Goal: Task Accomplishment & Management: Use online tool/utility

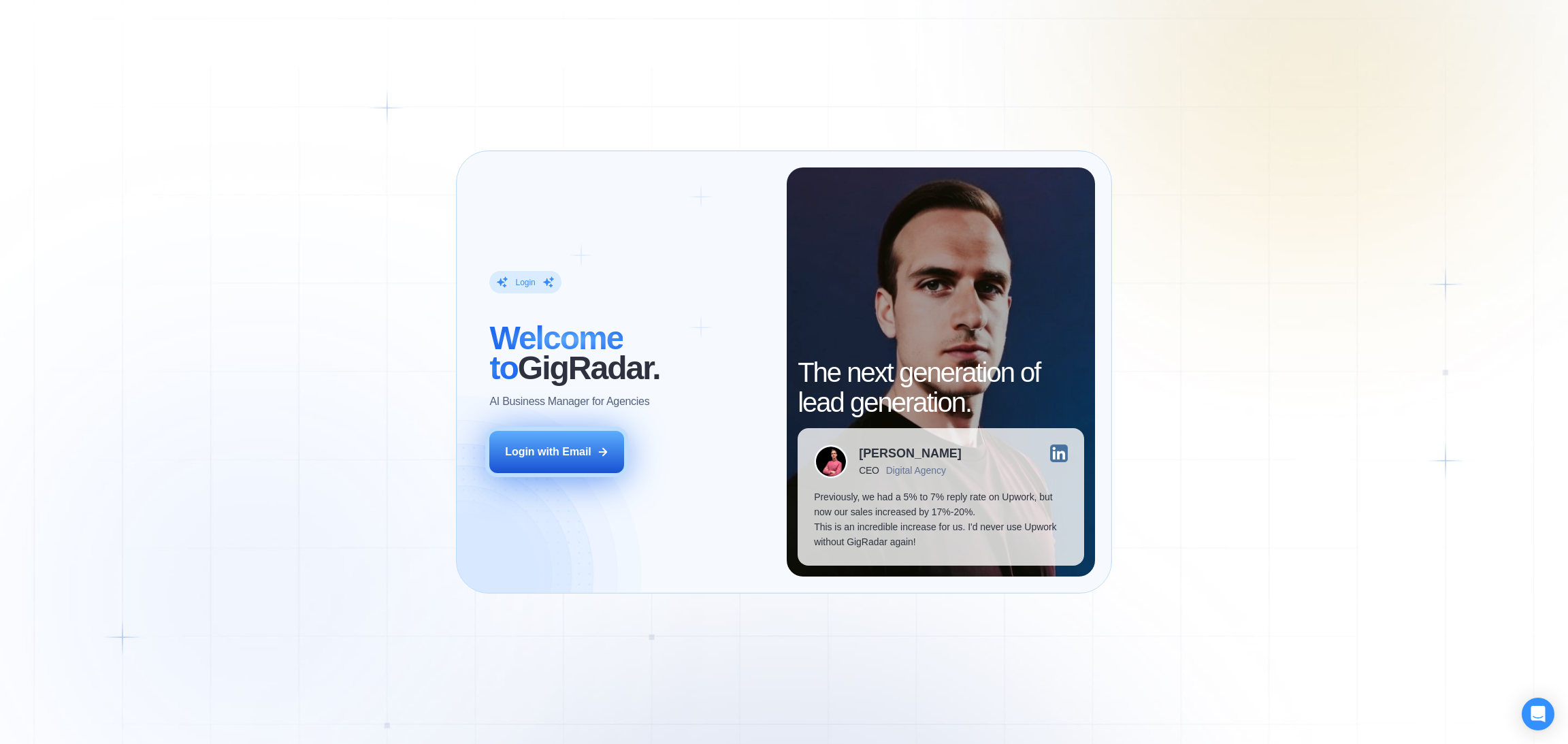
click at [570, 453] on div "Login with Email" at bounding box center [548, 452] width 87 height 15
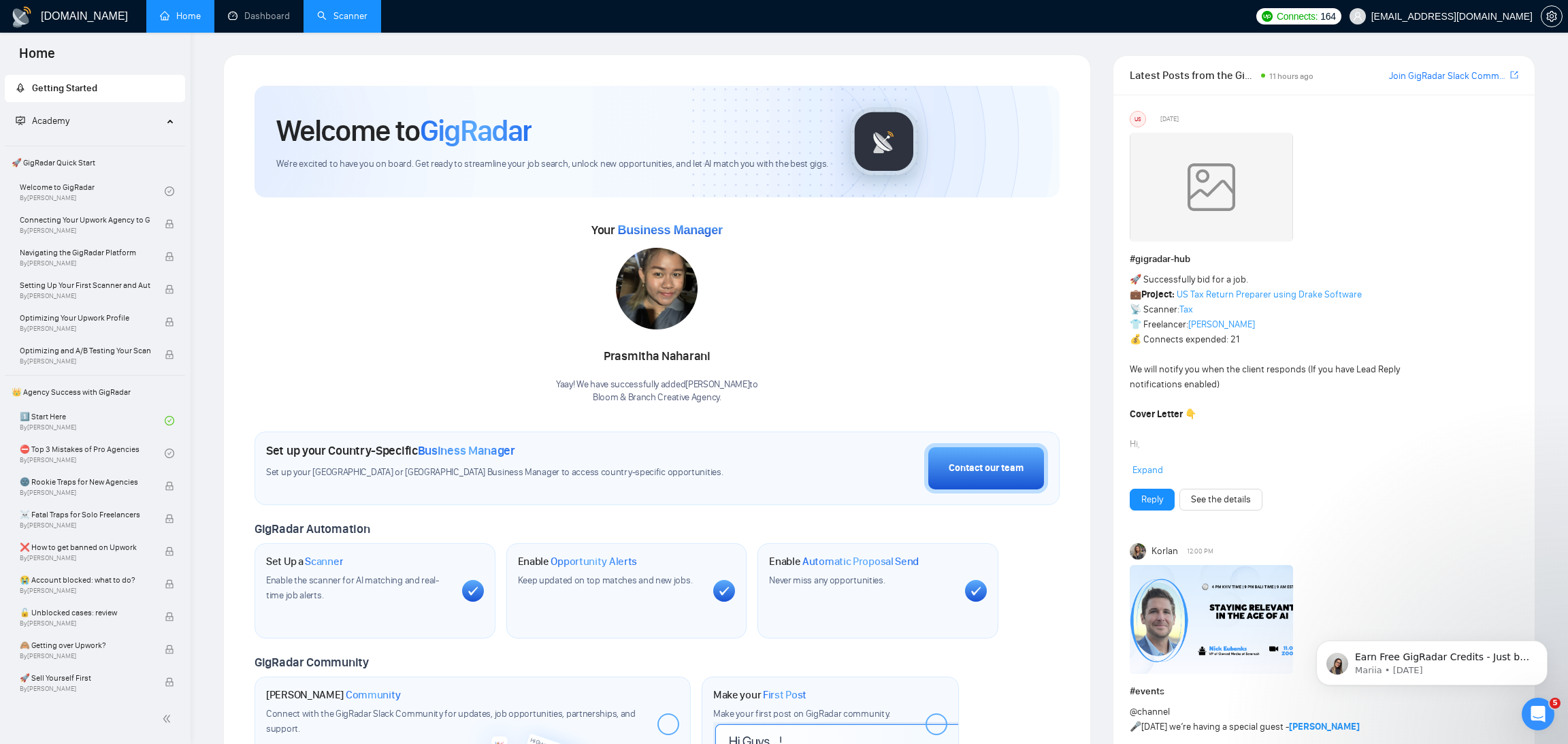
click at [354, 19] on link "Scanner" at bounding box center [342, 16] width 51 height 11
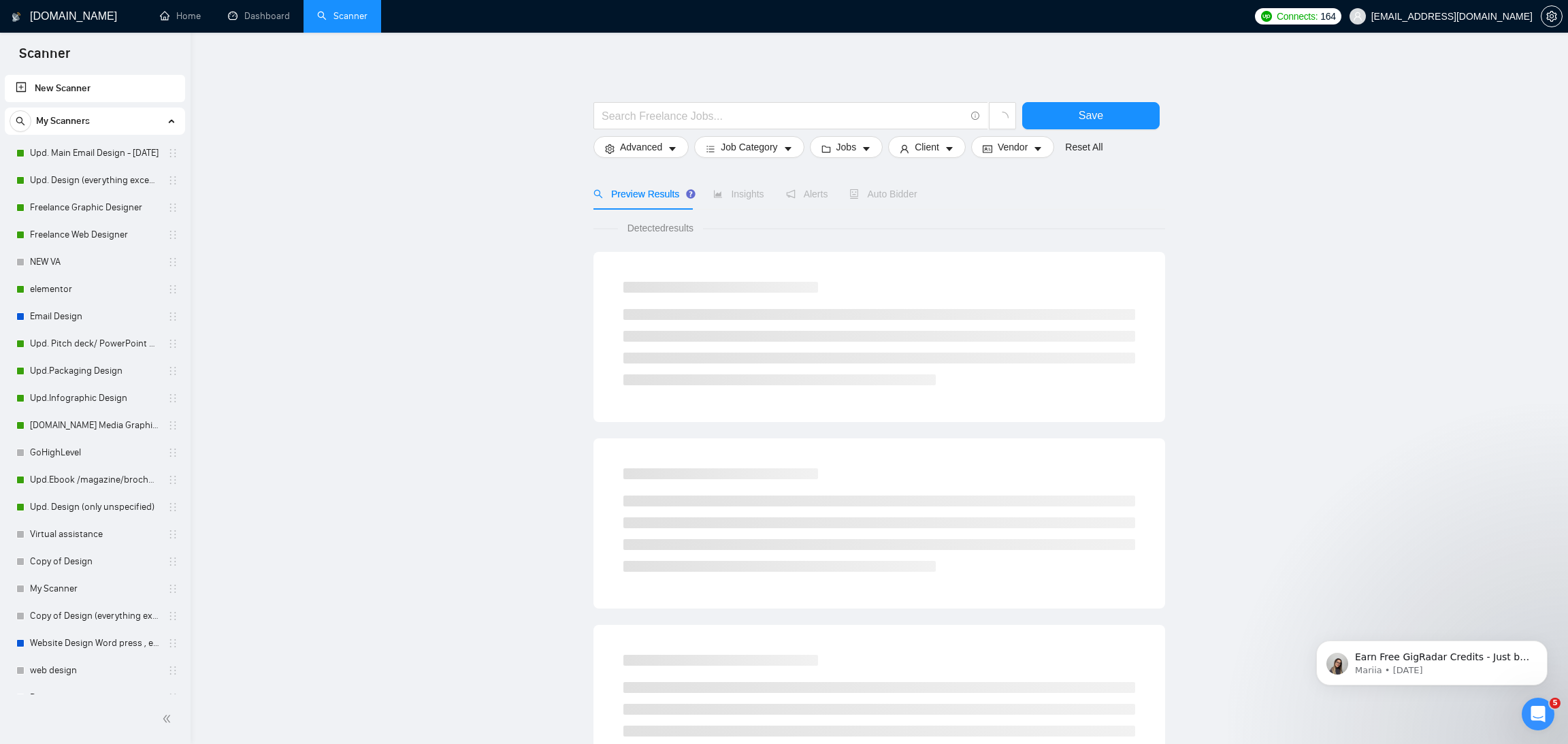
click at [307, 300] on main "Save Advanced Job Category Jobs Client Vendor Reset All Preview Results Insight…" at bounding box center [878, 610] width 1333 height 1113
click at [88, 146] on link "Upd. Main Email Design - [DATE]" at bounding box center [94, 153] width 129 height 27
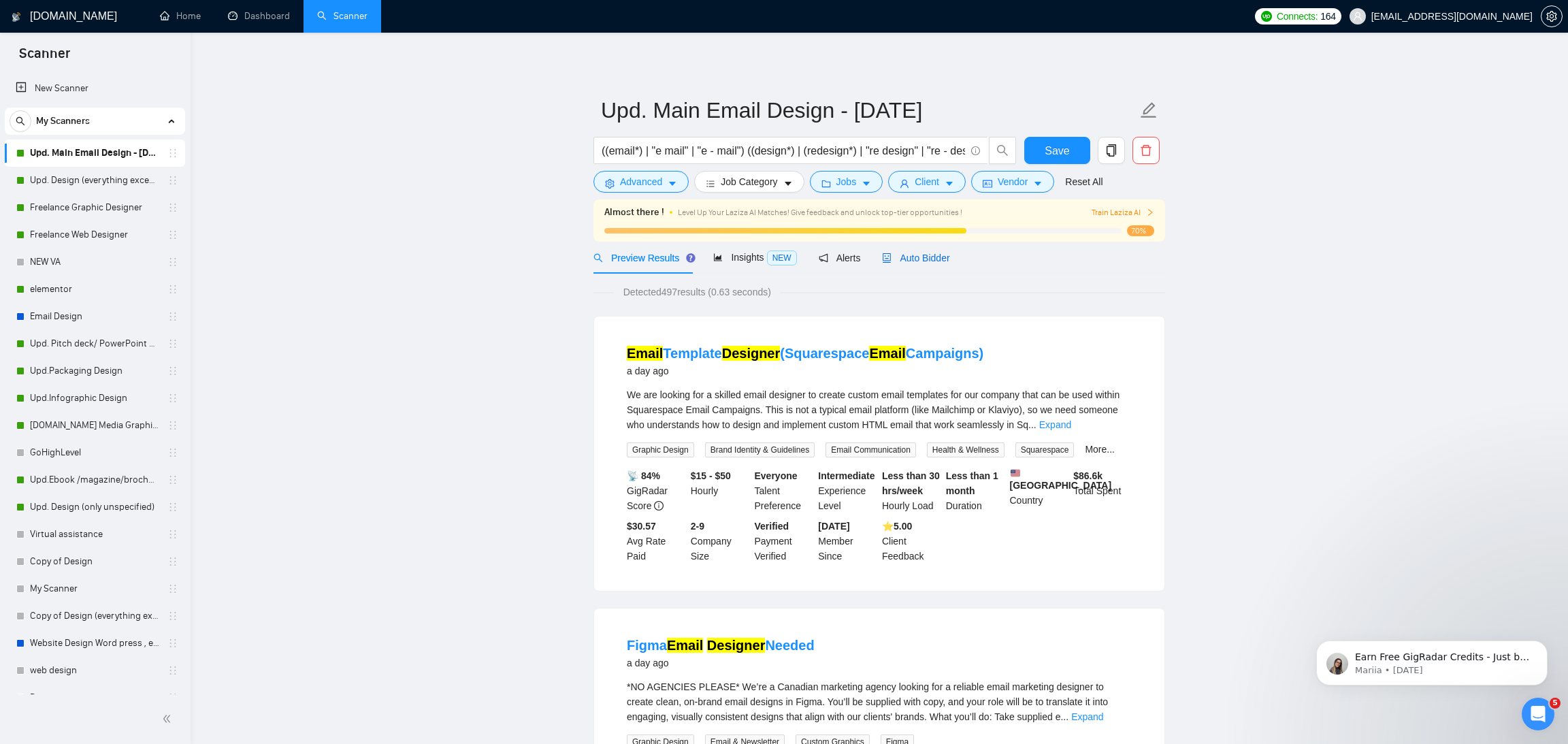
click at [912, 253] on span "Auto Bidder" at bounding box center [915, 258] width 67 height 11
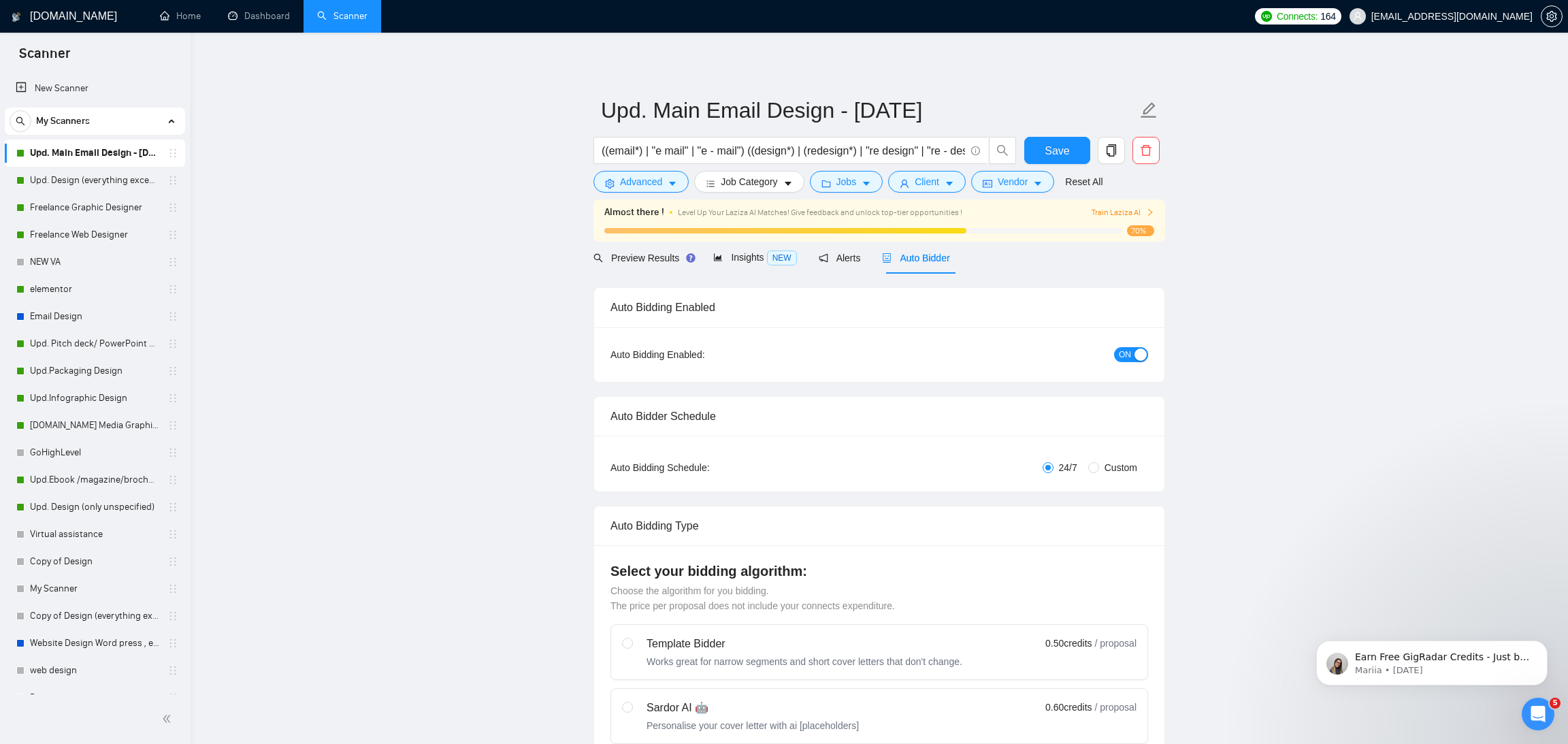
radio input "false"
radio input "true"
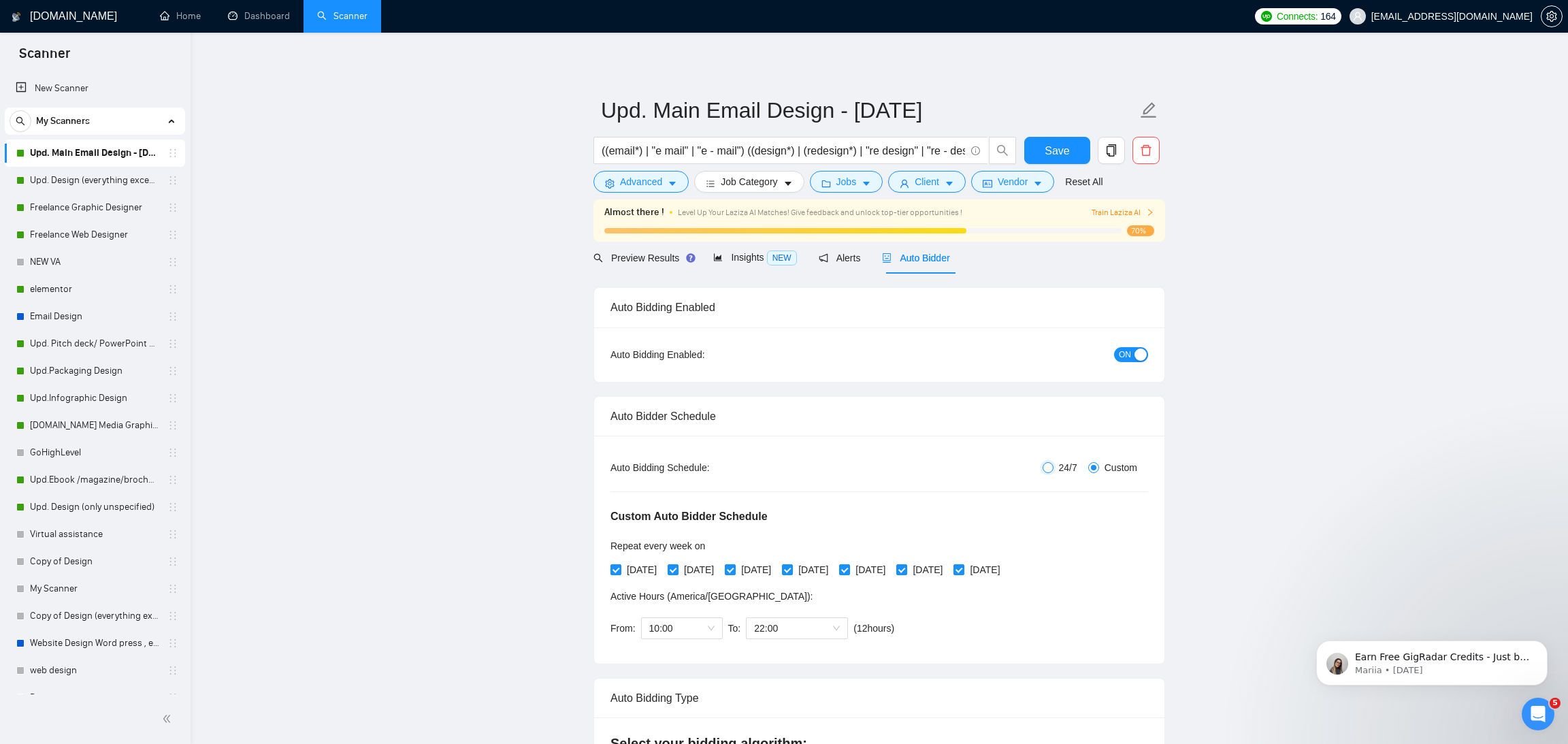
click at [1050, 468] on input "24/7" at bounding box center [1047, 467] width 11 height 11
radio input "true"
radio input "false"
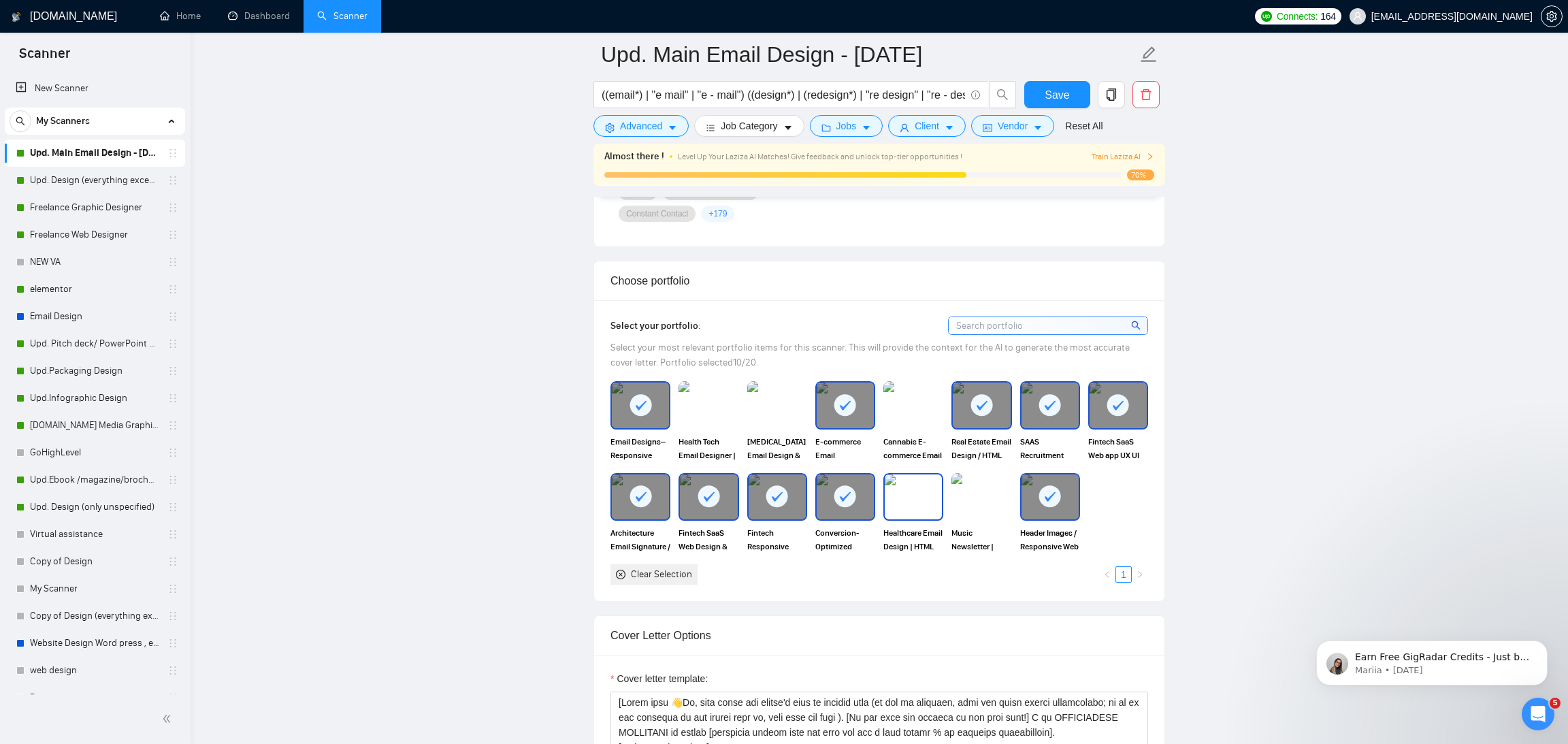
scroll to position [1161, 0]
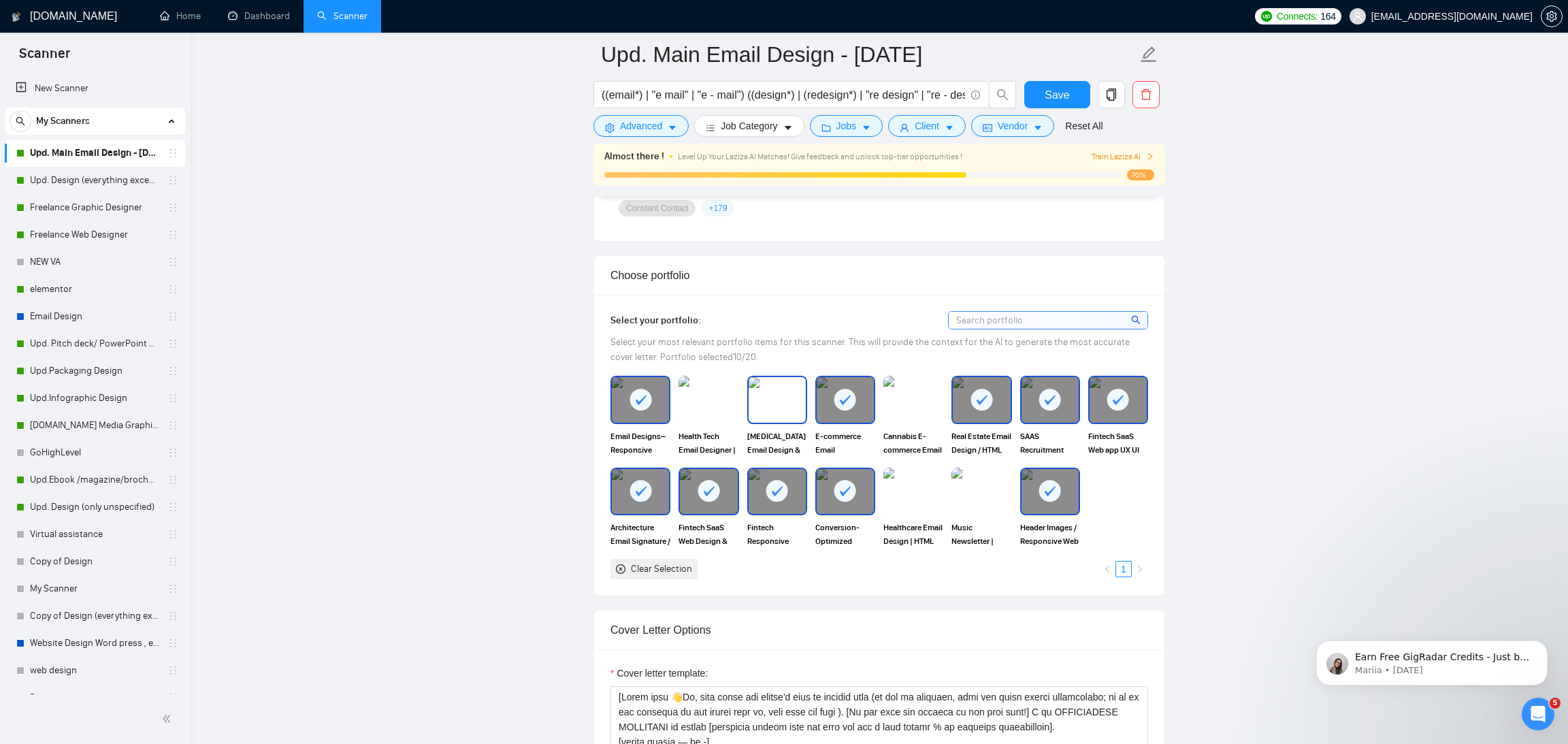
click at [783, 409] on img at bounding box center [777, 400] width 57 height 45
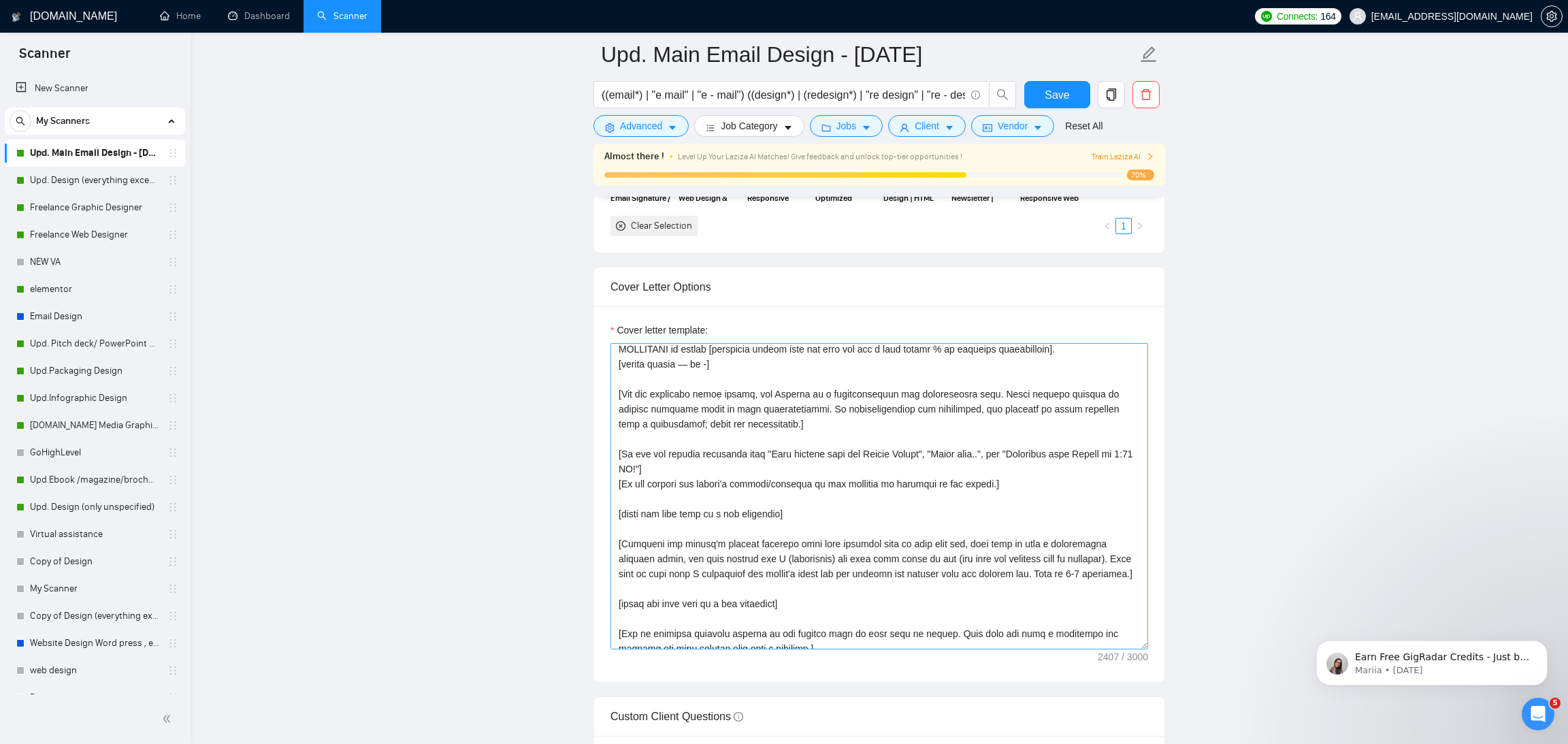
scroll to position [0, 0]
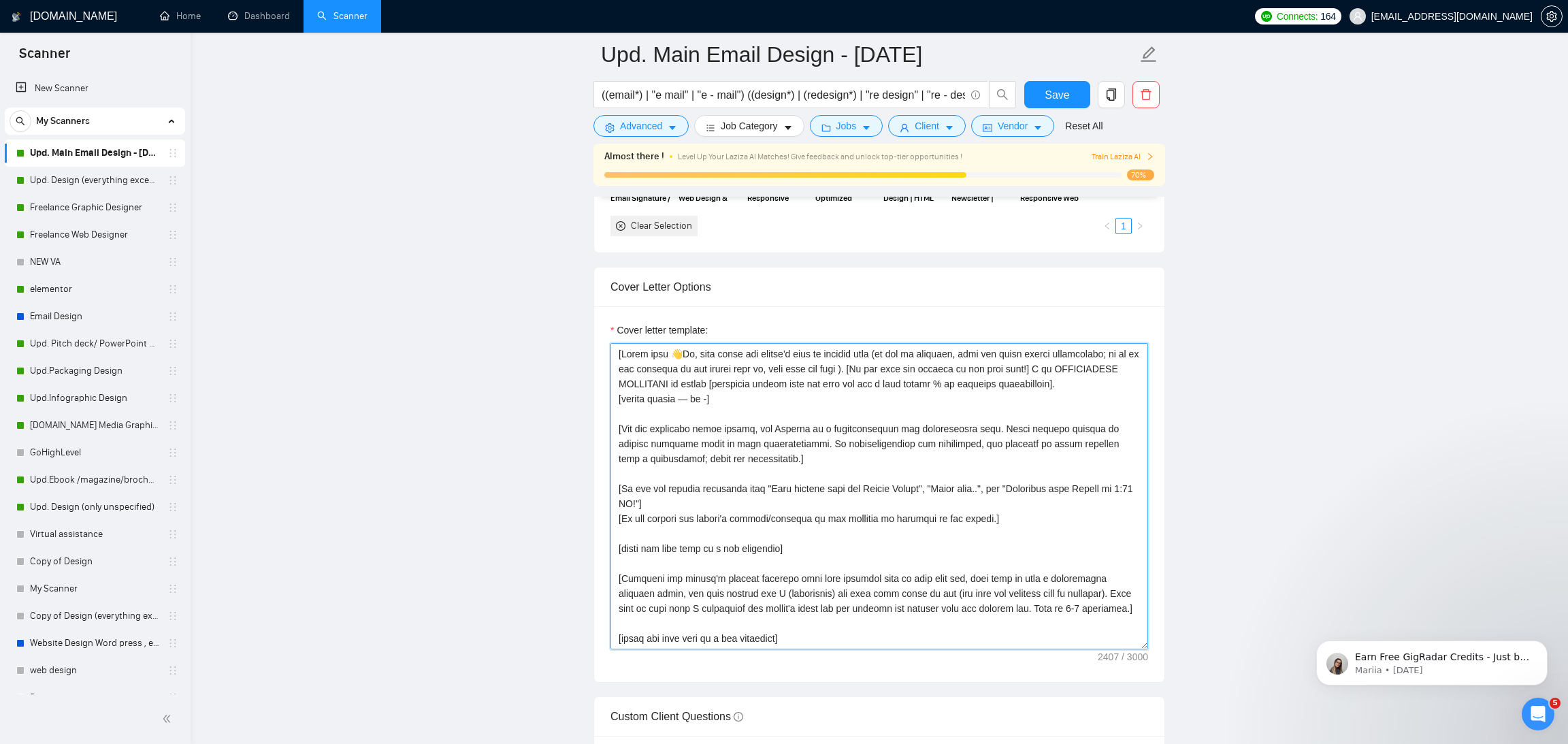
click at [765, 411] on textarea "Cover letter template:" at bounding box center [879, 496] width 537 height 306
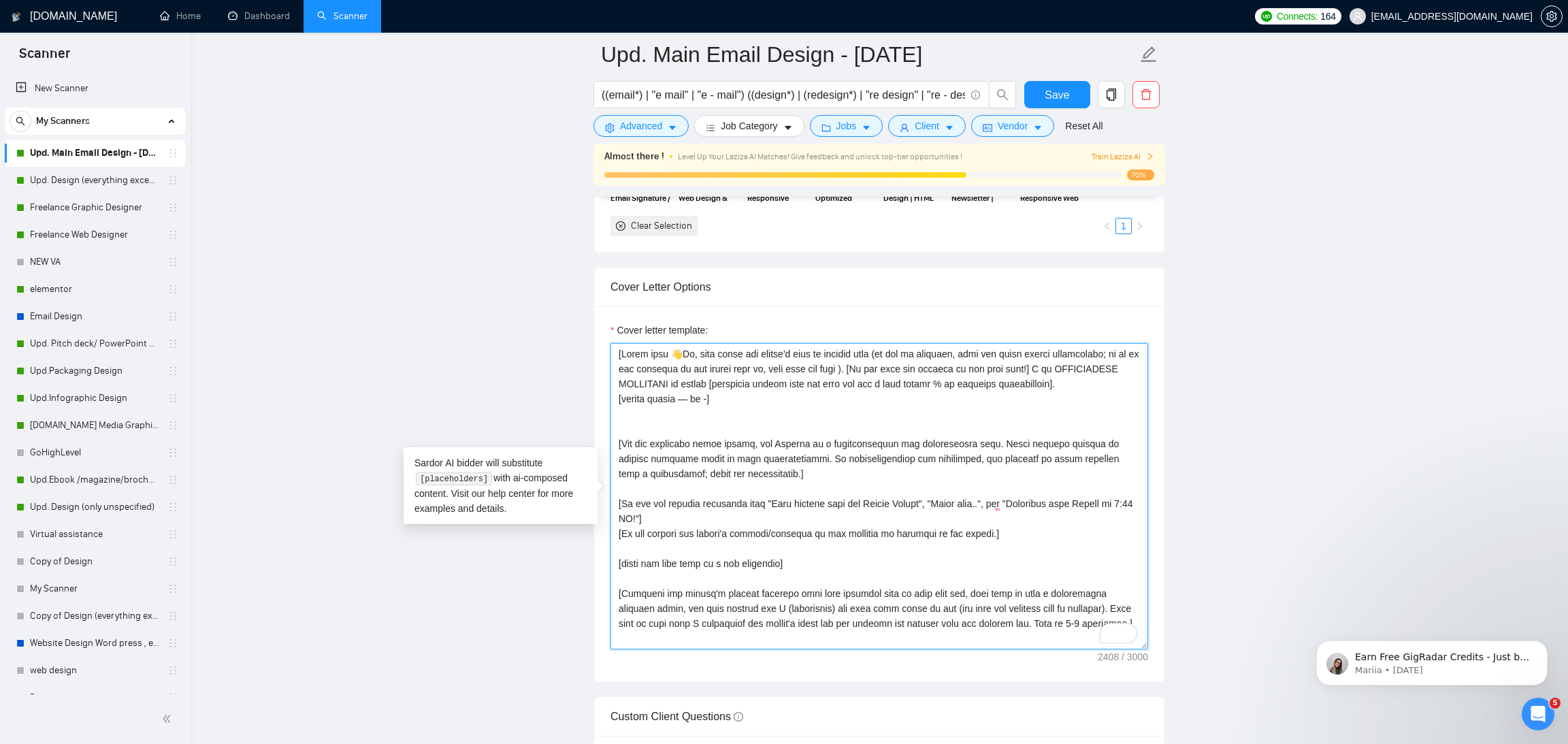
paste textarea "[Ask very specific open question about specific detail outlined in the project …"
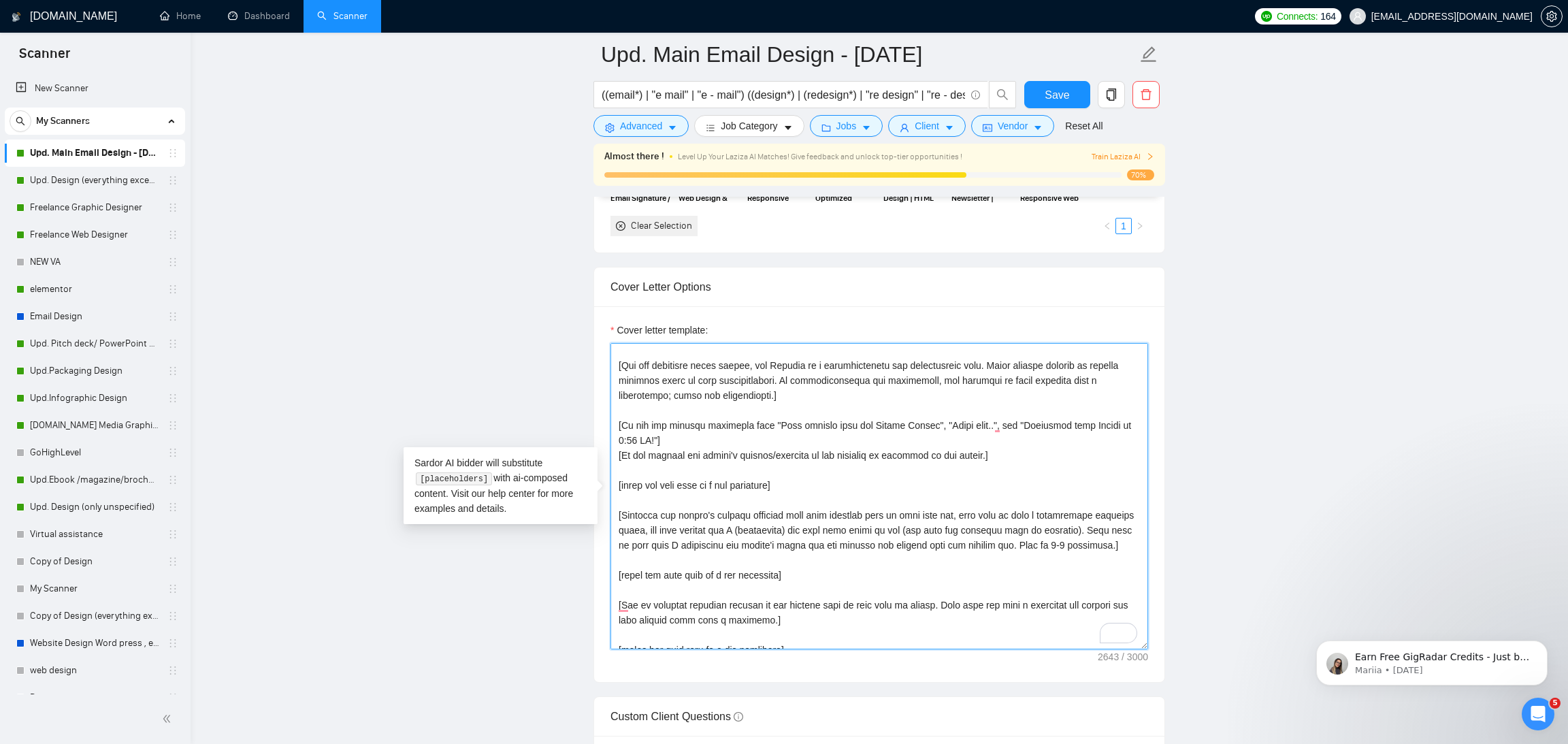
scroll to position [137, 0]
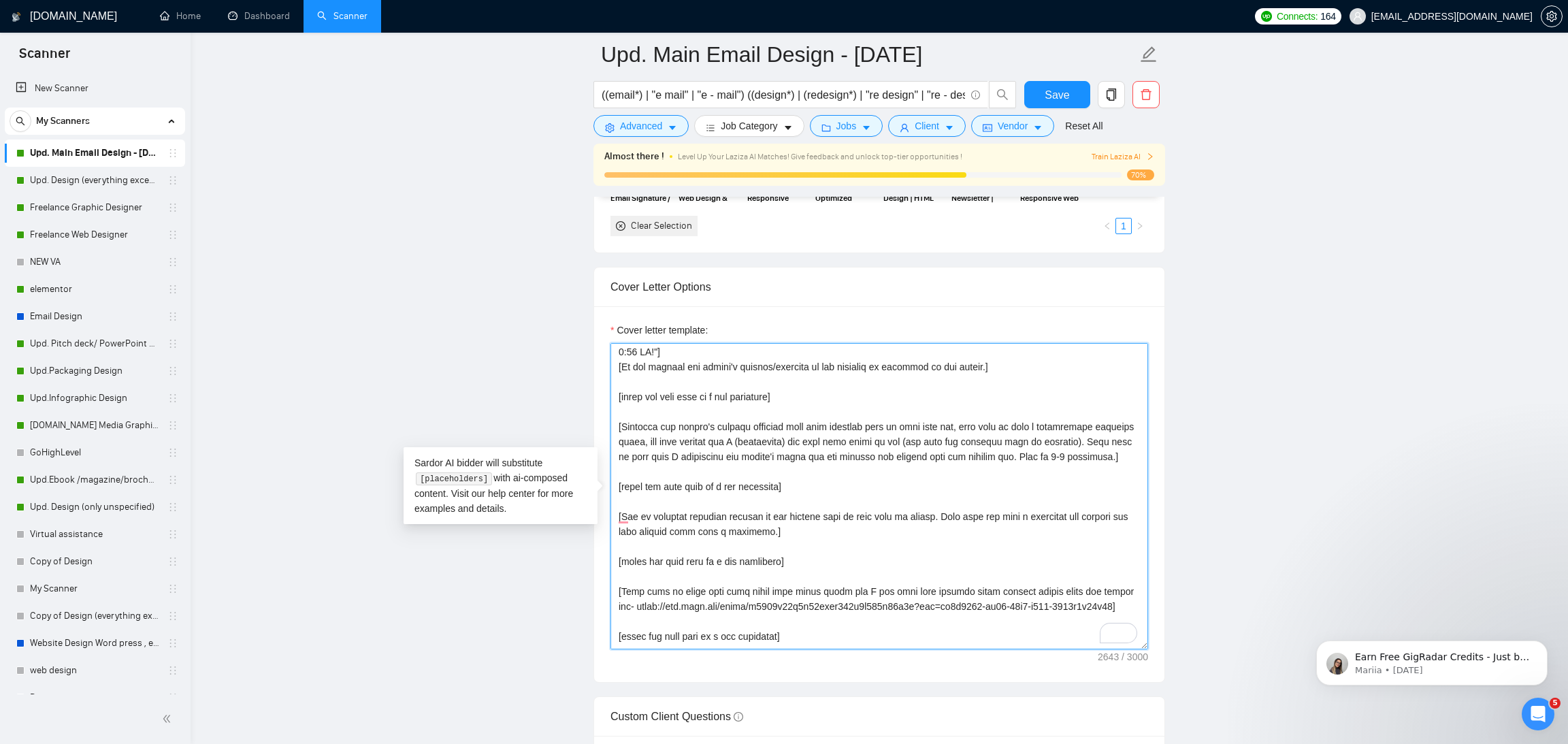
drag, startPoint x: 826, startPoint y: 532, endPoint x: 603, endPoint y: 509, distance: 224.2
click at [810, 528] on textarea "Cover letter template:" at bounding box center [879, 496] width 537 height 306
drag, startPoint x: 838, startPoint y: 534, endPoint x: 618, endPoint y: 493, distance: 223.8
click at [618, 493] on textarea "Cover letter template:" at bounding box center [879, 496] width 537 height 306
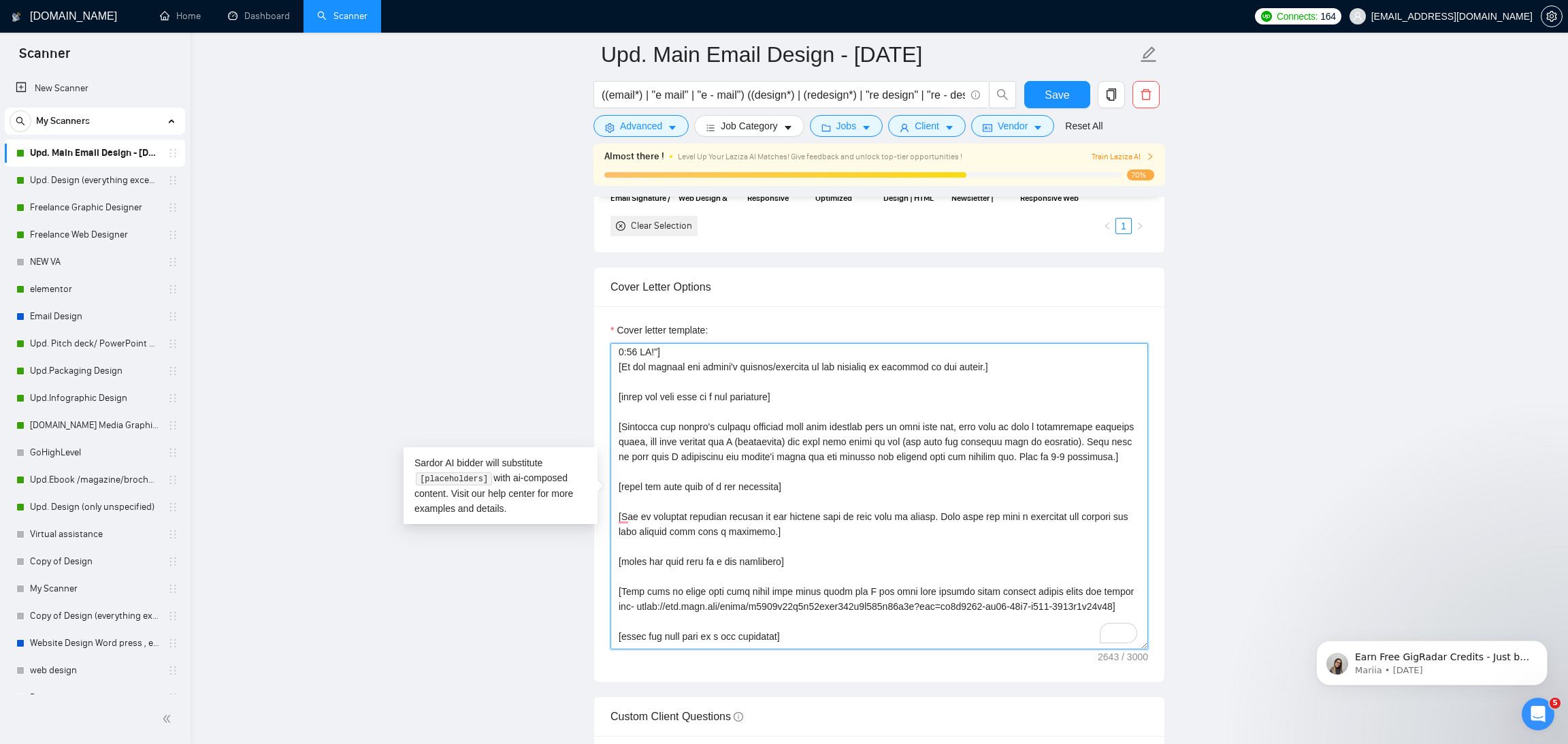
click at [821, 527] on textarea "Cover letter template:" at bounding box center [879, 496] width 537 height 306
click at [611, 489] on div "Cover Letter Options Cover letter template:" at bounding box center [878, 474] width 571 height 416
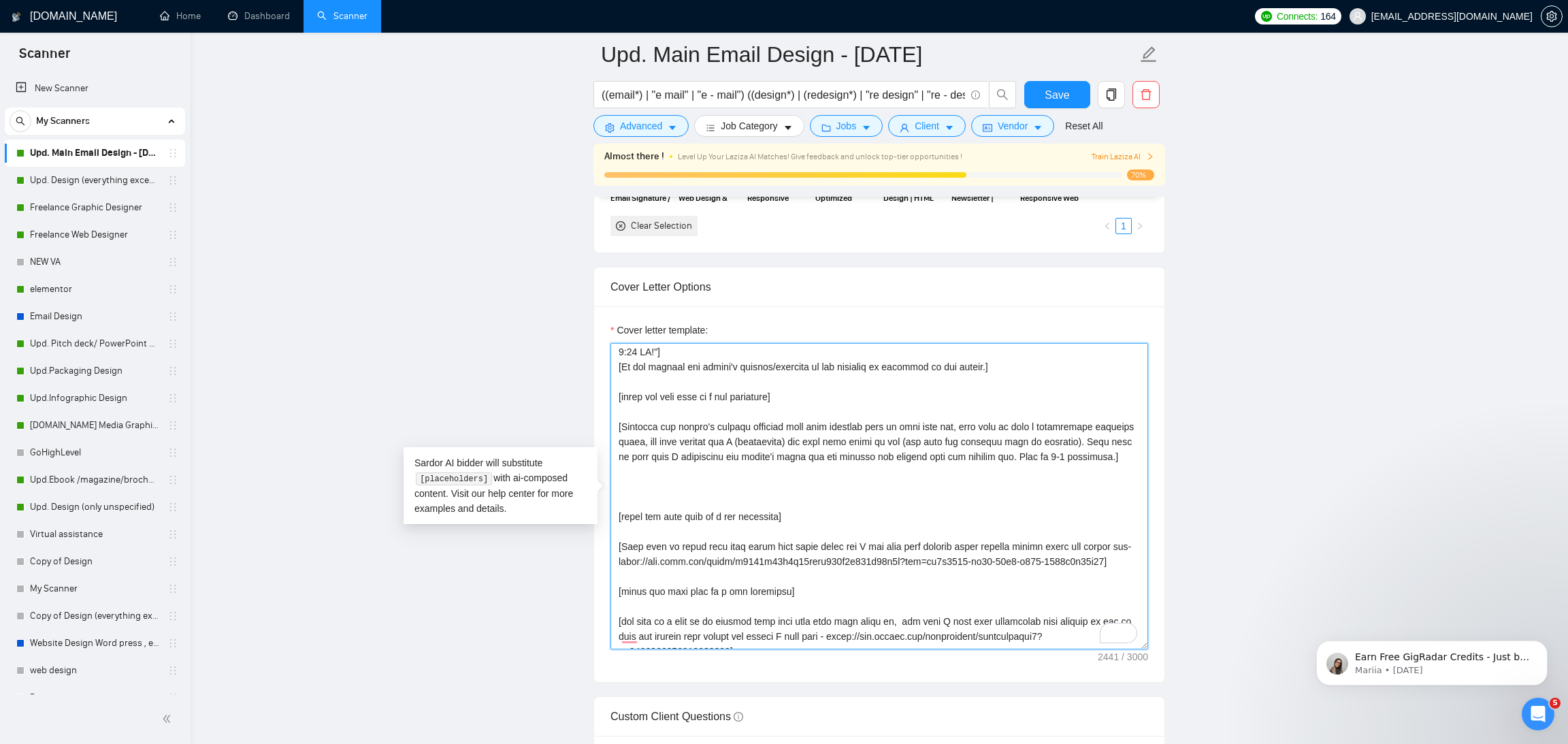
type textarea "[Start with 👋Hi, then input the client's name or company name (if any is provid…"
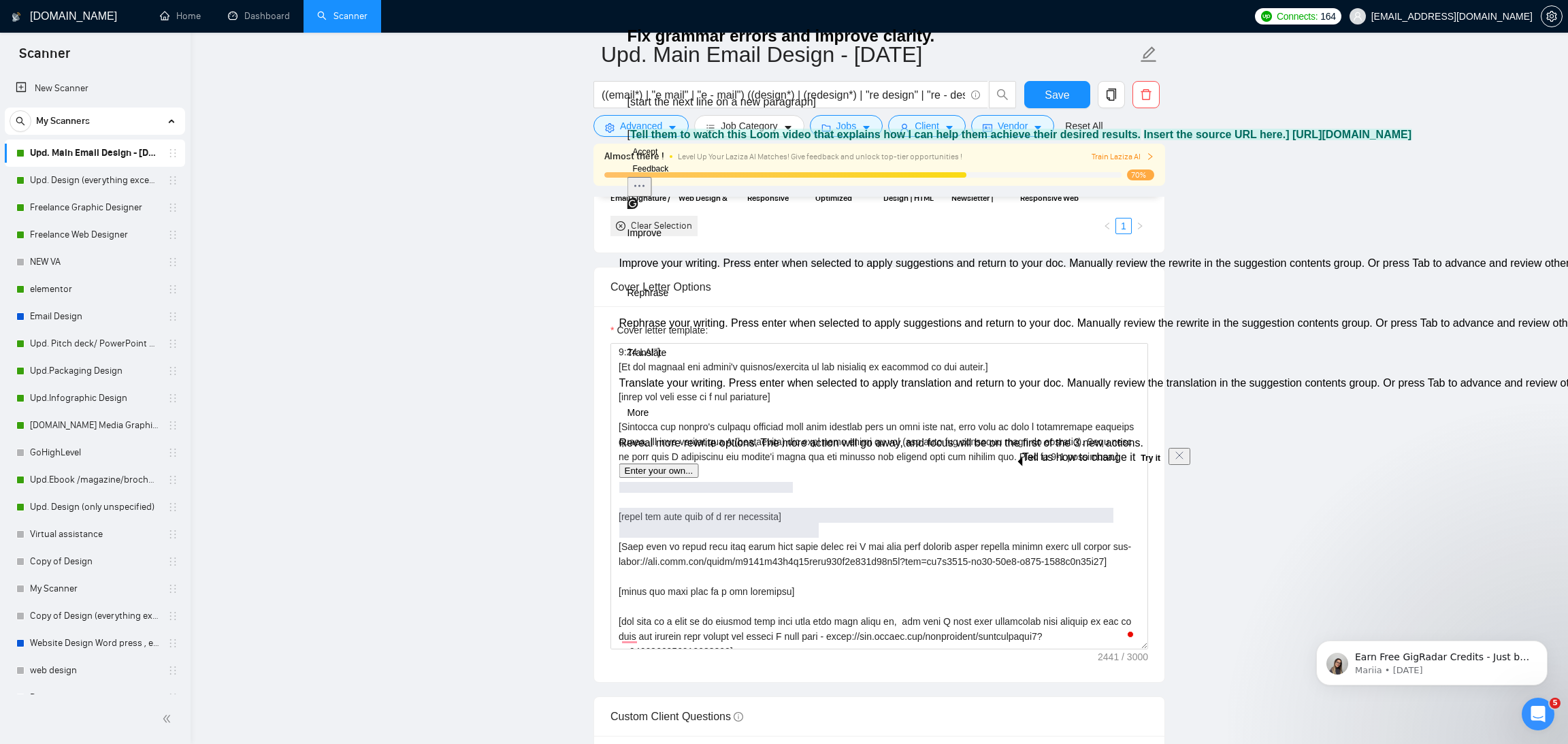
click at [700, 478] on div "Pro suggestion Free sample Fix grammar errors and improve clarity. [start the n…" at bounding box center [1123, 213] width 1007 height 530
click at [685, 496] on textarea "Cover letter template:" at bounding box center [879, 496] width 537 height 306
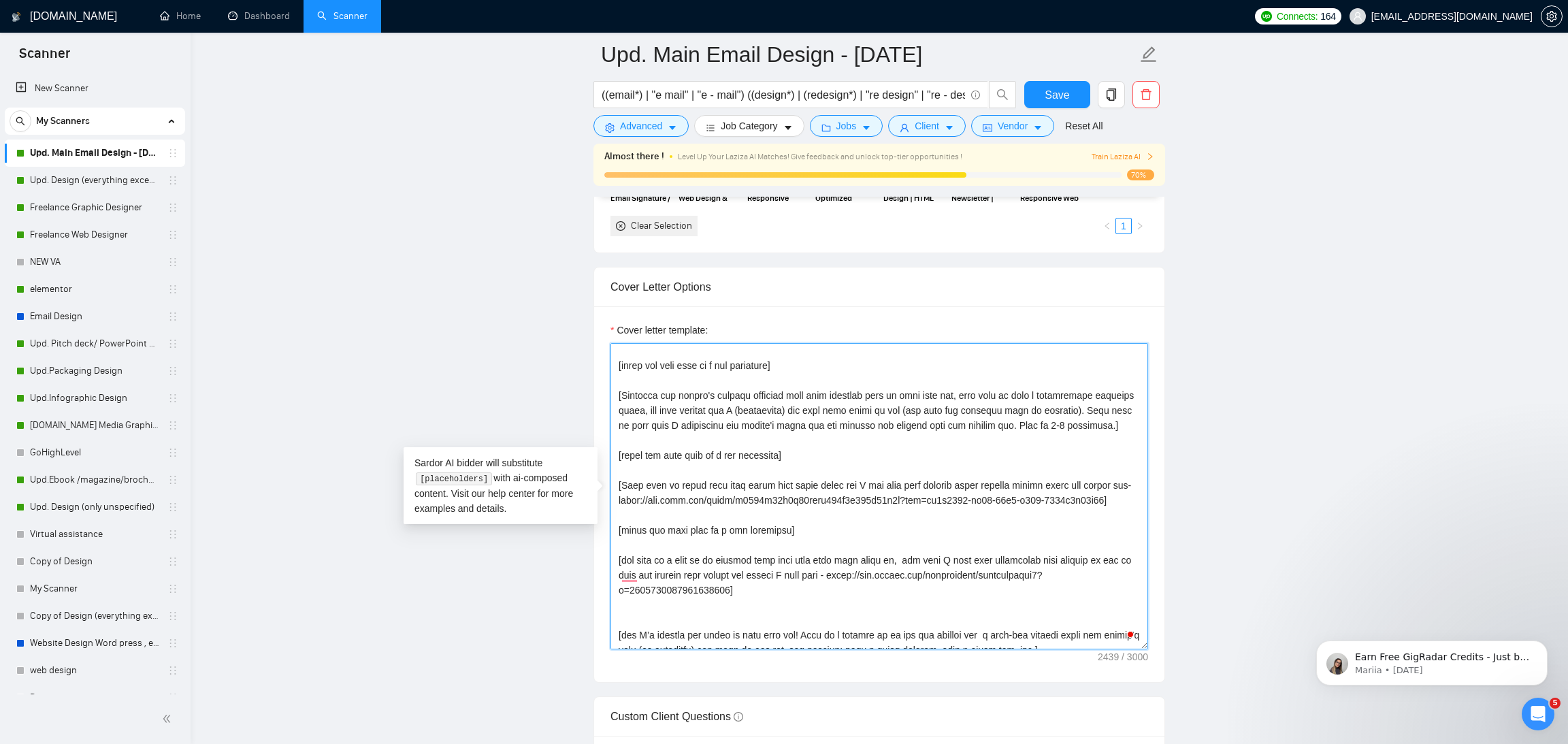
scroll to position [229, 0]
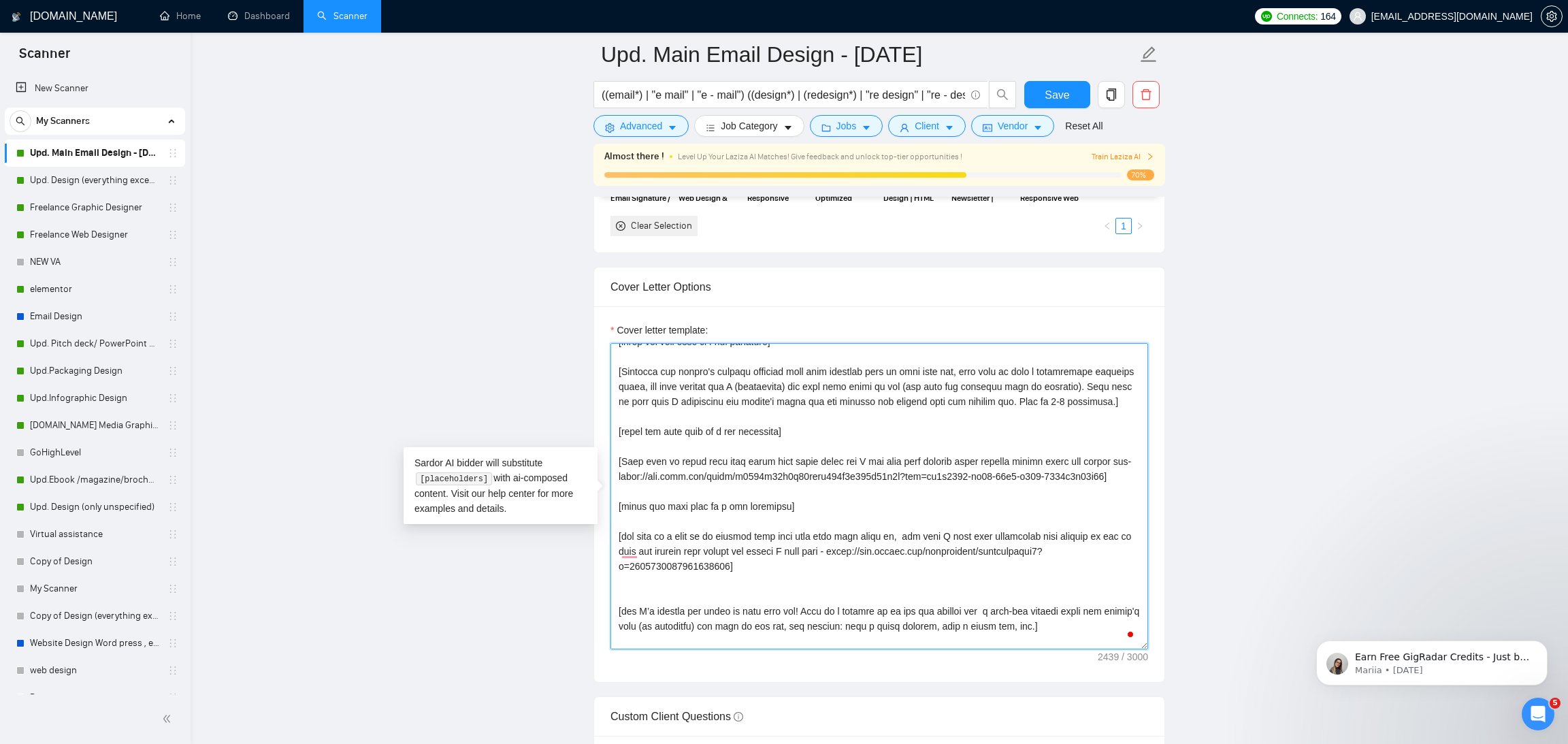
click at [901, 576] on textarea "Cover letter template:" at bounding box center [879, 496] width 537 height 306
click at [858, 565] on textarea "Cover letter template:" at bounding box center [879, 496] width 537 height 306
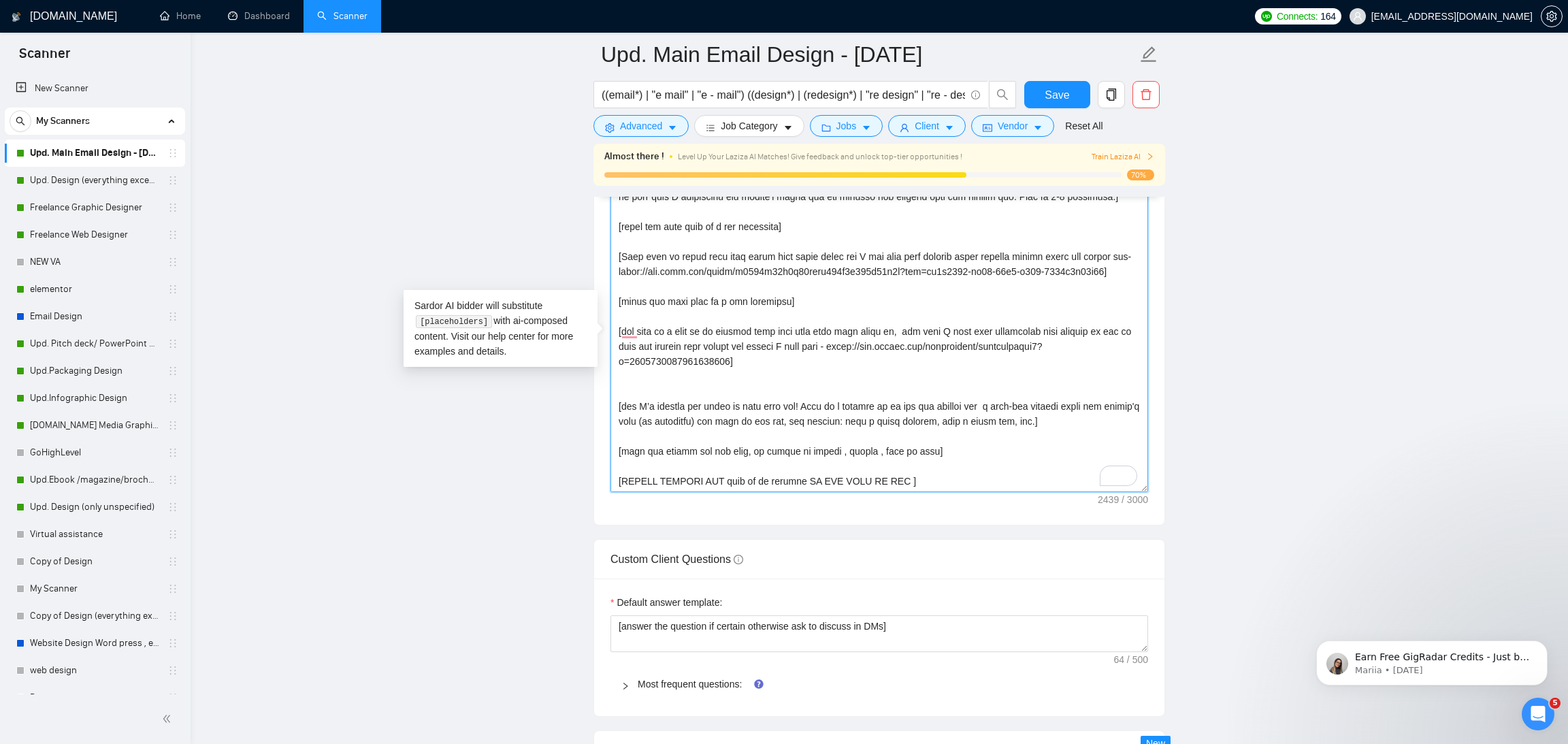
click at [1068, 377] on textarea "Cover letter template:" at bounding box center [879, 339] width 537 height 306
type textarea "[Start with 👋Hi, then input the client's name or company name (if any is provid…"
click at [1065, 87] on span "Save" at bounding box center [1056, 95] width 24 height 17
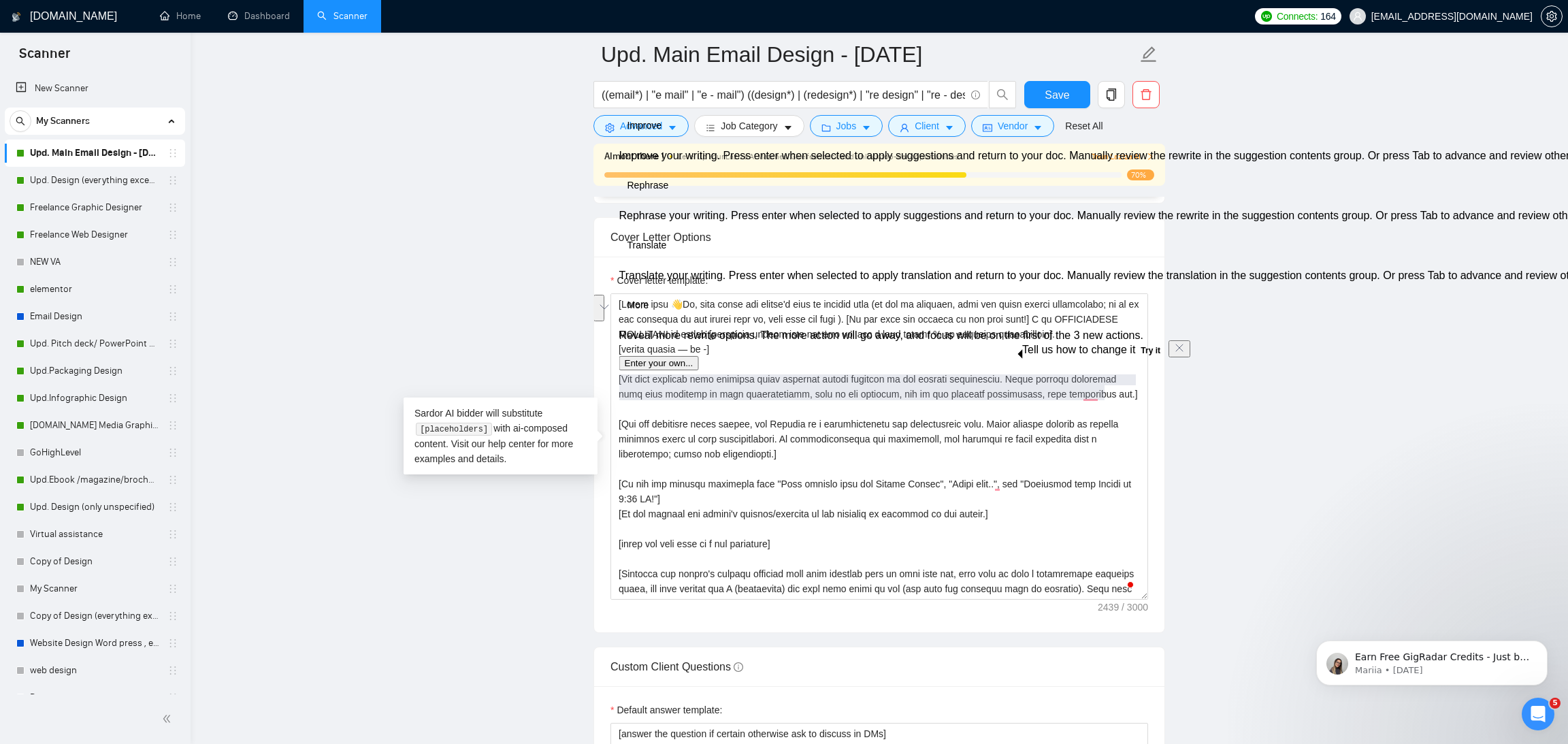
drag, startPoint x: 1113, startPoint y: 392, endPoint x: 613, endPoint y: 374, distance: 500.3
click at [613, 374] on div "Cover Letter Options Cover letter template:" at bounding box center [878, 425] width 571 height 416
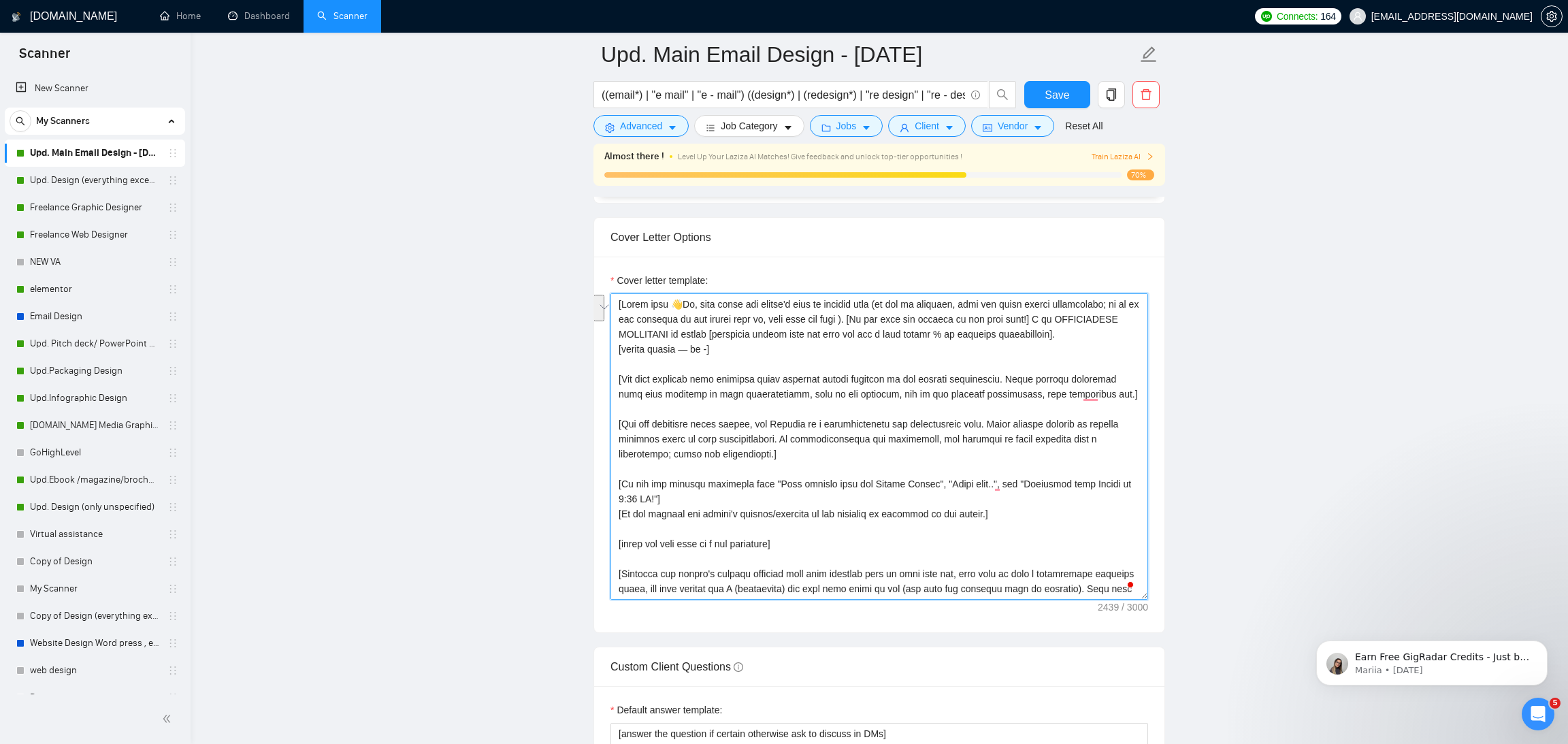
click at [798, 392] on textarea "Cover letter template:" at bounding box center [879, 447] width 537 height 306
drag, startPoint x: 1108, startPoint y: 397, endPoint x: 609, endPoint y: 374, distance: 499.5
click at [607, 373] on div "Cover Letter Options Cover letter template:" at bounding box center [878, 425] width 571 height 416
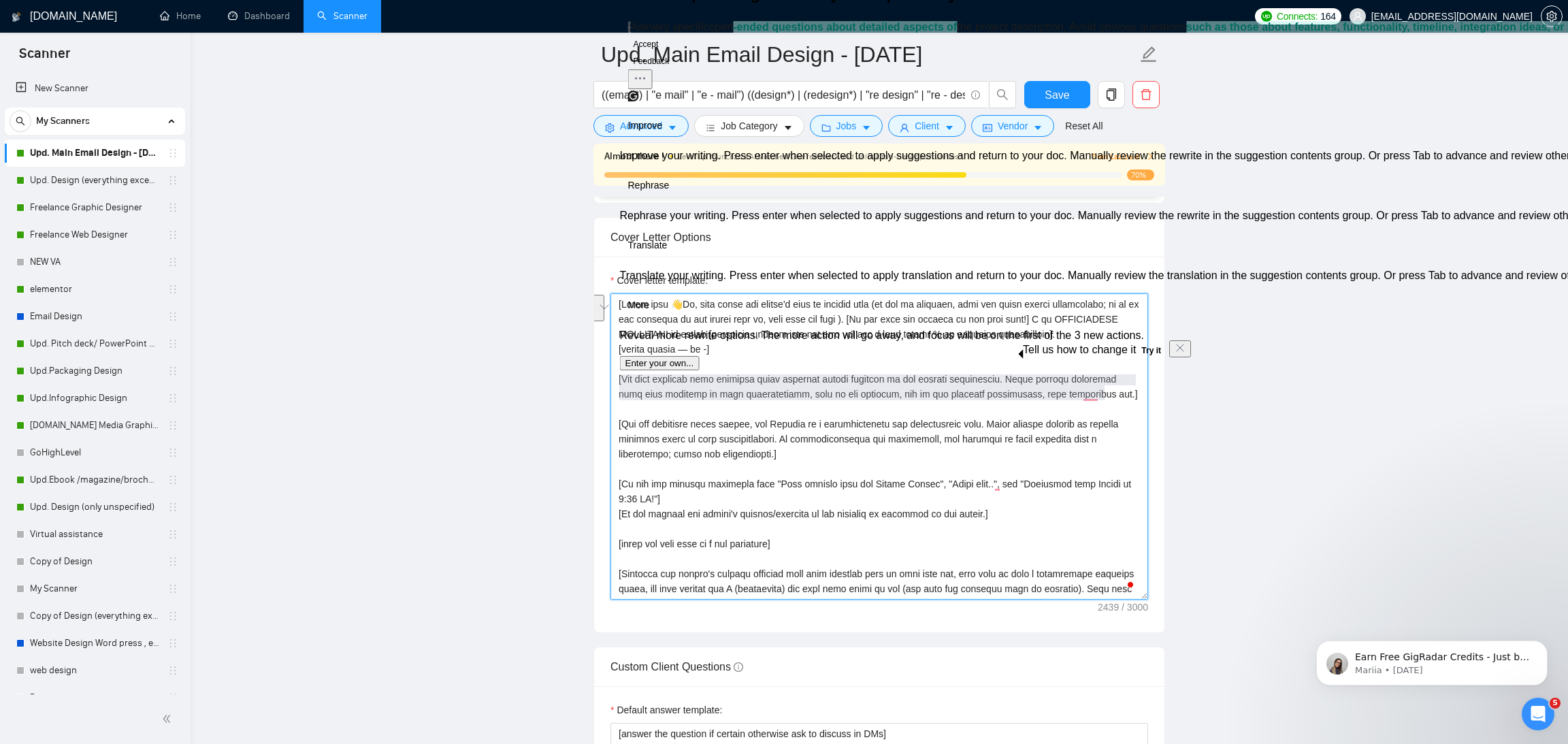
click at [852, 405] on textarea "Cover letter template:" at bounding box center [879, 447] width 537 height 306
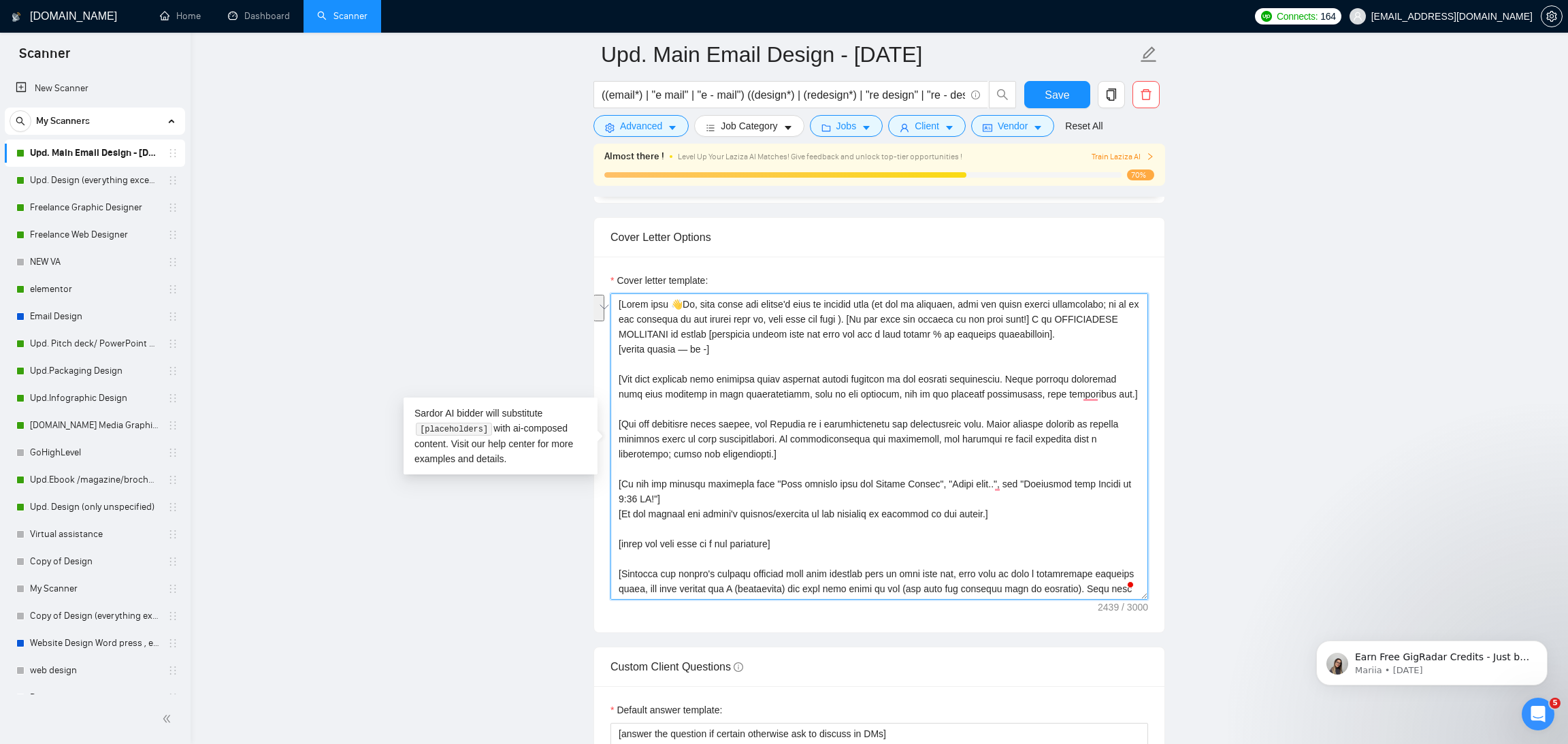
drag, startPoint x: 1108, startPoint y: 395, endPoint x: 620, endPoint y: 378, distance: 488.3
click at [620, 378] on textarea "Cover letter template:" at bounding box center [879, 447] width 537 height 306
click at [1072, 383] on textarea "Cover letter template:" at bounding box center [879, 447] width 537 height 306
drag, startPoint x: 1110, startPoint y: 393, endPoint x: 617, endPoint y: 382, distance: 493.1
click at [617, 382] on textarea "Cover letter template:" at bounding box center [879, 447] width 537 height 306
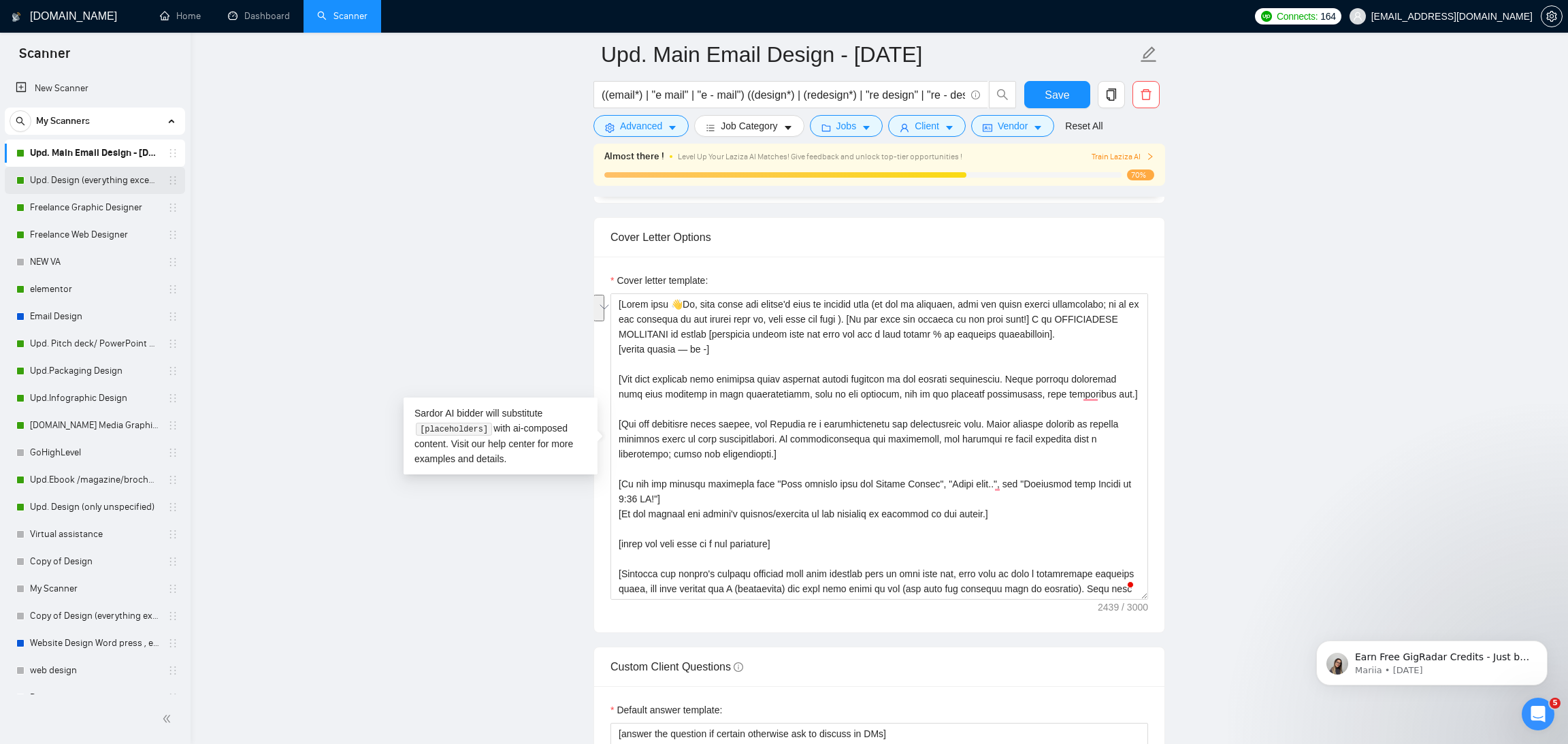
click at [75, 182] on link "Upd. Design (everything except unspecified)" at bounding box center [94, 180] width 129 height 27
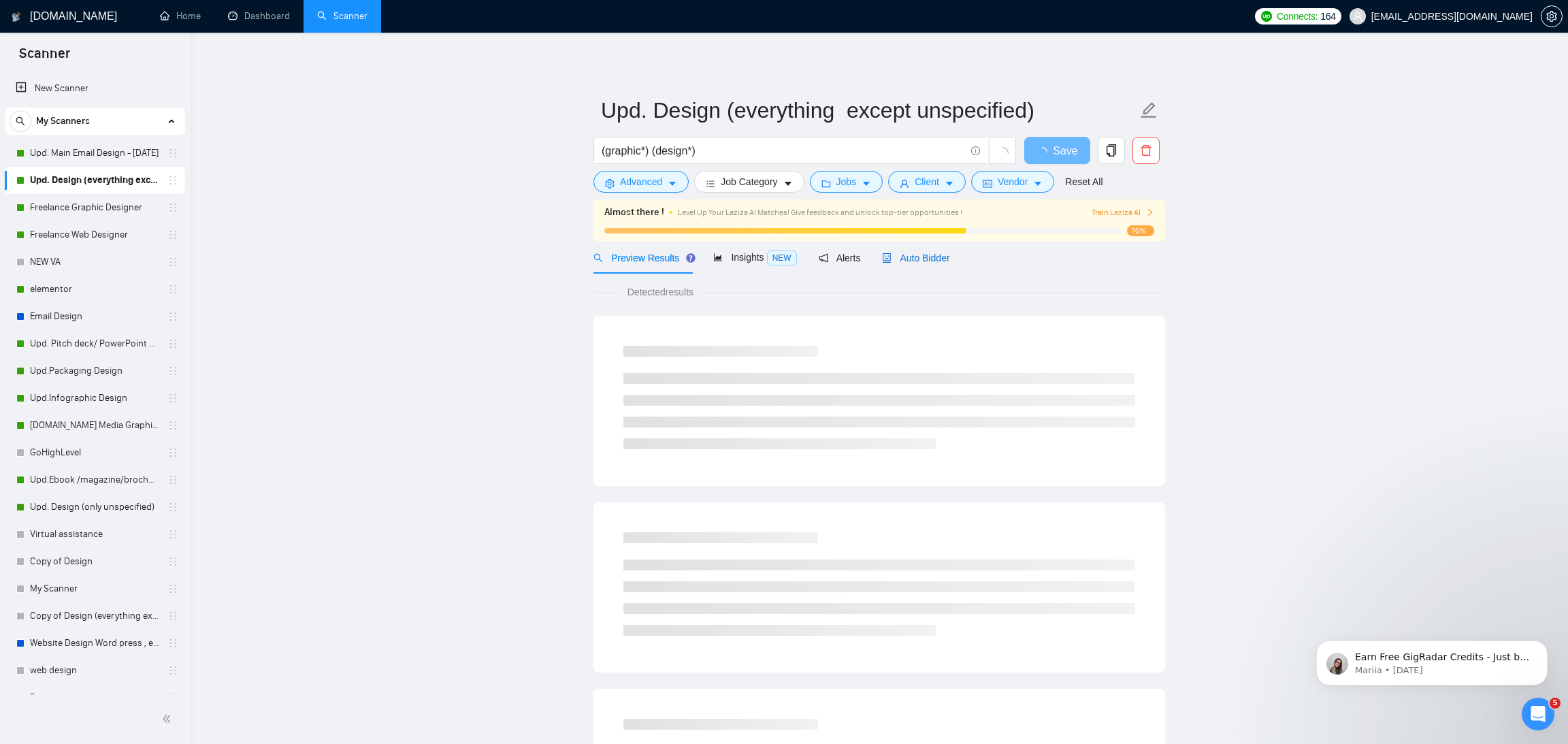
click at [911, 258] on span "Auto Bidder" at bounding box center [915, 258] width 67 height 11
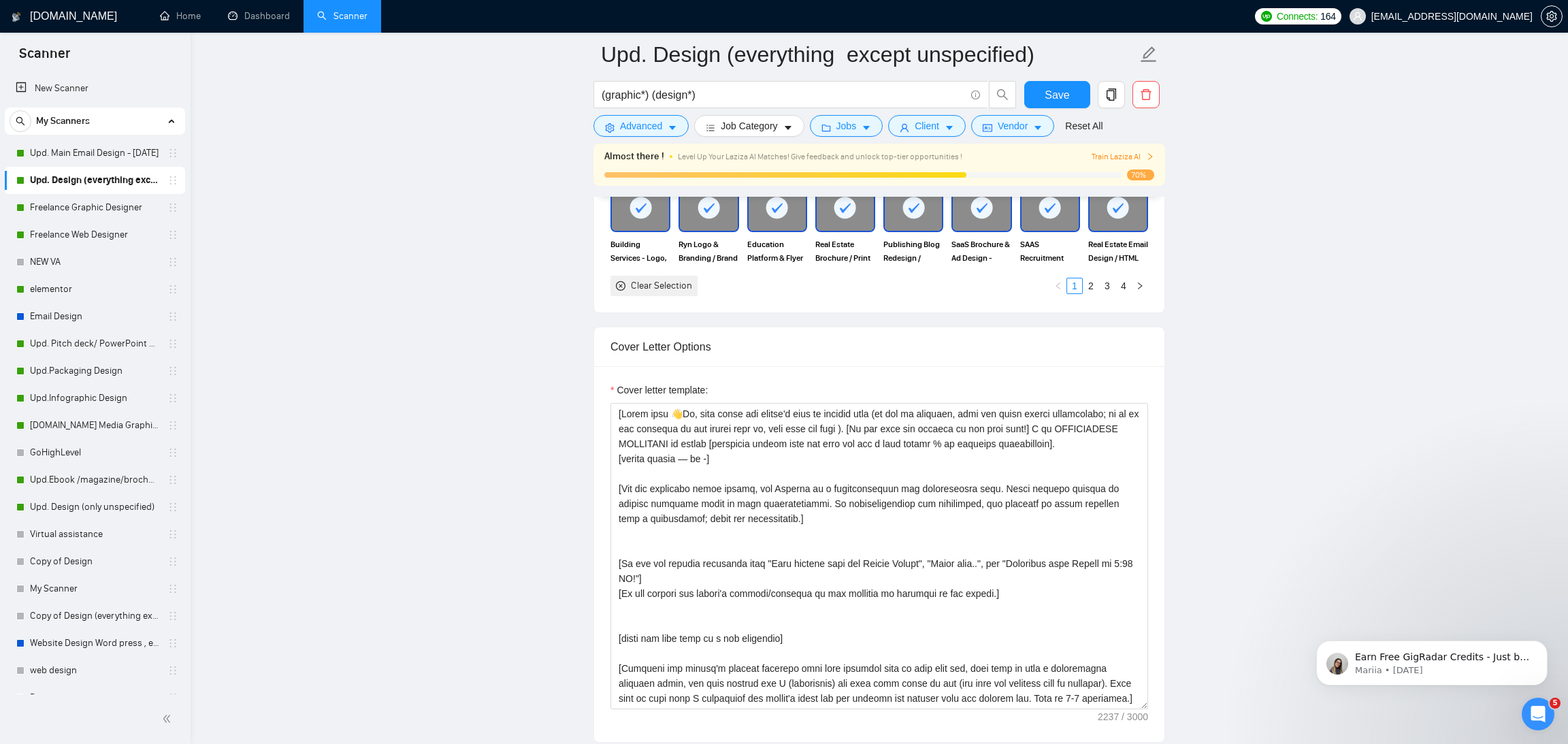
scroll to position [1407, 0]
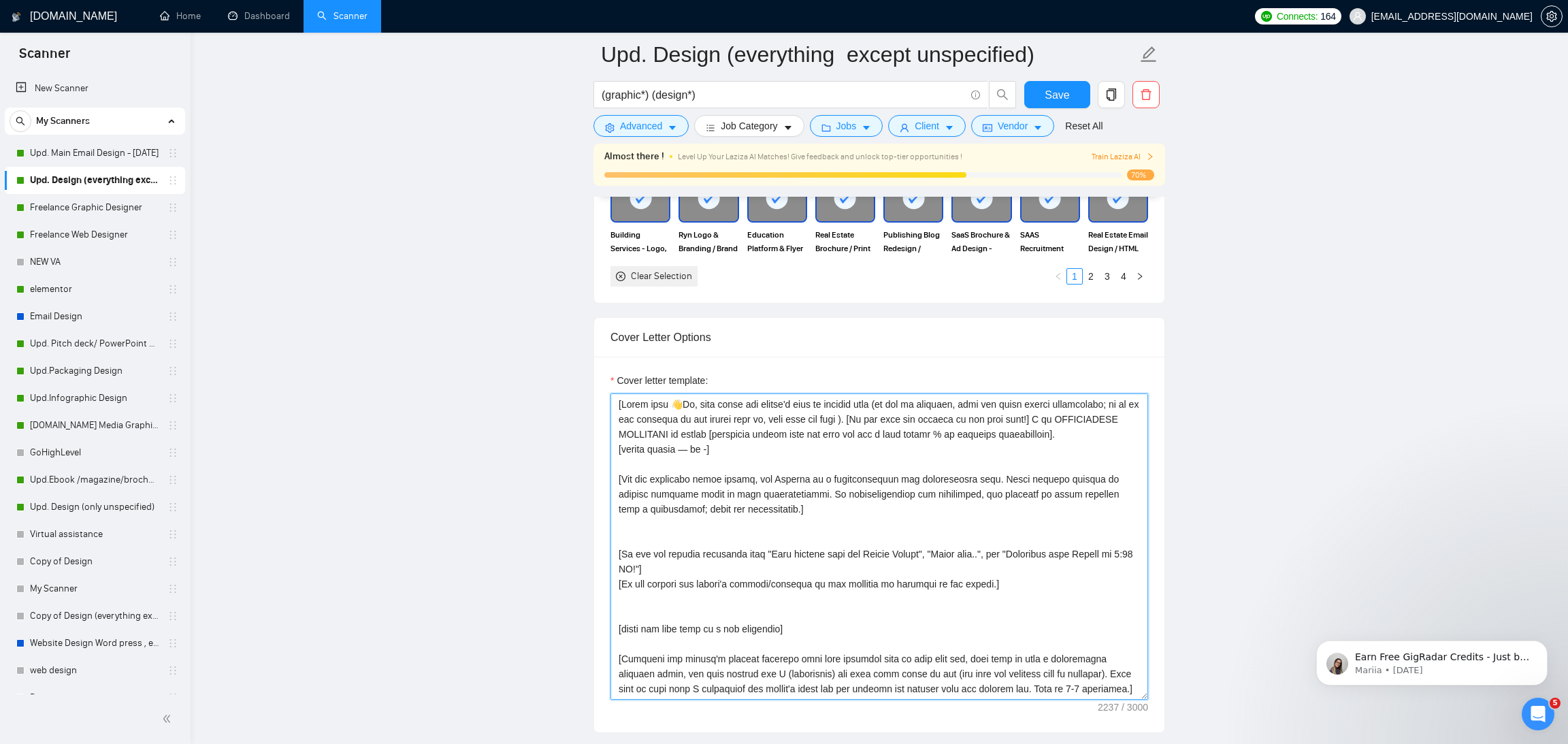
click at [866, 500] on textarea "Cover letter template:" at bounding box center [879, 546] width 537 height 306
click at [790, 455] on textarea "Cover letter template:" at bounding box center [879, 546] width 537 height 306
click at [782, 453] on textarea "Cover letter template:" at bounding box center [879, 546] width 537 height 306
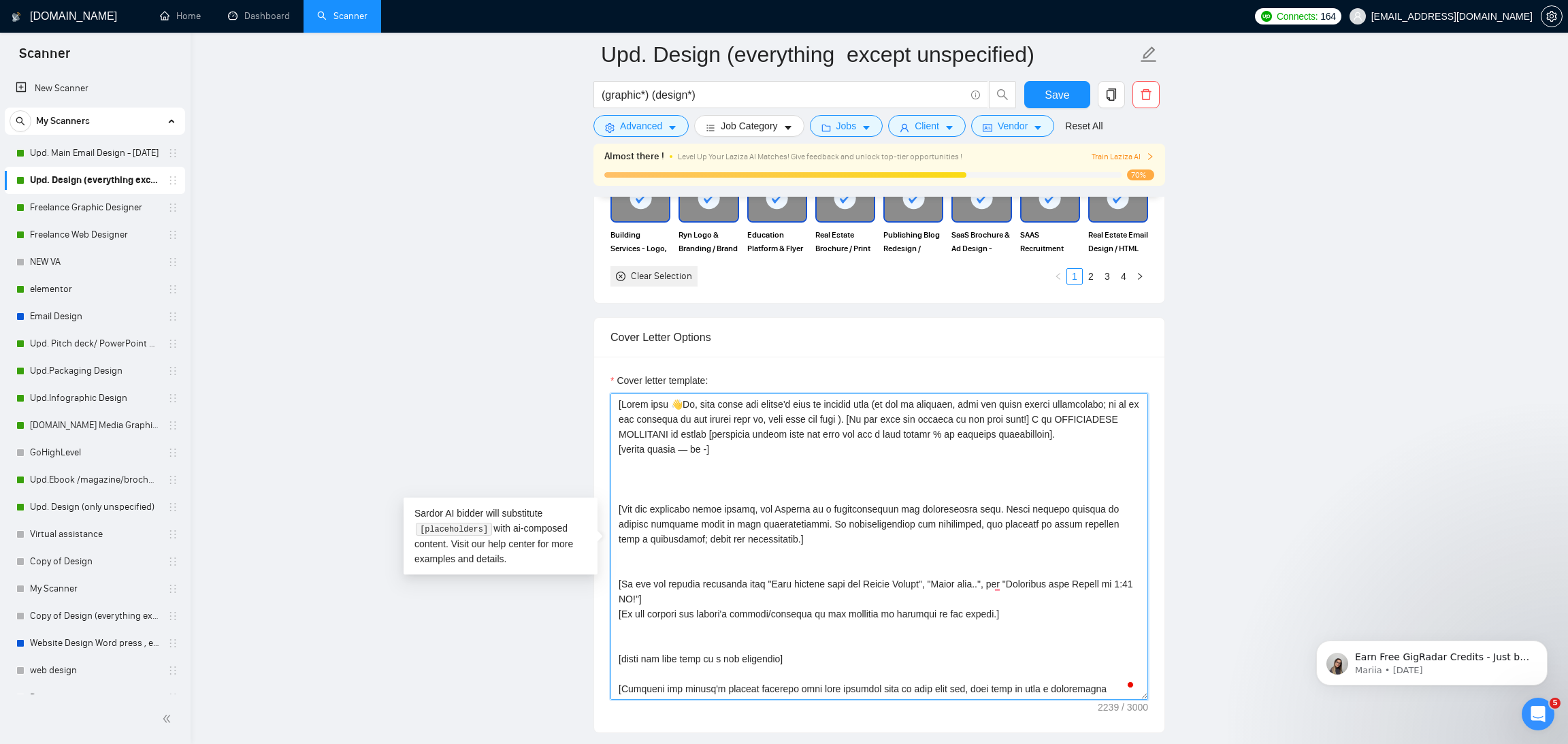
paste textarea "[Ask very specific open question about specific detail outlined in the project …"
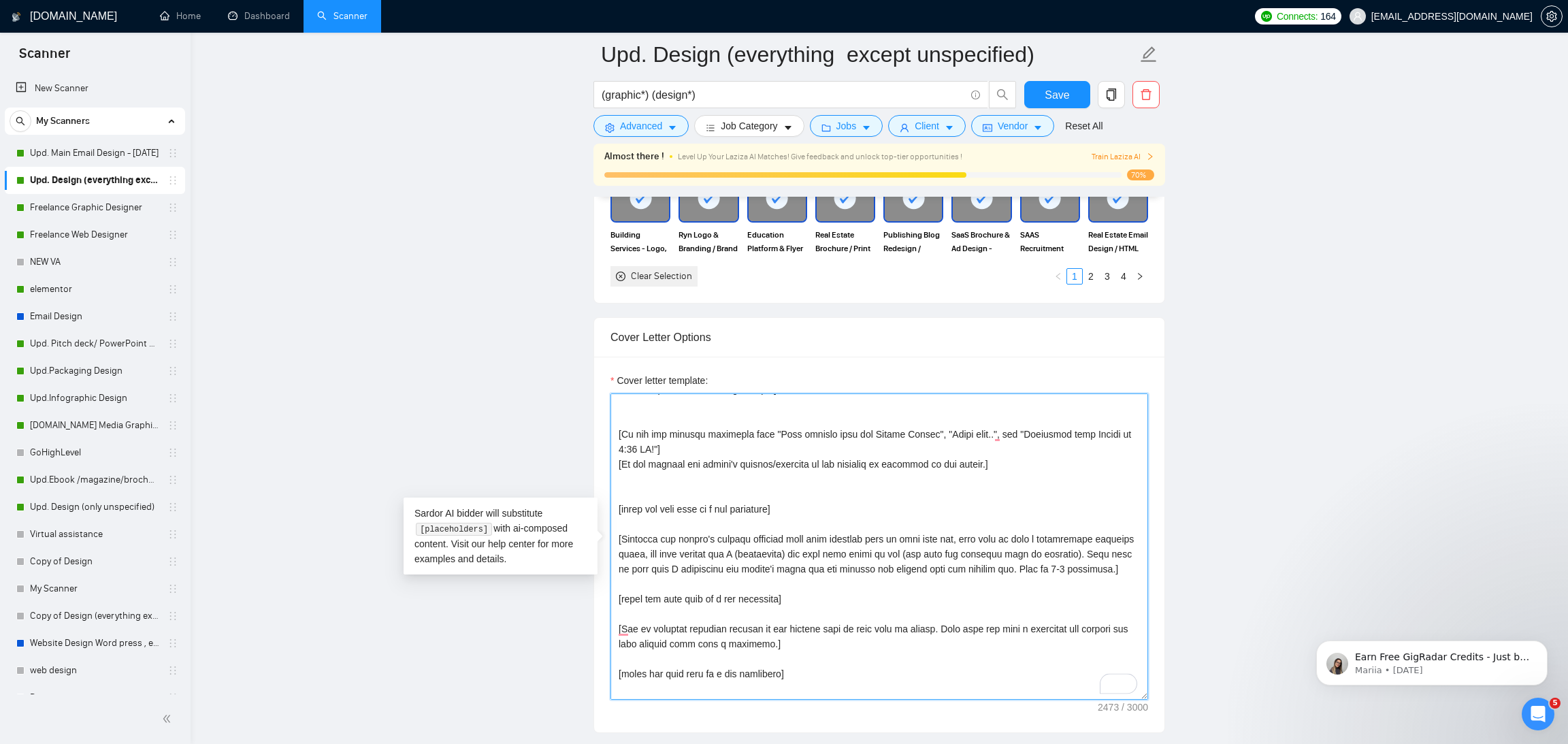
scroll to position [174, 0]
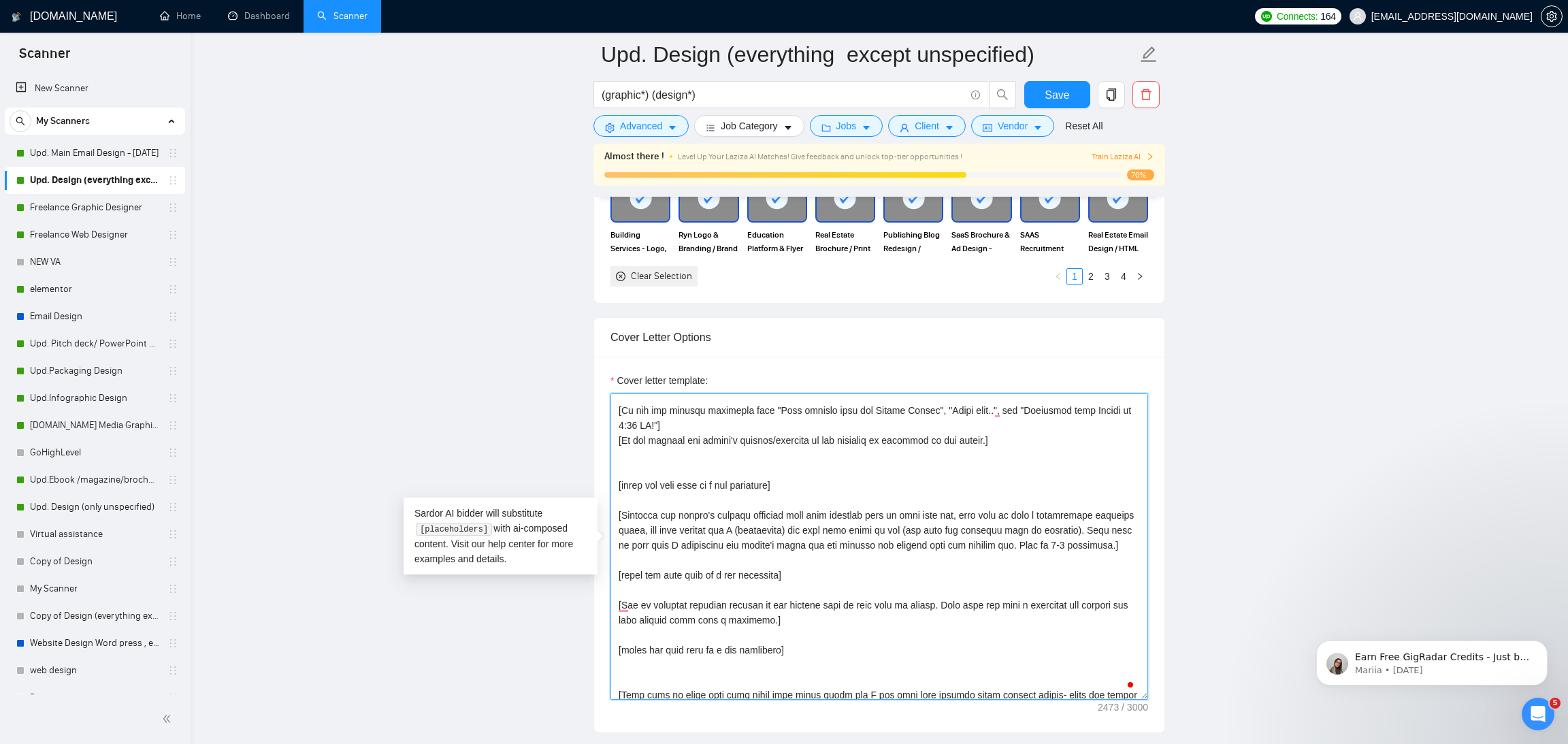
drag, startPoint x: 807, startPoint y: 650, endPoint x: 620, endPoint y: 595, distance: 194.9
click at [620, 595] on textarea "Cover letter template:" at bounding box center [879, 546] width 537 height 306
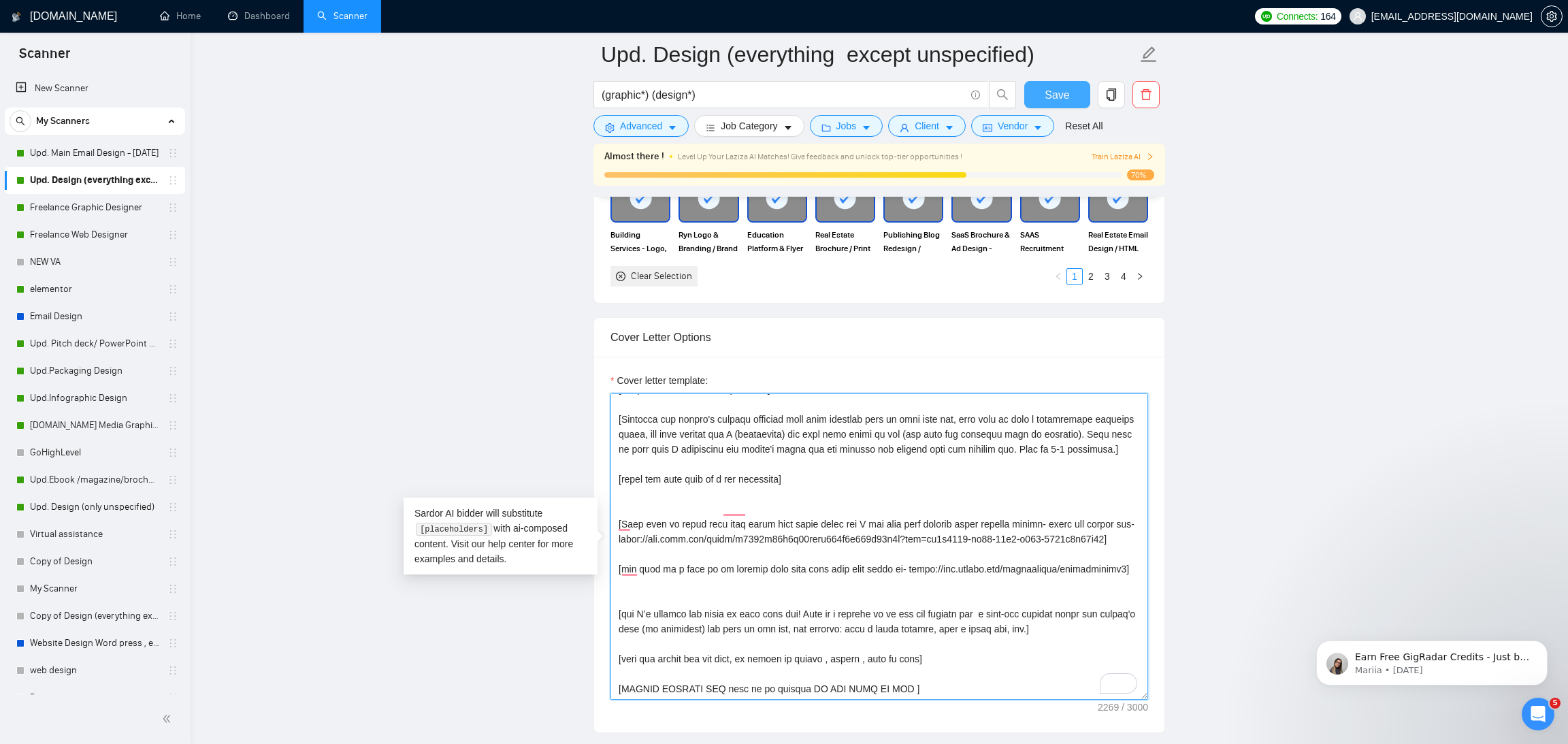
type textarea "[Start with 👋Hi, then input the client's name or company name (if any is provid…"
click at [1063, 93] on span "Save" at bounding box center [1056, 95] width 24 height 17
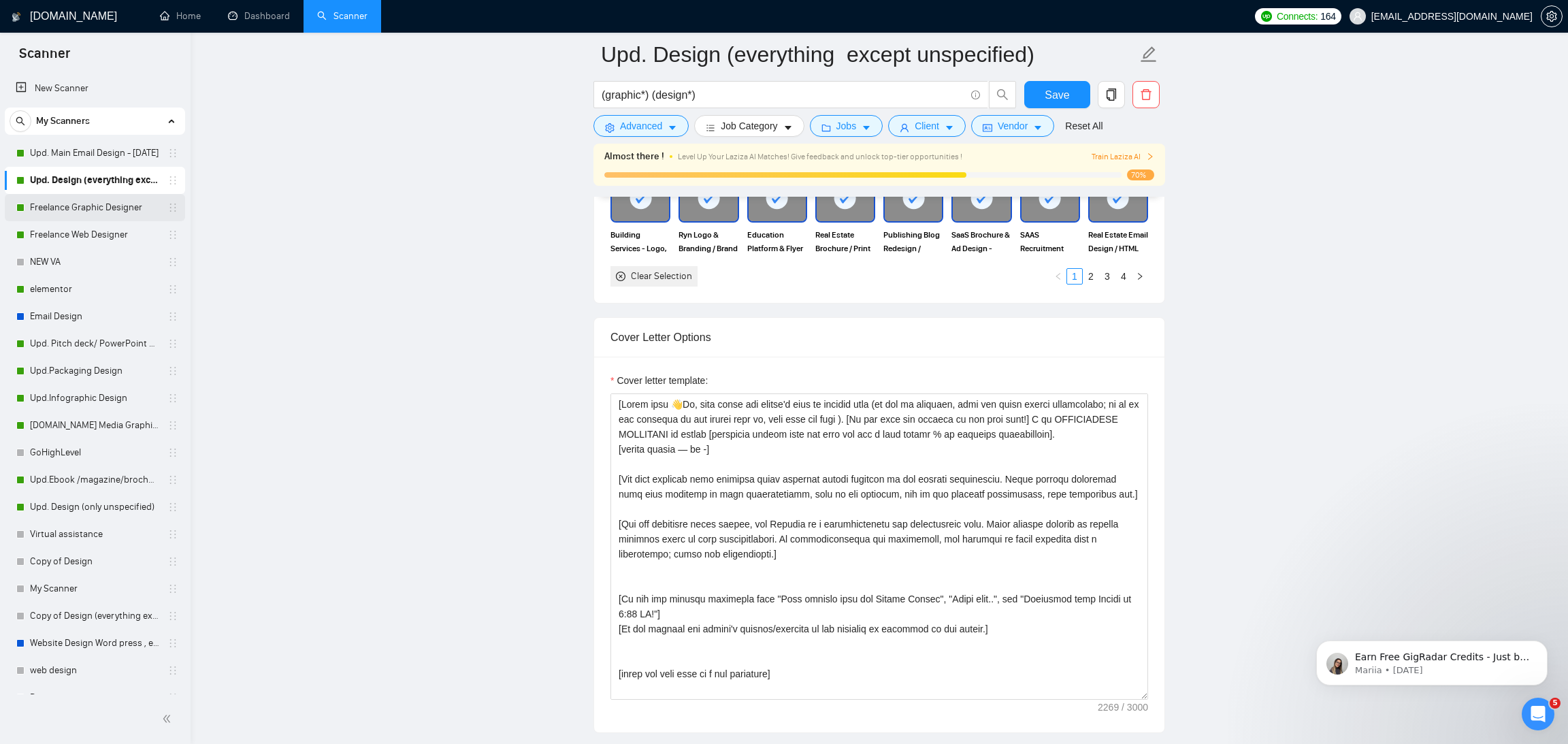
click at [103, 208] on link "Freelance Graphic Designer" at bounding box center [94, 208] width 129 height 27
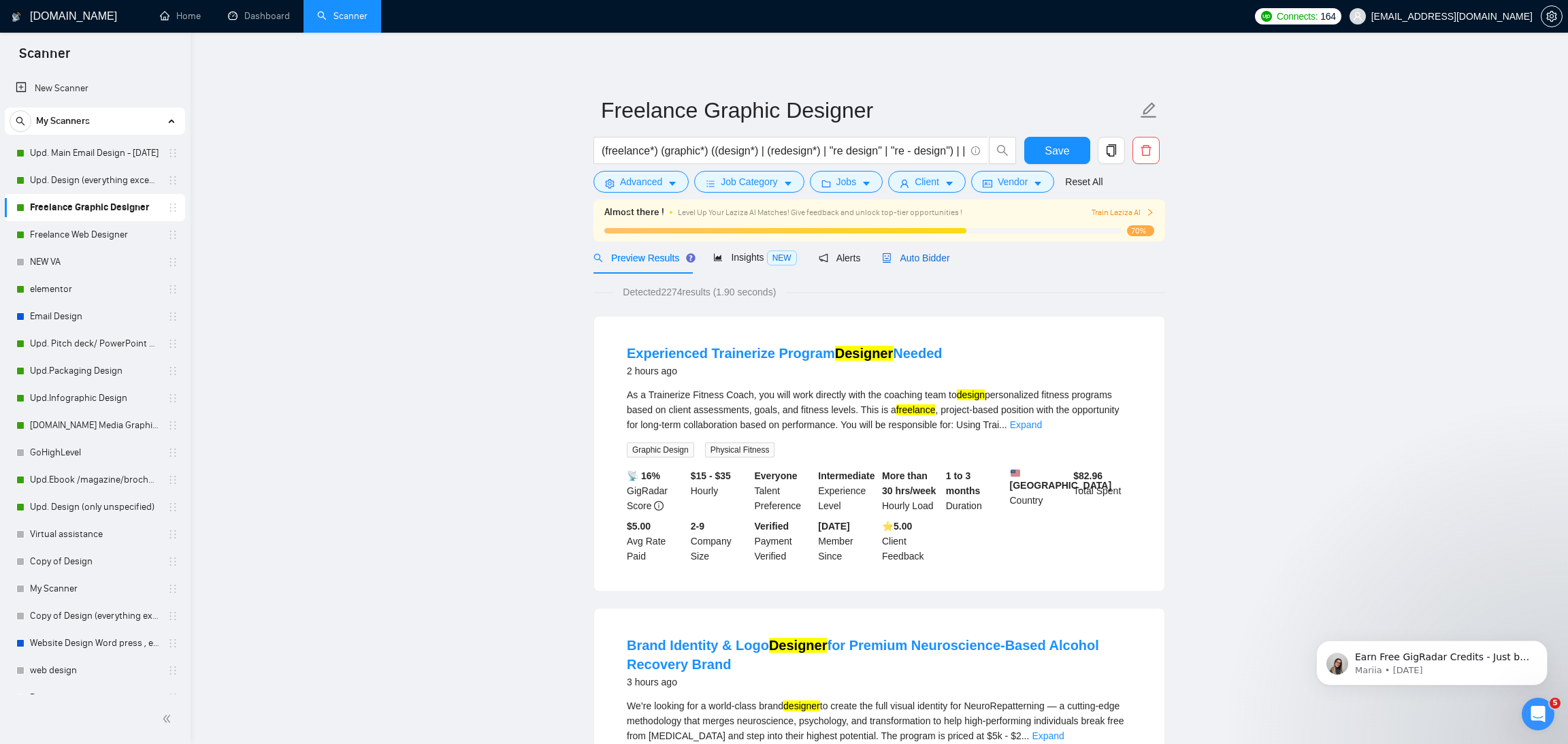
click at [930, 264] on div "Auto Bidder" at bounding box center [915, 258] width 67 height 15
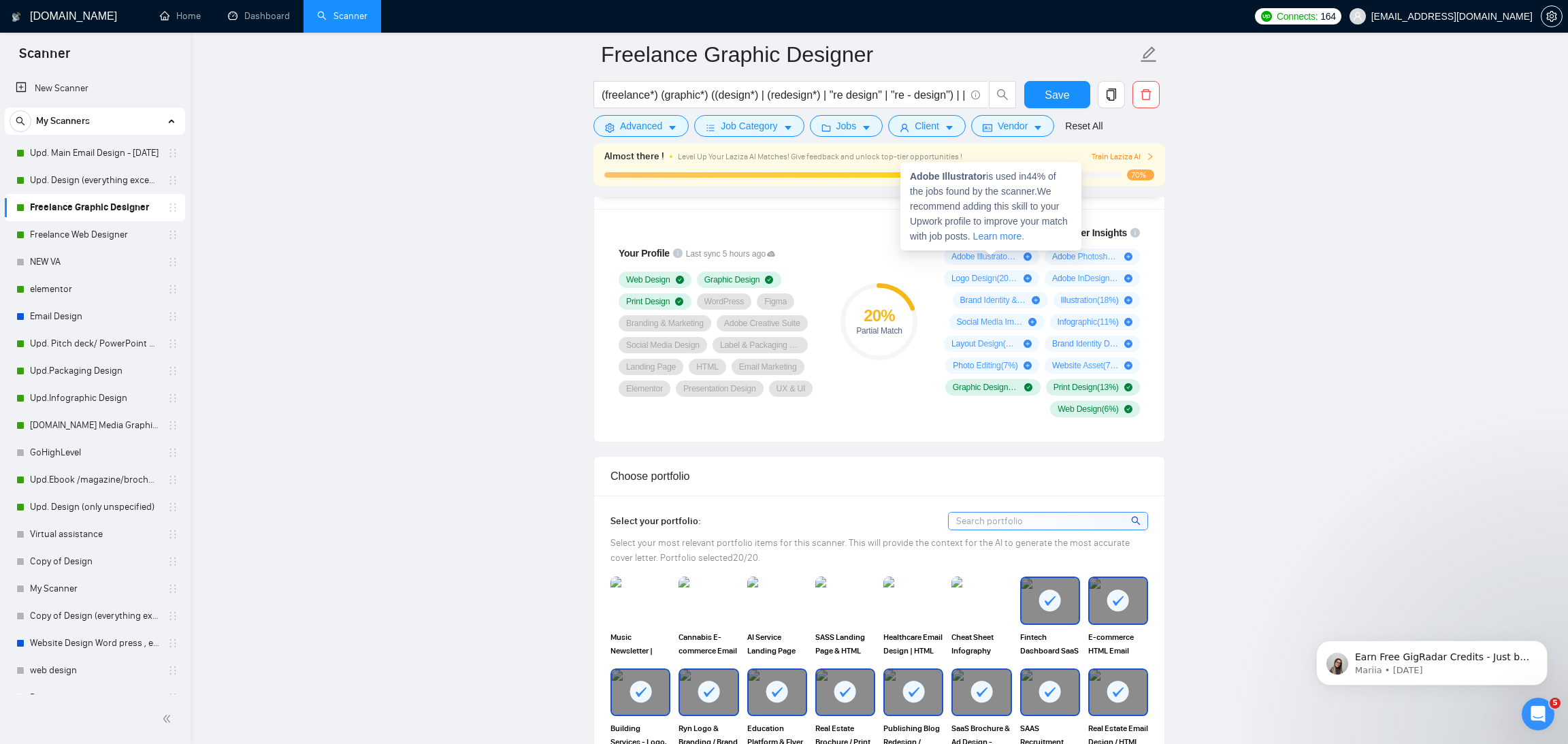
click at [1028, 255] on icon "plus-circle" at bounding box center [1027, 257] width 8 height 8
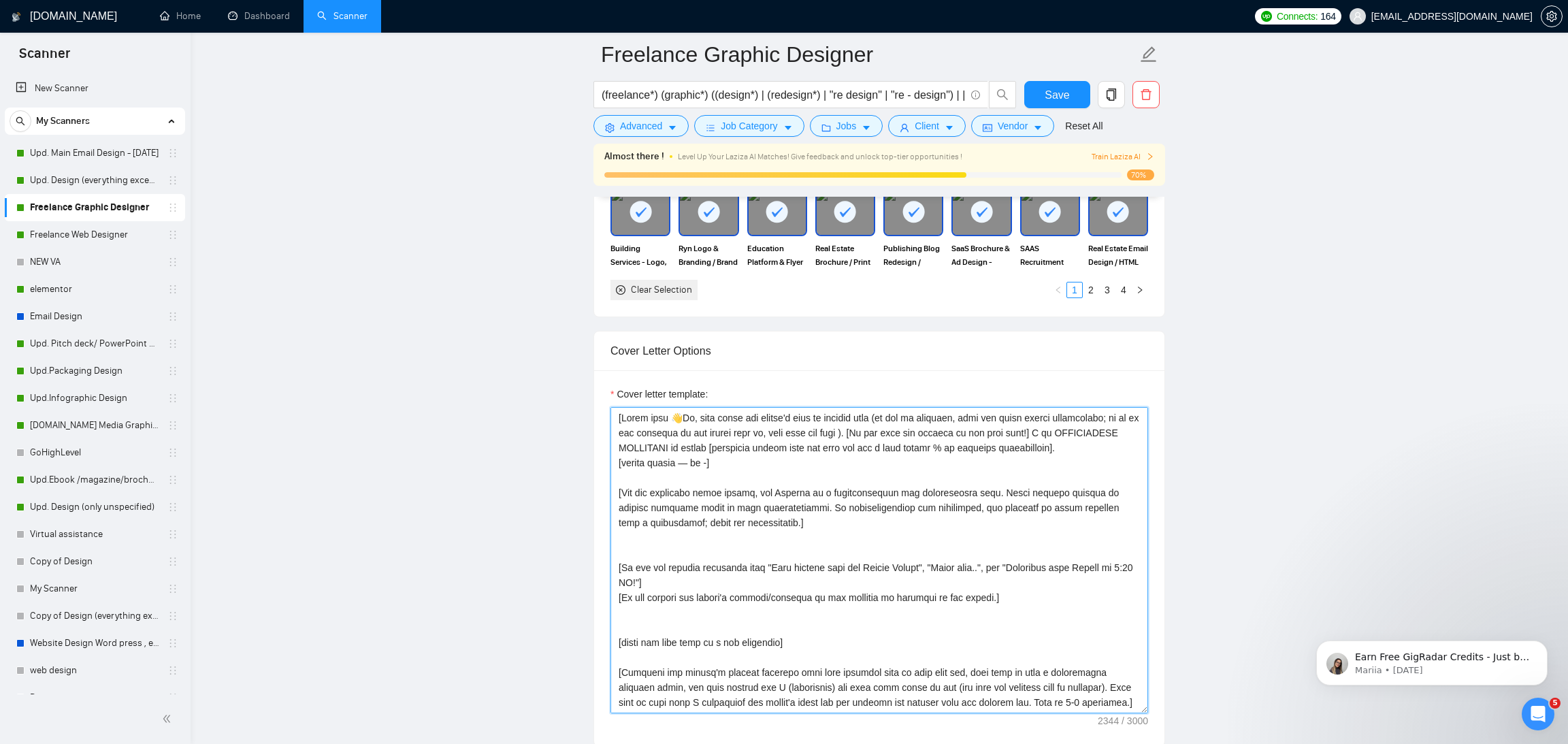
click at [844, 538] on textarea "Cover letter template:" at bounding box center [879, 560] width 537 height 306
click at [762, 465] on textarea "Cover letter template:" at bounding box center [879, 560] width 537 height 306
click at [779, 466] on textarea "Cover letter template:" at bounding box center [879, 560] width 537 height 306
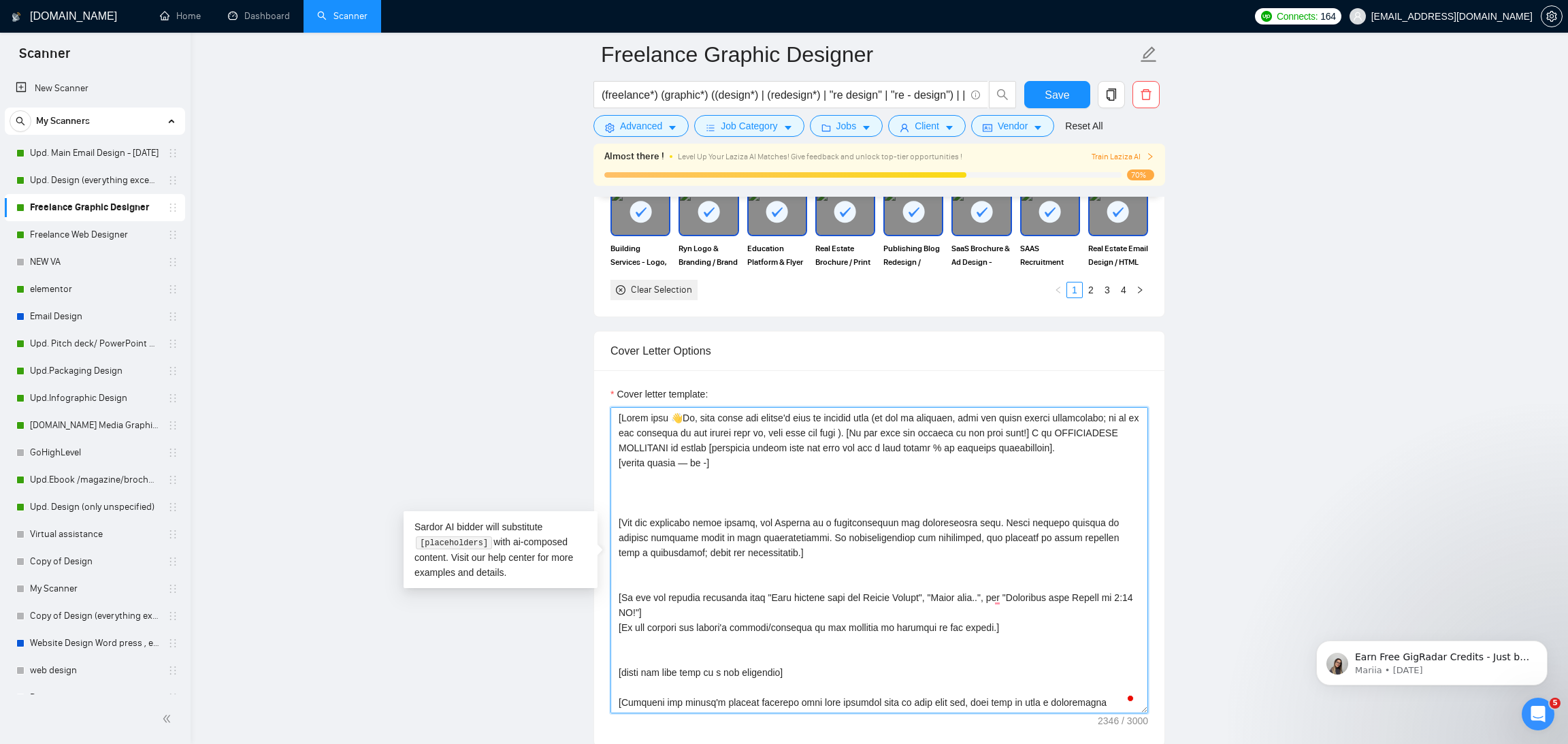
paste textarea "[Ask very specific open question about specific detail outlined in the project …"
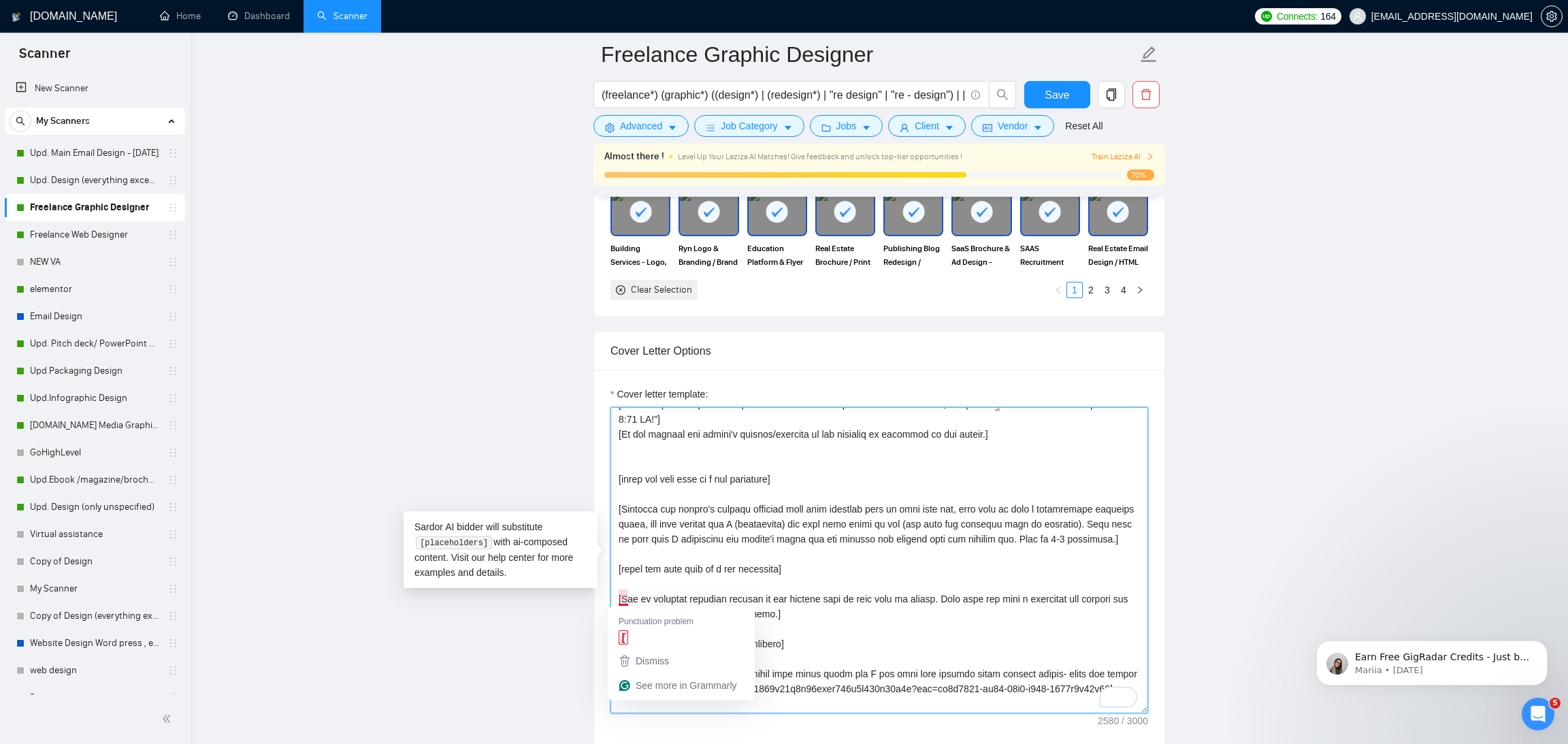
drag, startPoint x: 815, startPoint y: 647, endPoint x: 620, endPoint y: 597, distance: 201.3
click at [620, 597] on textarea "Cover letter template:" at bounding box center [879, 560] width 537 height 306
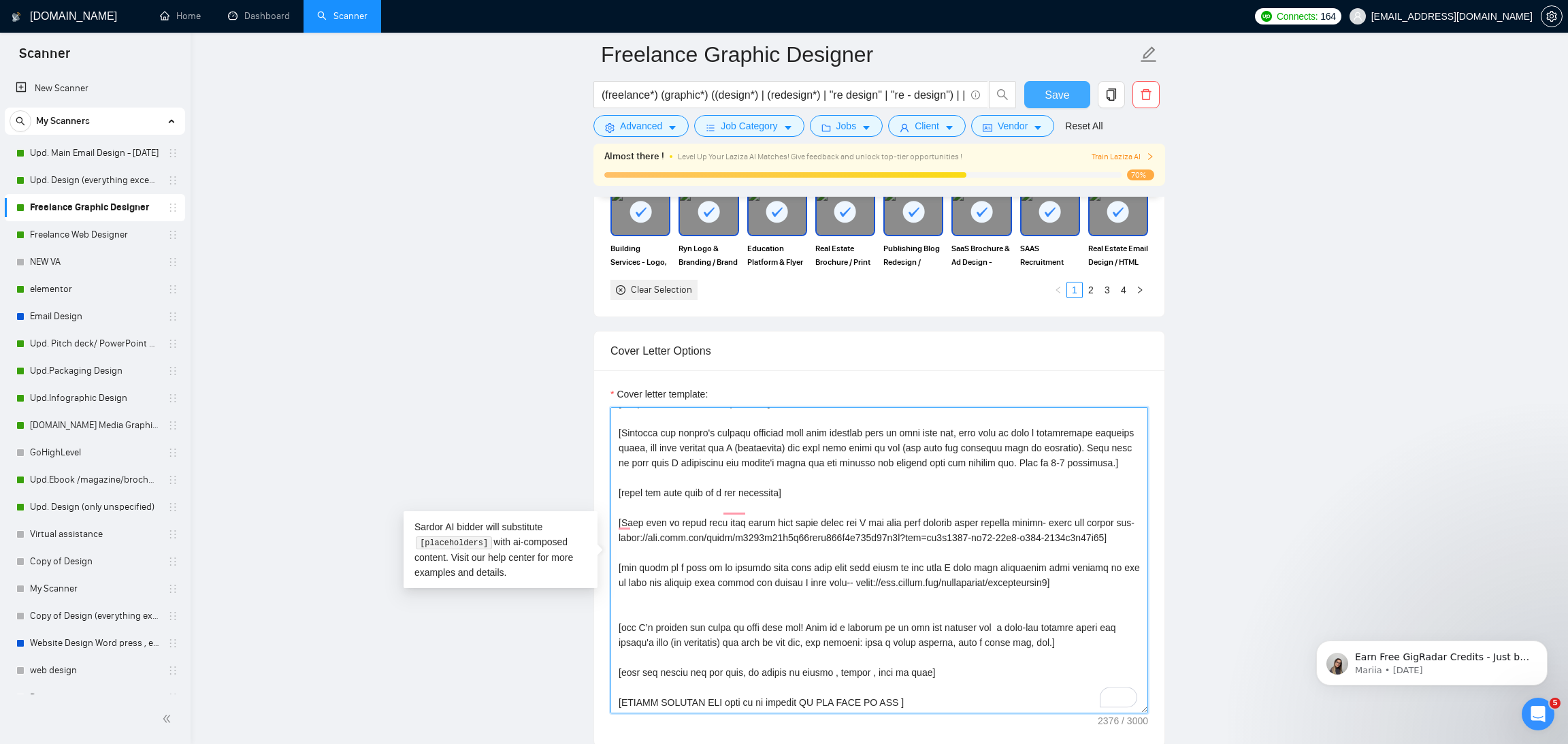
type textarea "[Start with 👋Hi, then input the client's name or company name (if any is provid…"
click at [1047, 94] on span "Save" at bounding box center [1056, 95] width 24 height 17
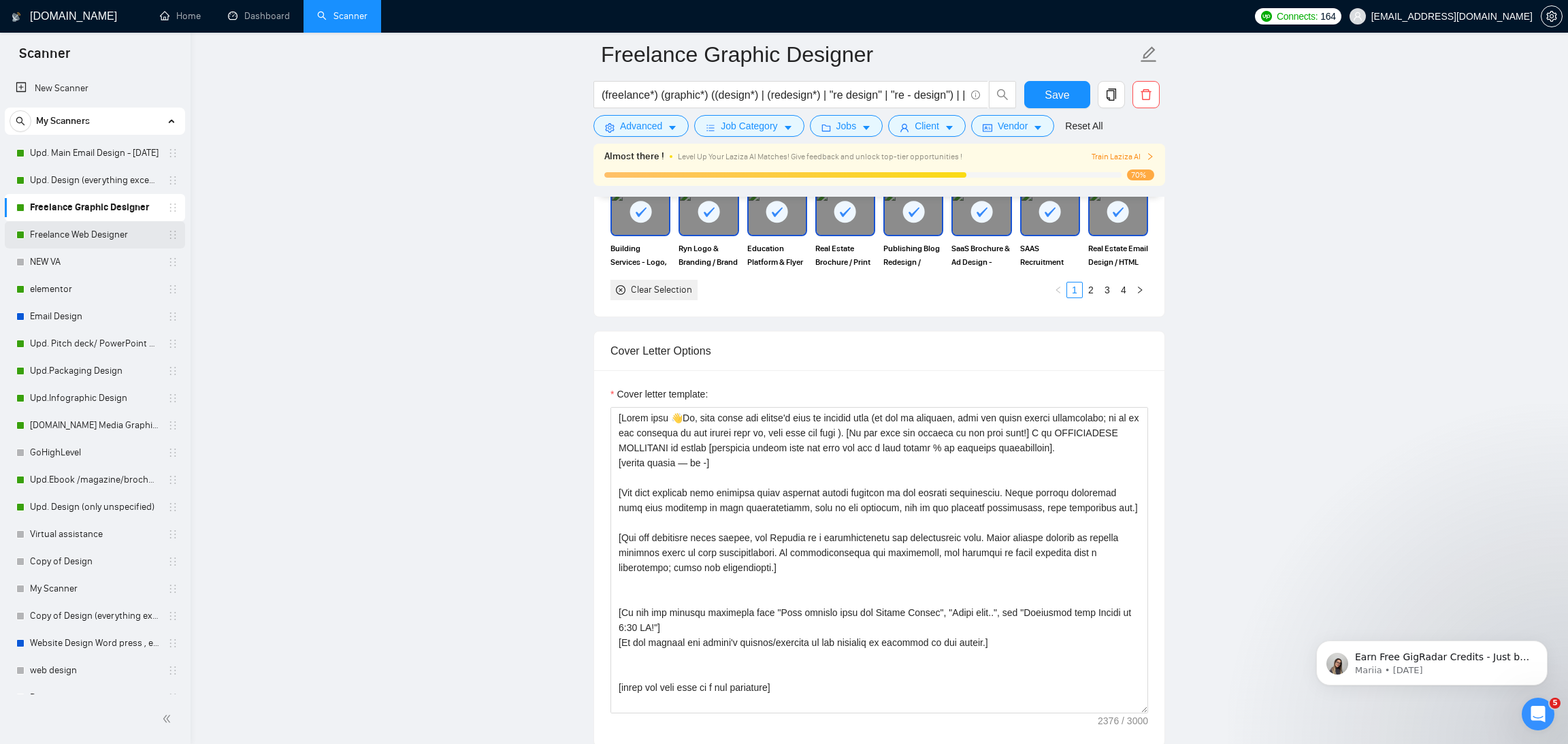
click at [90, 237] on link "Freelance Web Designer" at bounding box center [94, 235] width 129 height 27
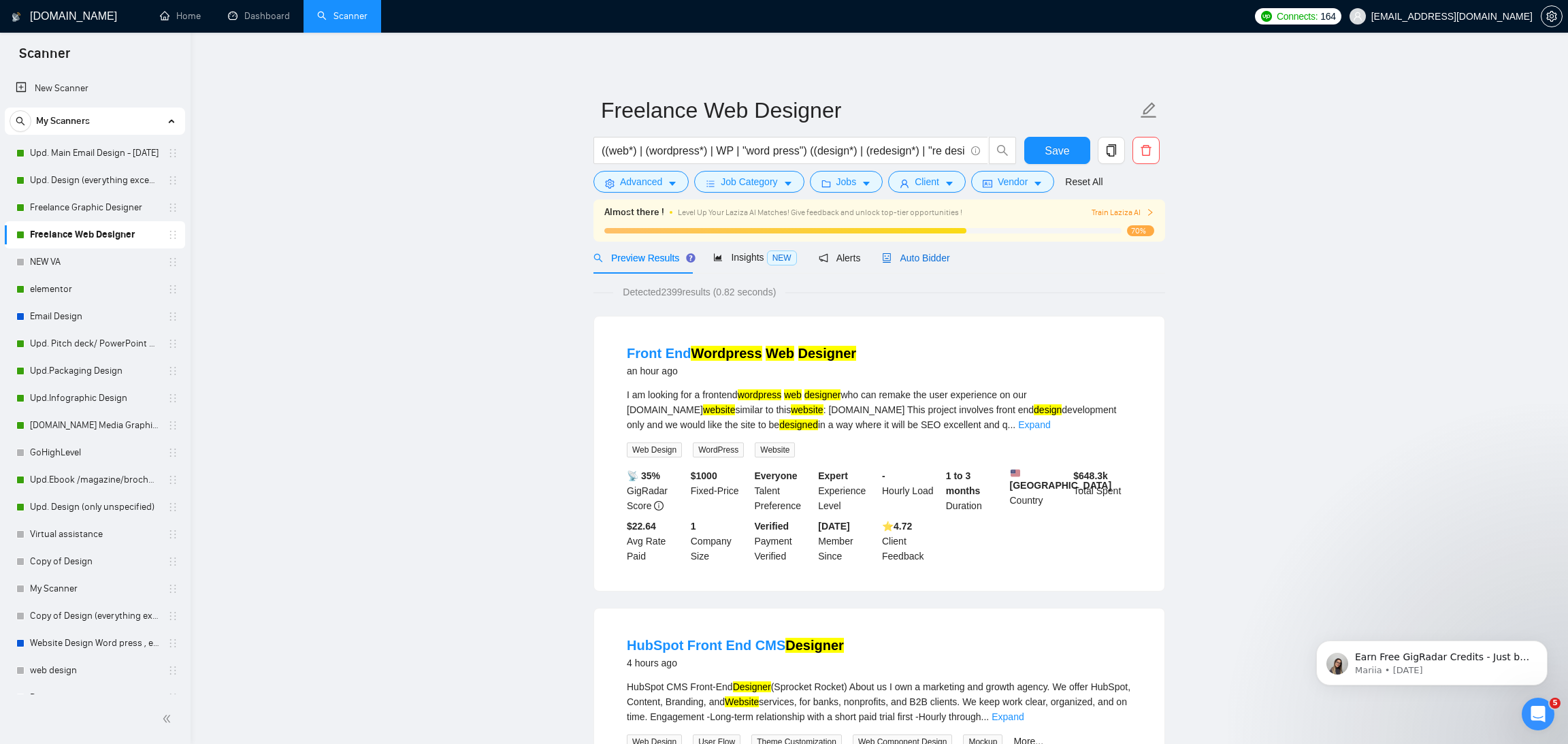
click at [923, 258] on span "Auto Bidder" at bounding box center [915, 258] width 67 height 11
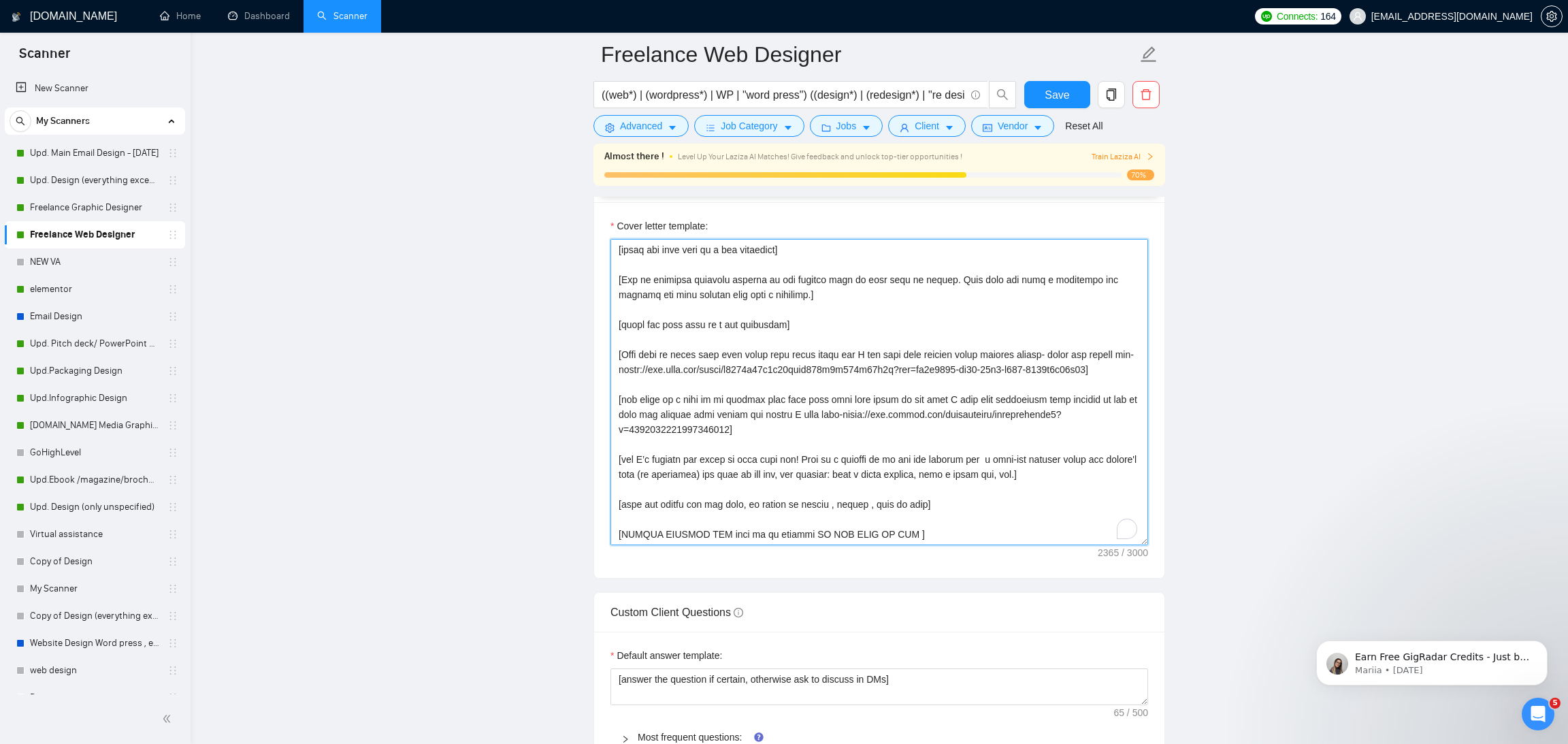
click at [933, 451] on textarea "Cover letter template:" at bounding box center [879, 392] width 537 height 306
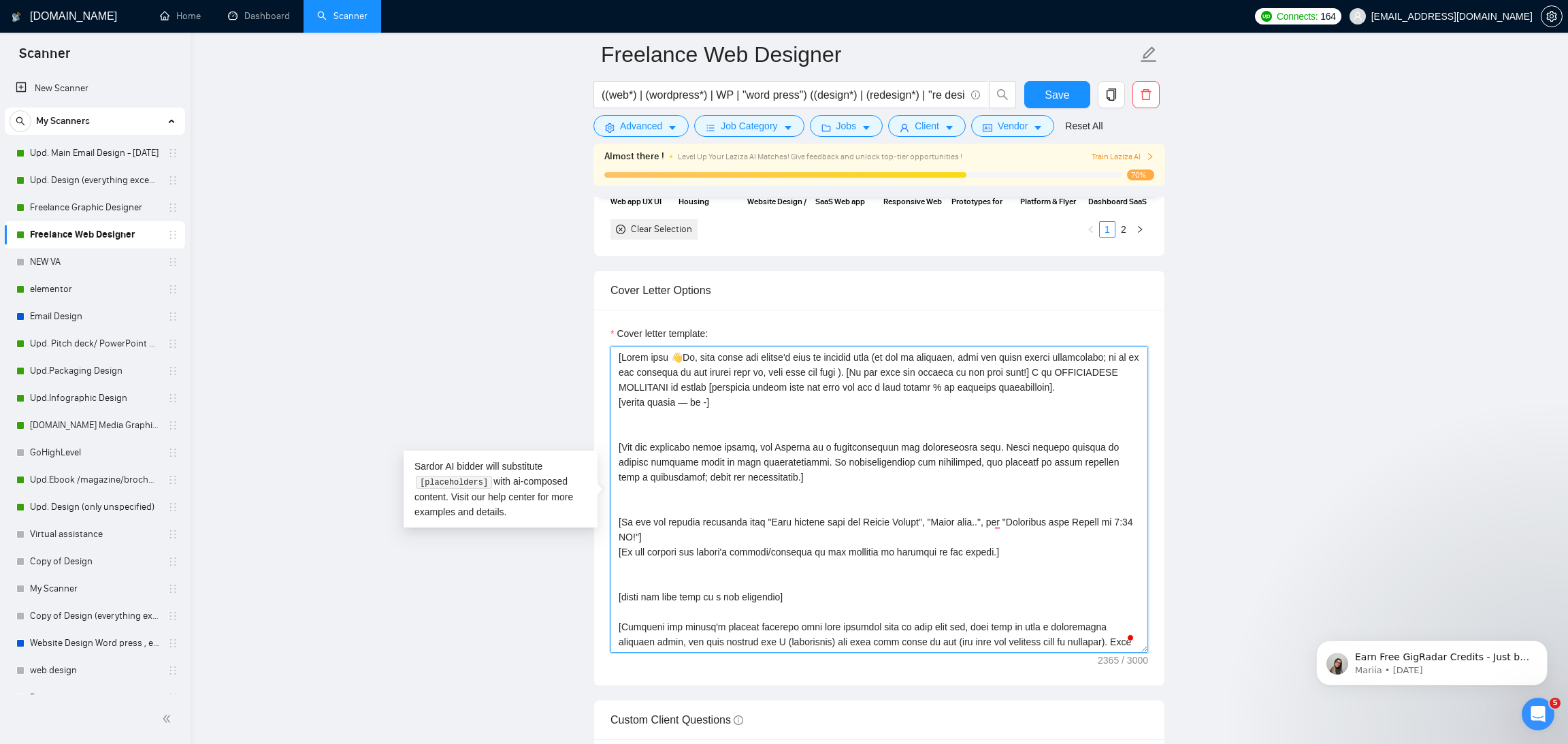
click at [795, 432] on textarea "Cover letter template:" at bounding box center [879, 500] width 537 height 306
paste textarea "[Ask very specific open question about specific detail outlined in the project …"
click at [795, 432] on textarea "Cover letter template:" at bounding box center [879, 500] width 537 height 306
paste textarea "[Ask very specific open question about specific detail outlined in the project …"
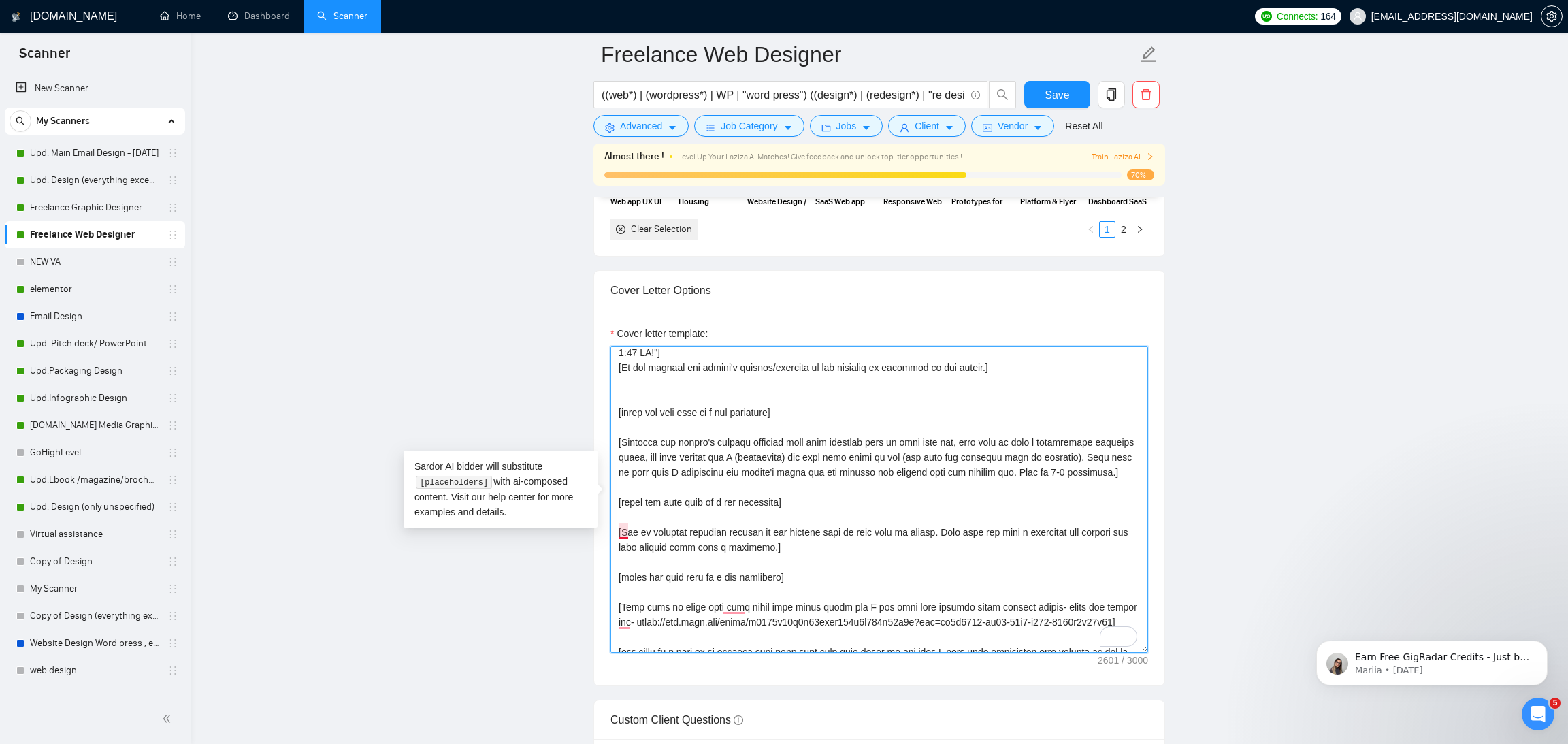
drag, startPoint x: 808, startPoint y: 570, endPoint x: 610, endPoint y: 525, distance: 203.0
click at [610, 525] on div "Cover letter template:" at bounding box center [879, 497] width 570 height 376
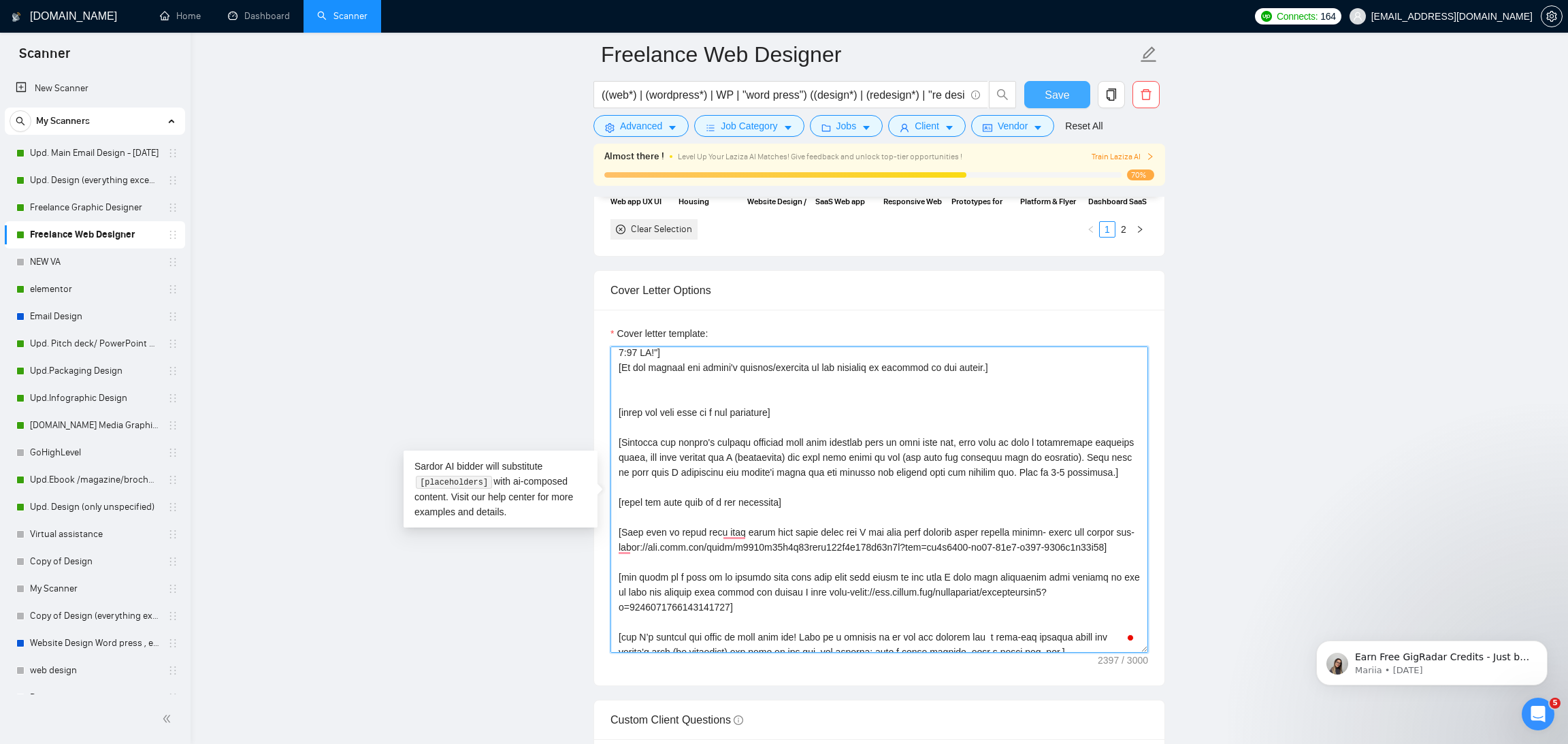
type textarea "[Start with 👋Hi, then input the client's name or company name (if any is provid…"
click at [1065, 99] on span "Save" at bounding box center [1056, 95] width 24 height 17
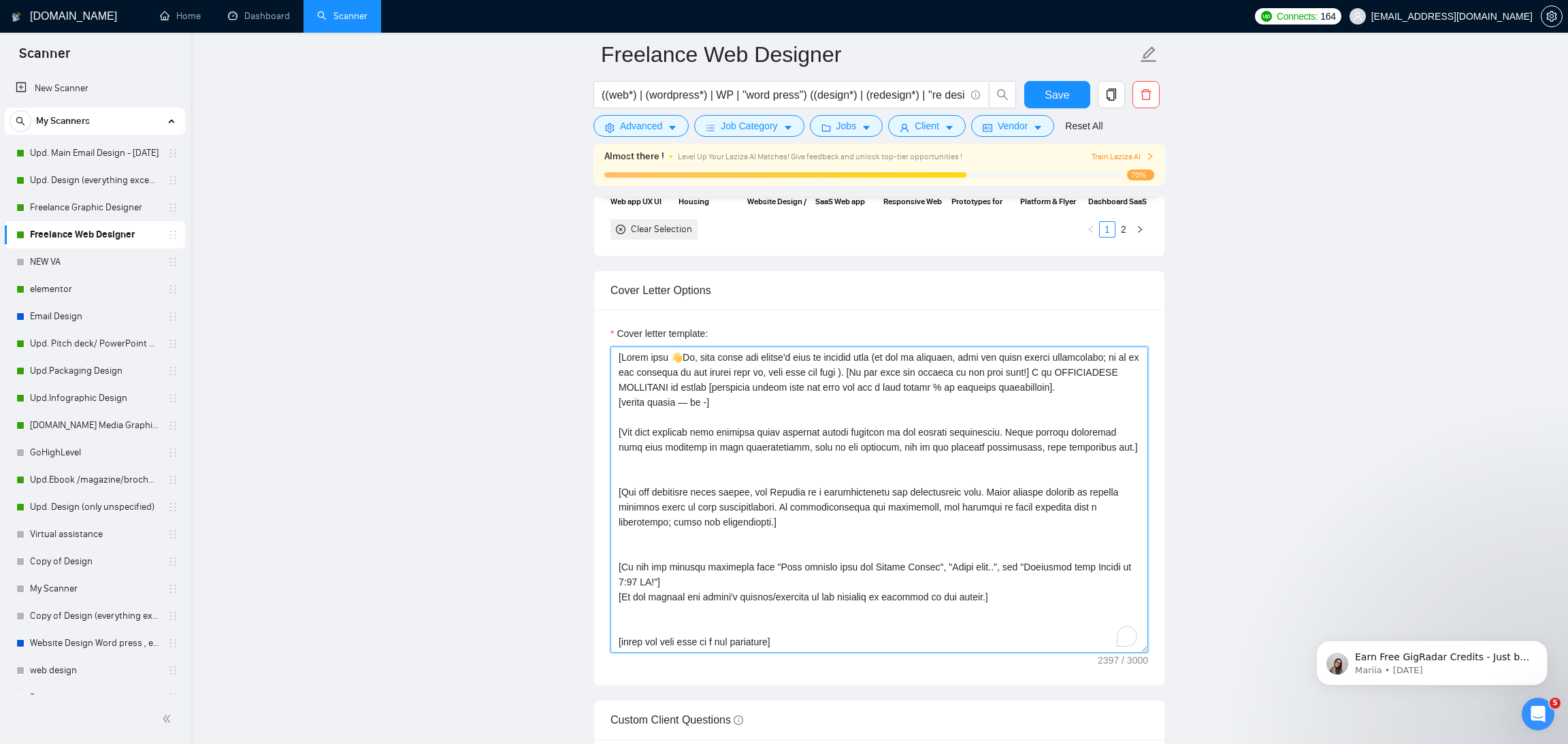
click at [752, 481] on textarea "Cover letter template:" at bounding box center [879, 500] width 537 height 306
click at [718, 469] on textarea "Cover letter template:" at bounding box center [879, 500] width 537 height 306
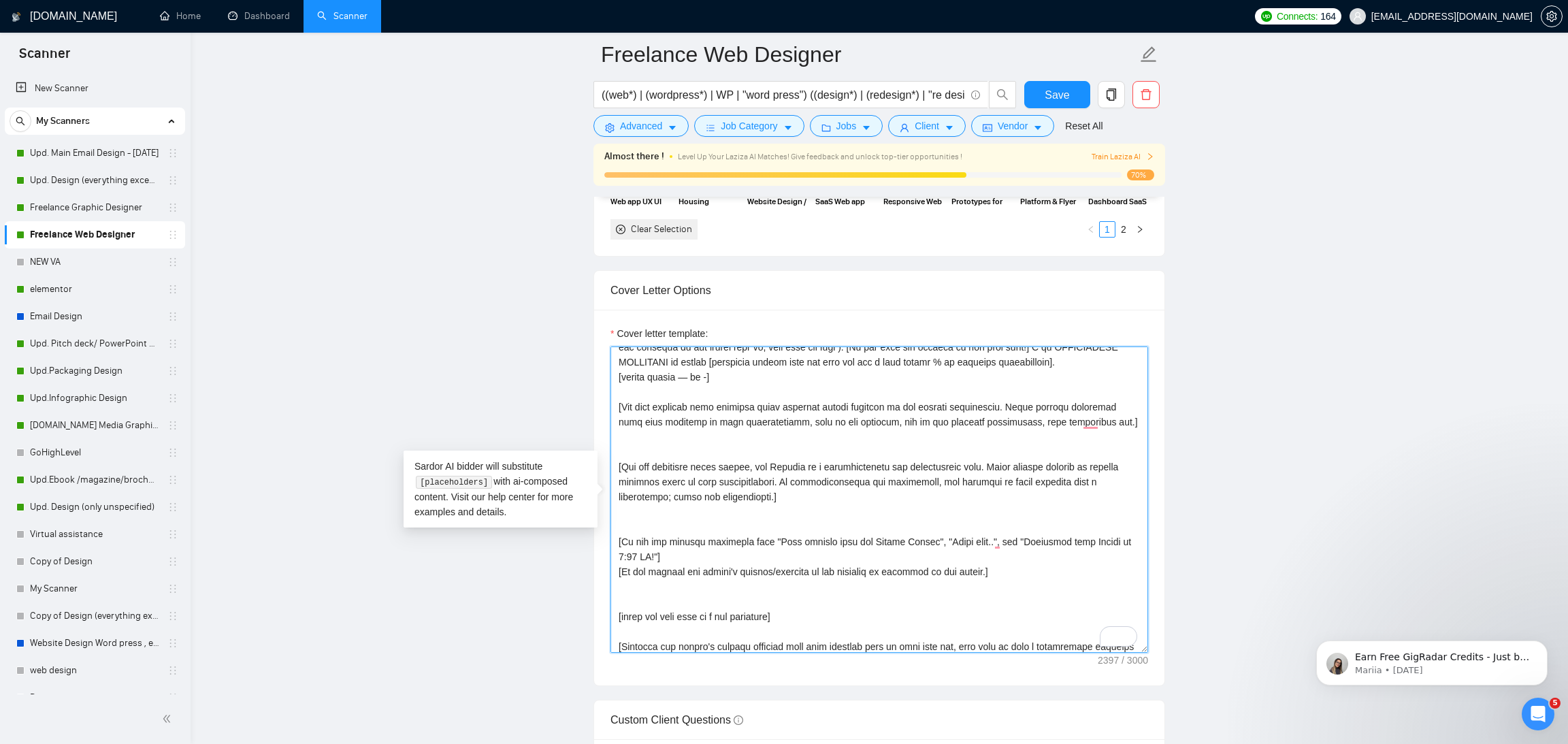
scroll to position [30, 0]
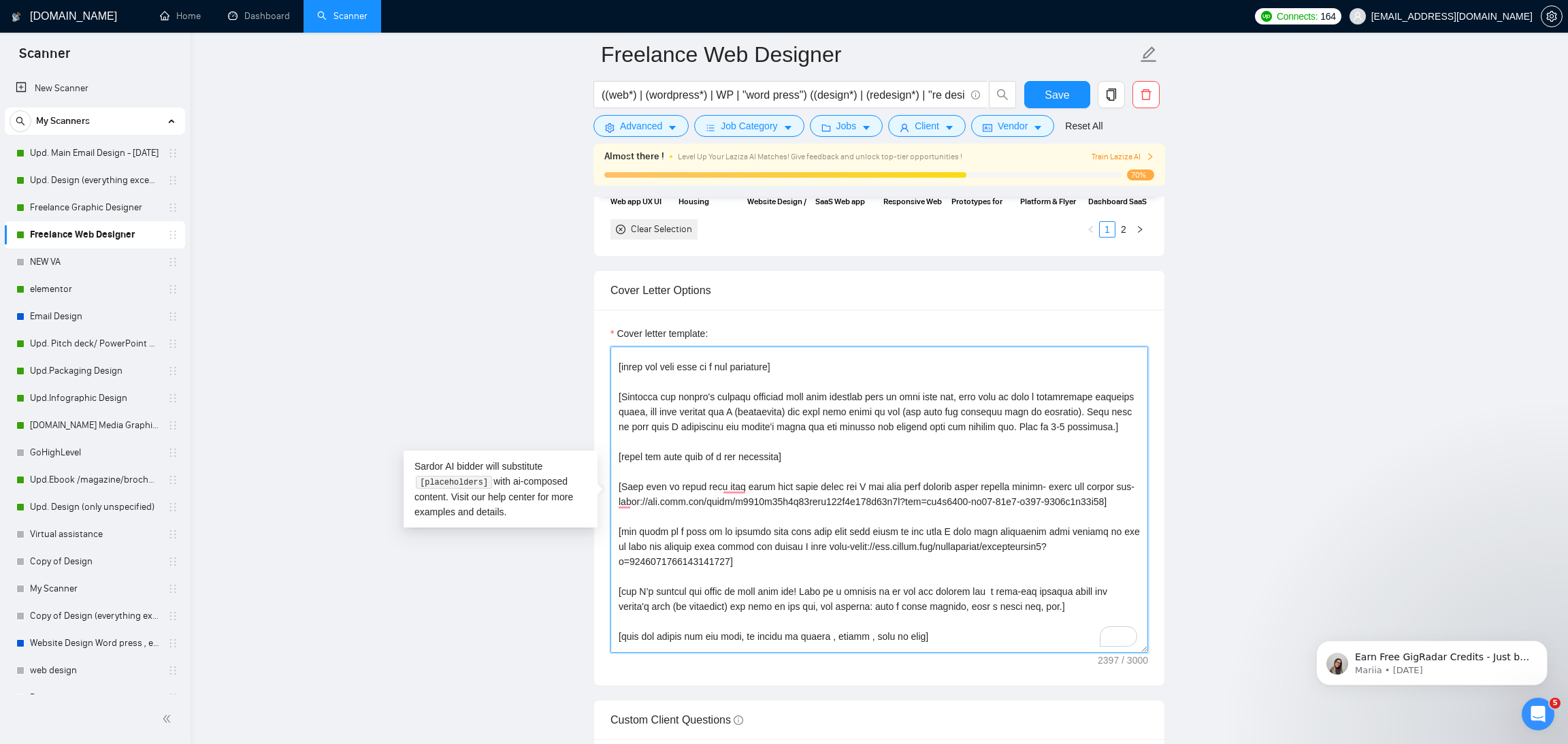
click at [786, 530] on textarea "Cover letter template:" at bounding box center [879, 500] width 537 height 306
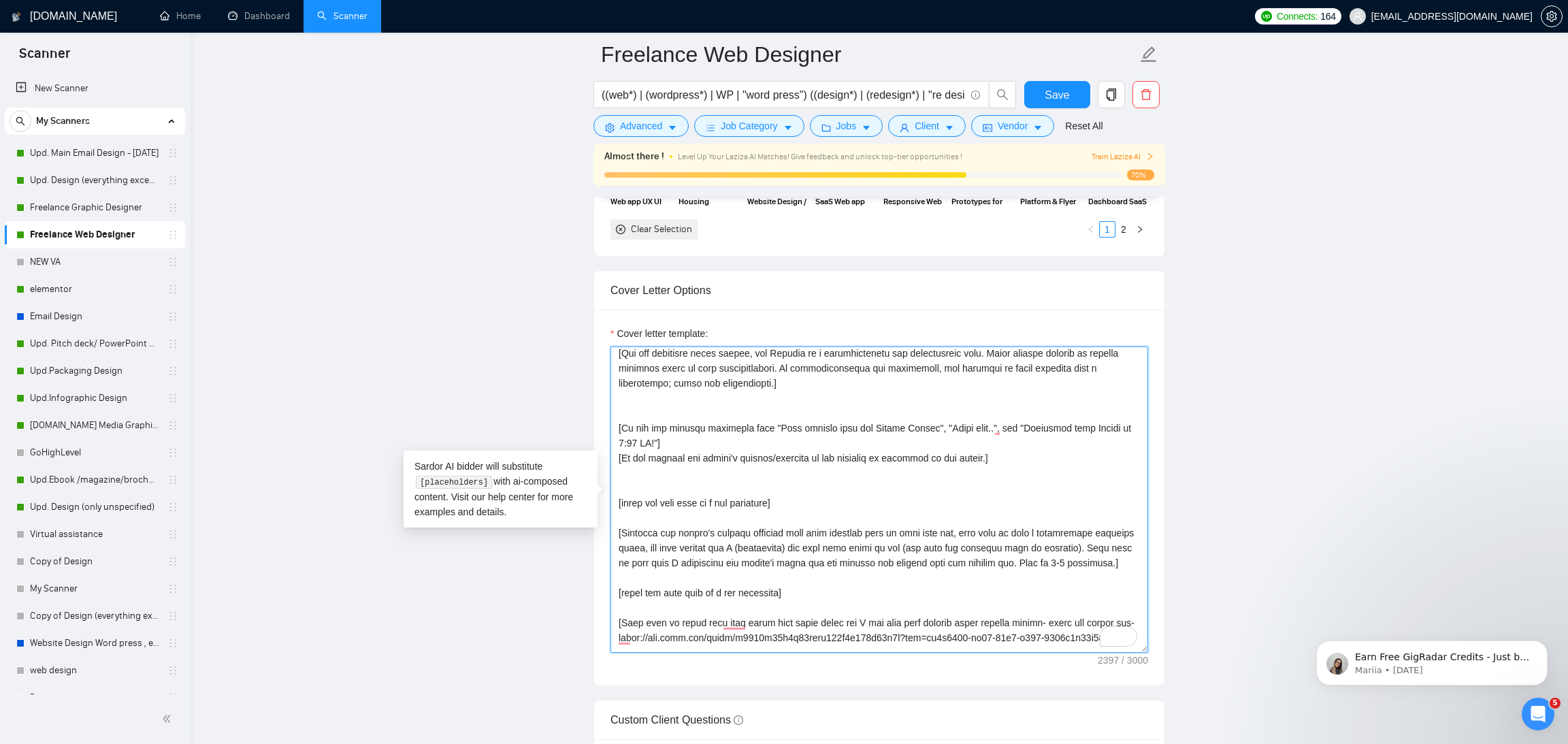
click at [687, 475] on textarea "Cover letter template:" at bounding box center [879, 500] width 537 height 306
click at [669, 487] on textarea "Cover letter template:" at bounding box center [879, 500] width 537 height 306
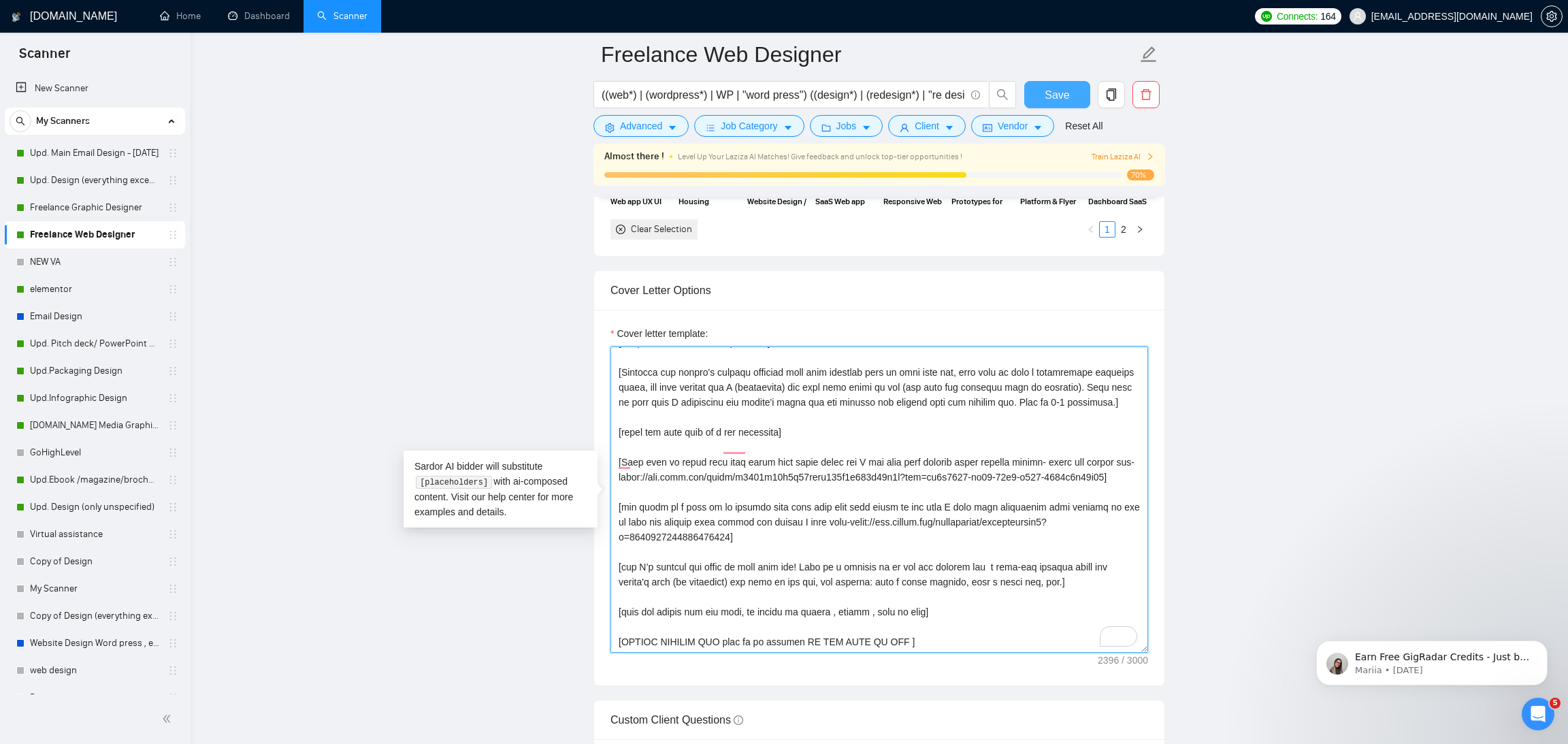
type textarea "[Start with 👋Hi, then input the client's name or company name (if any is provid…"
click at [1047, 91] on span "Save" at bounding box center [1056, 95] width 24 height 17
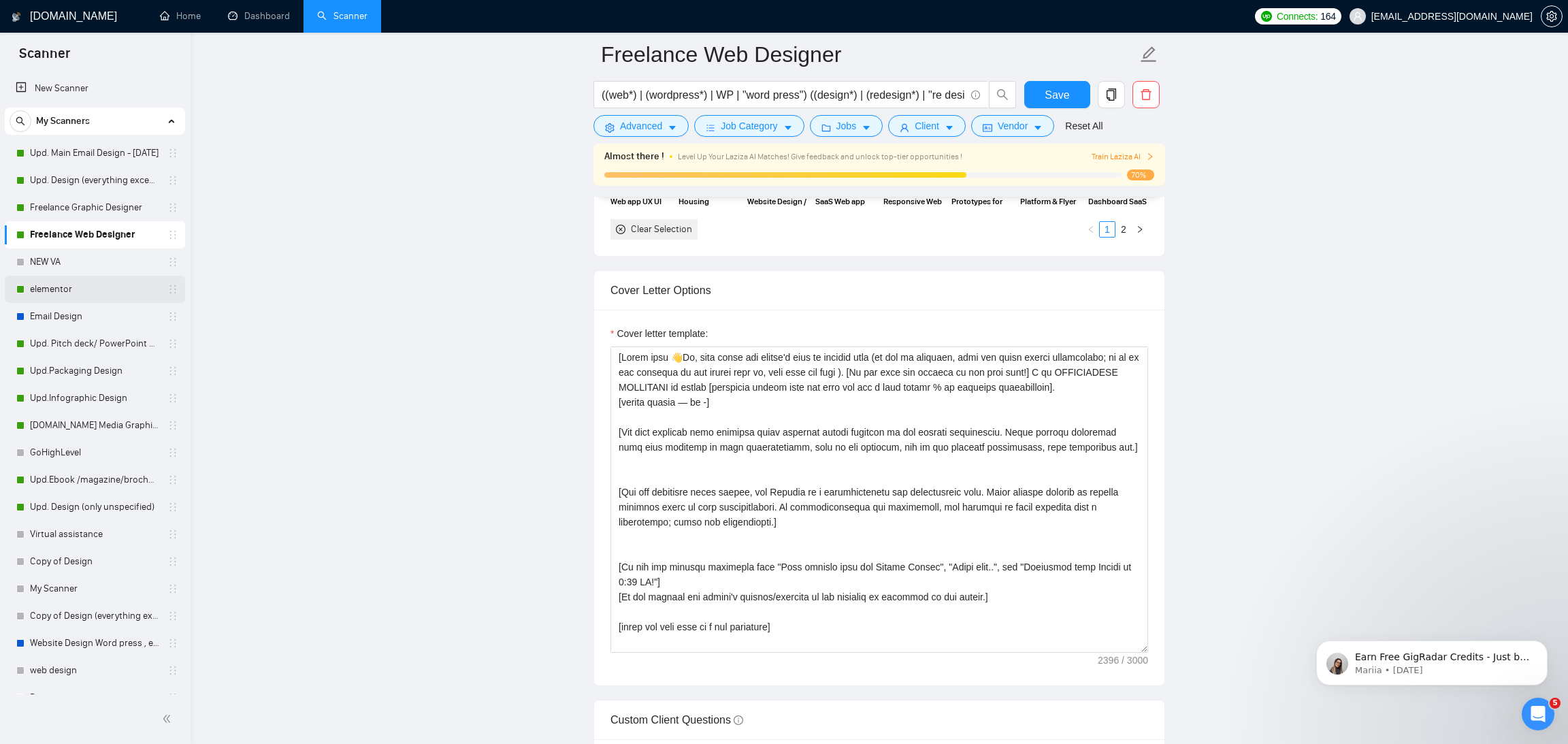
click at [88, 293] on link "elementor" at bounding box center [94, 289] width 129 height 27
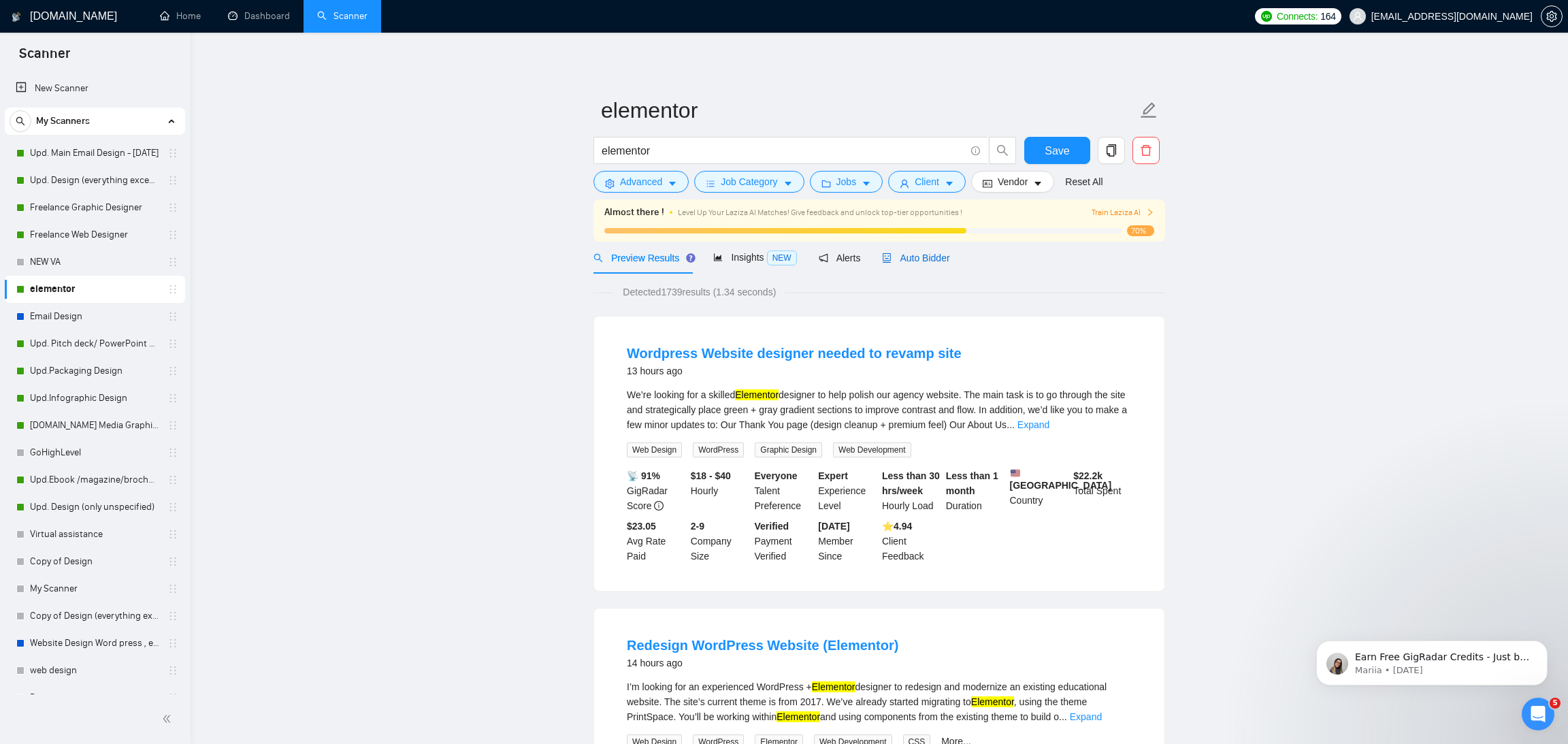
click at [916, 258] on span "Auto Bidder" at bounding box center [915, 258] width 67 height 11
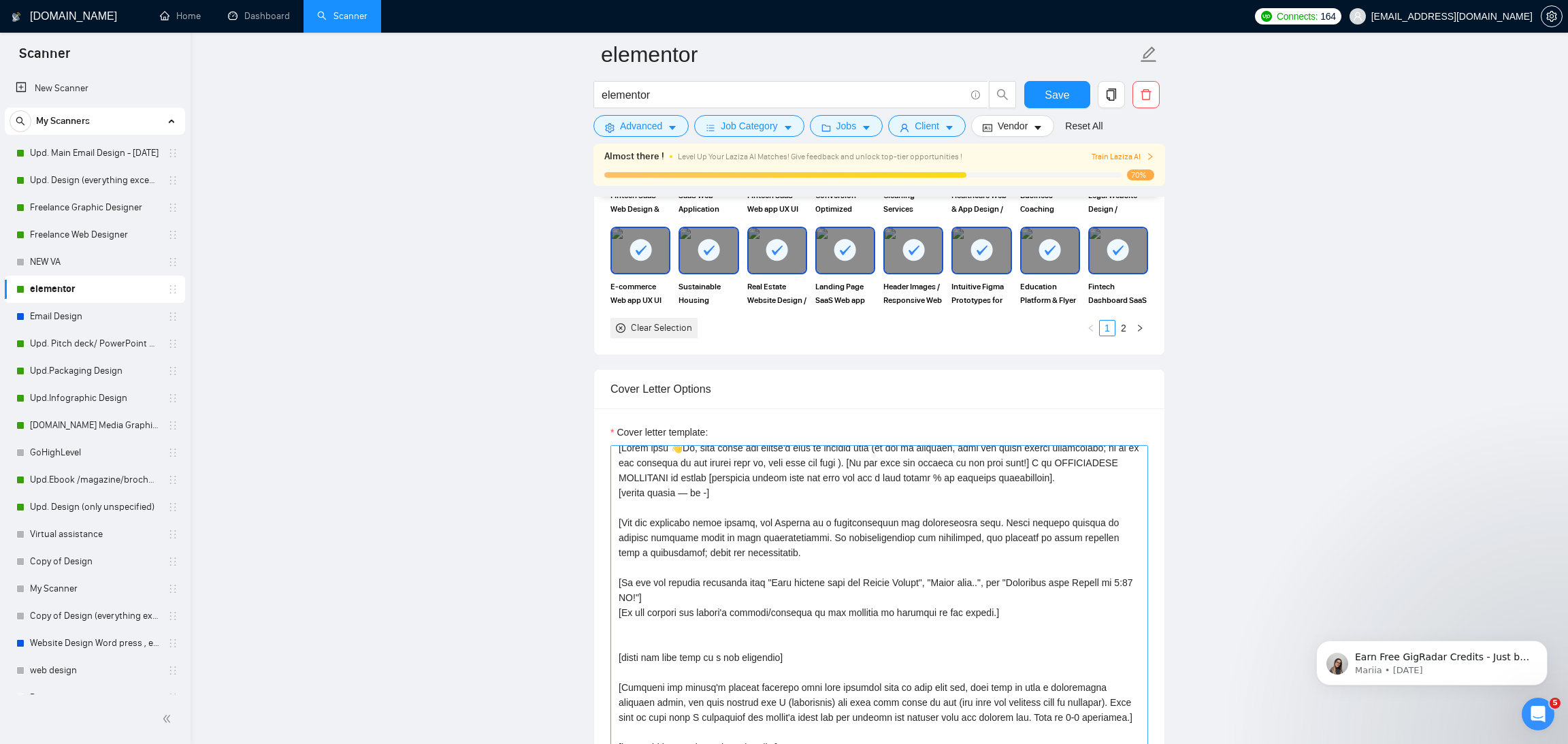
scroll to position [4, 0]
click at [799, 500] on textarea "Cover letter template:" at bounding box center [879, 598] width 537 height 306
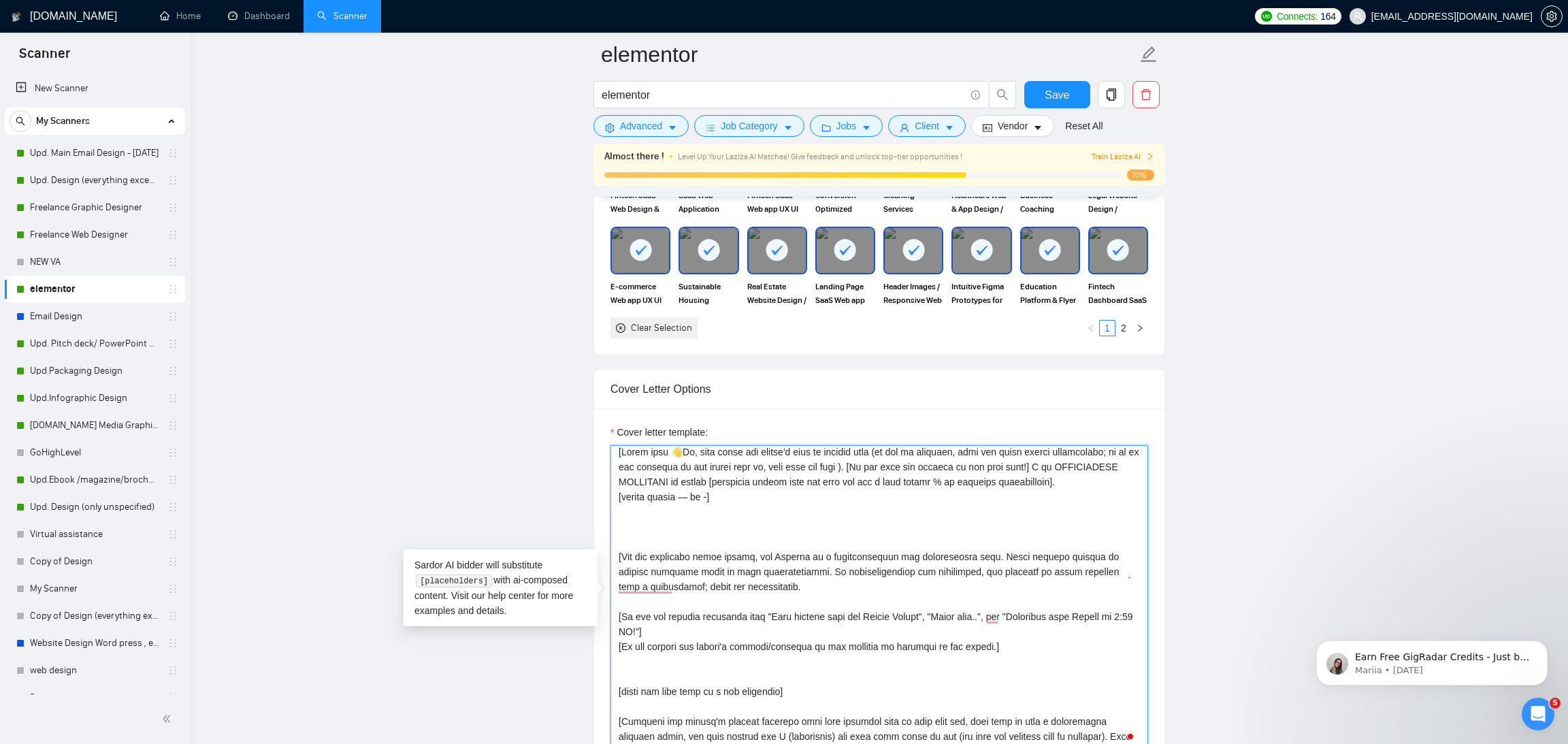
paste textarea "[Ask very specific open question about specific detail outlined in the project …"
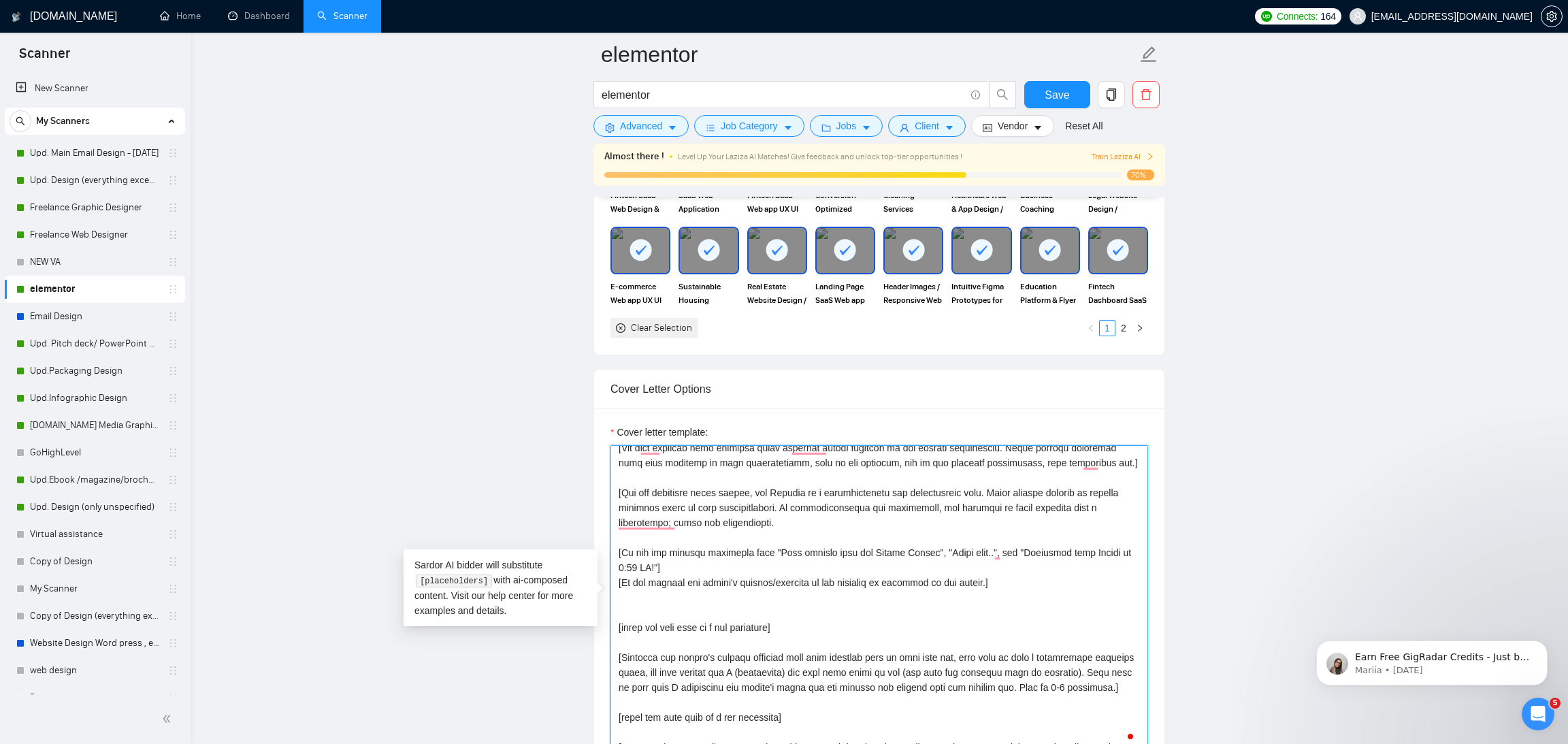
scroll to position [0, 0]
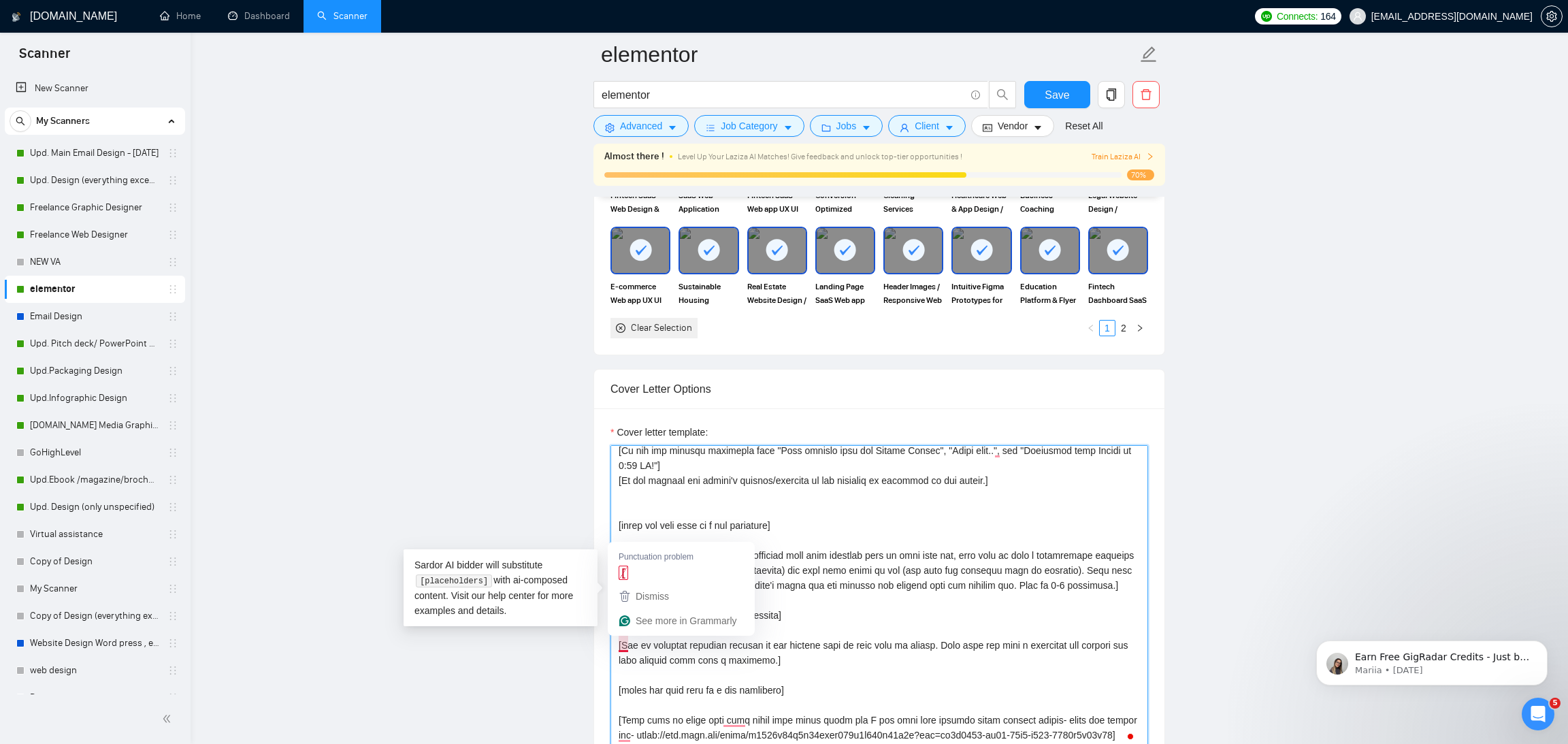
drag, startPoint x: 806, startPoint y: 687, endPoint x: 616, endPoint y: 642, distance: 195.3
click at [616, 642] on textarea "Cover letter template:" at bounding box center [879, 598] width 537 height 306
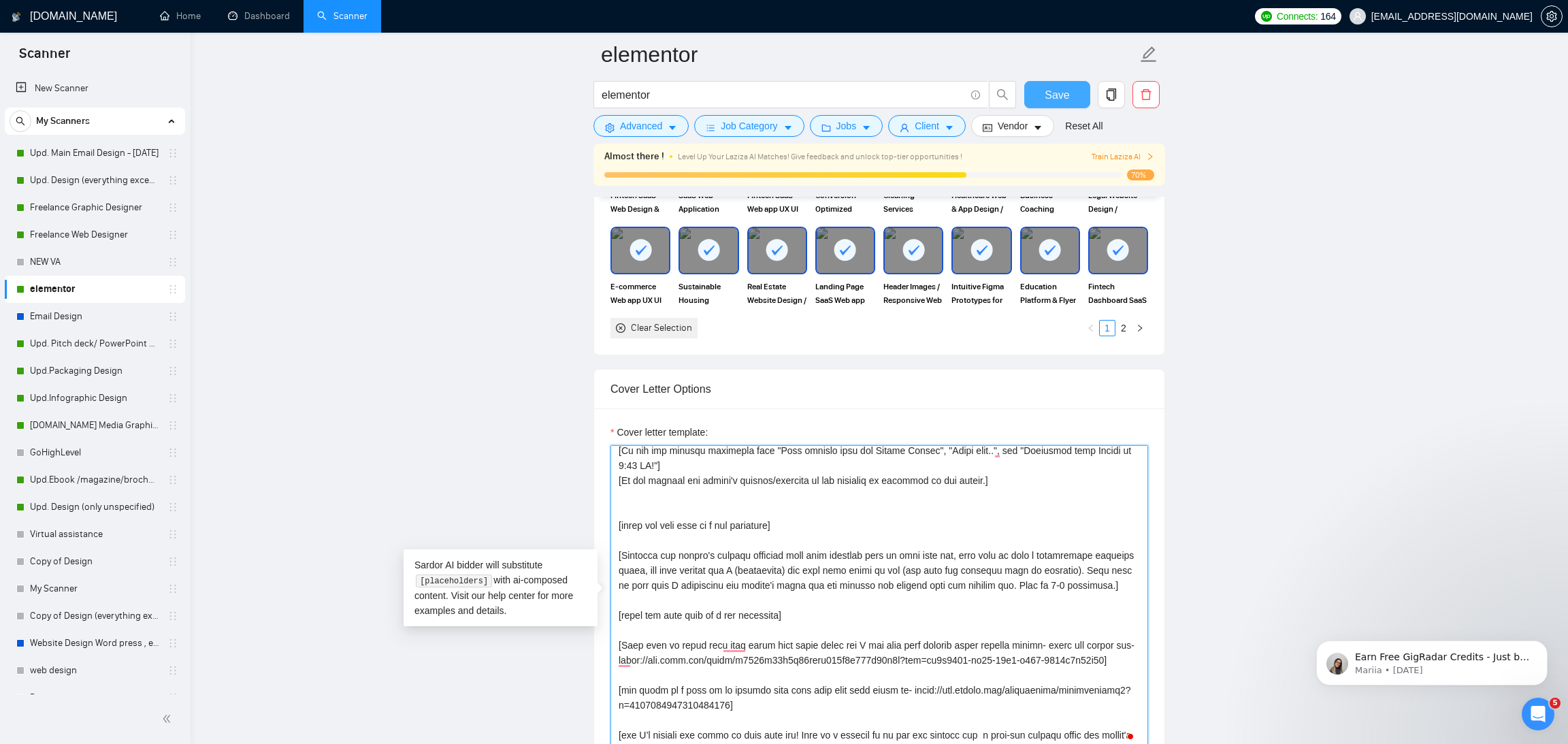
type textarea "[Start with 👋Hi, then input the client's name or company name (if any is provid…"
click at [1058, 97] on span "Save" at bounding box center [1056, 95] width 24 height 17
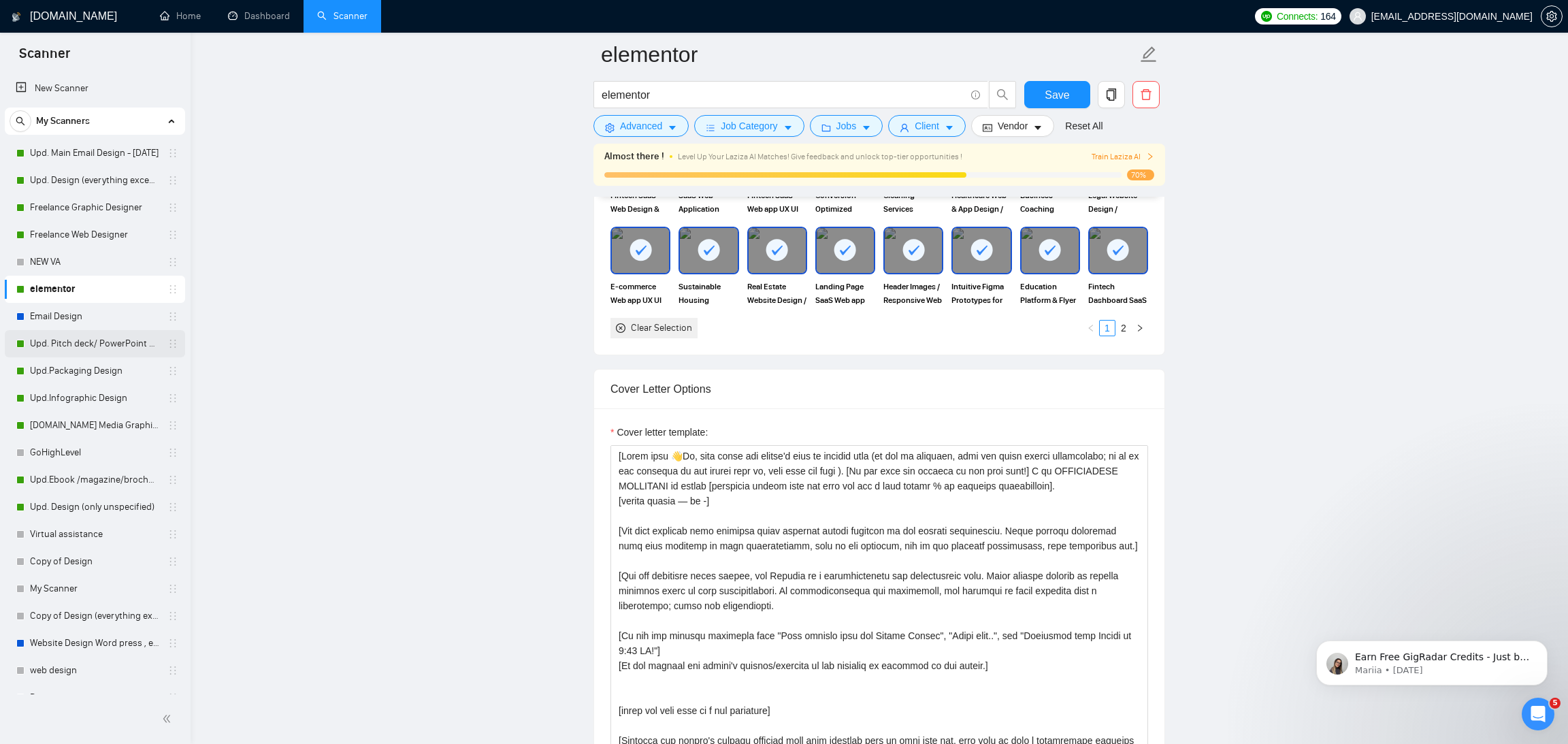
click at [112, 340] on link "Upd. Pitch deck/ PowerPoint Designer" at bounding box center [94, 343] width 129 height 27
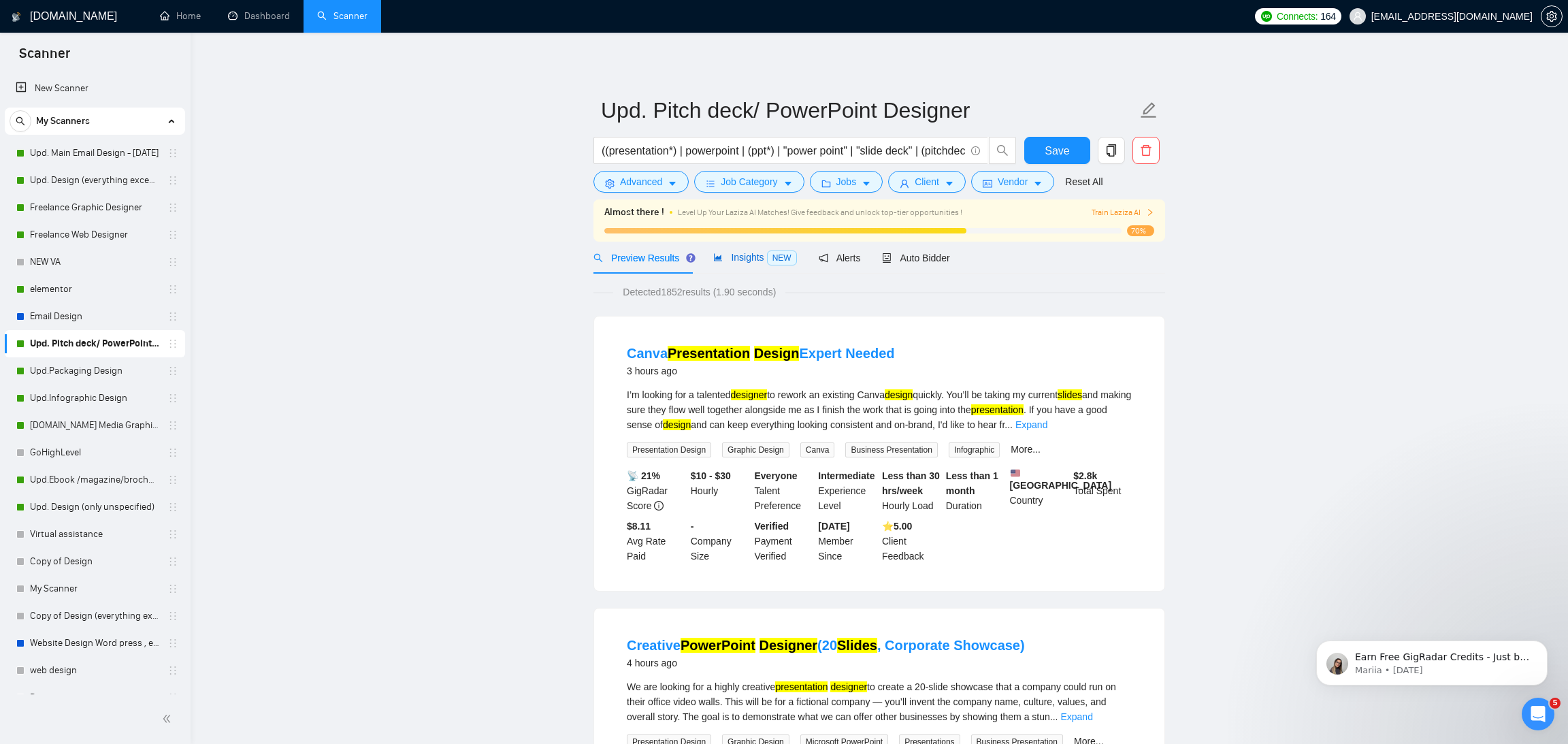
click at [749, 256] on span "Insights NEW" at bounding box center [755, 257] width 83 height 11
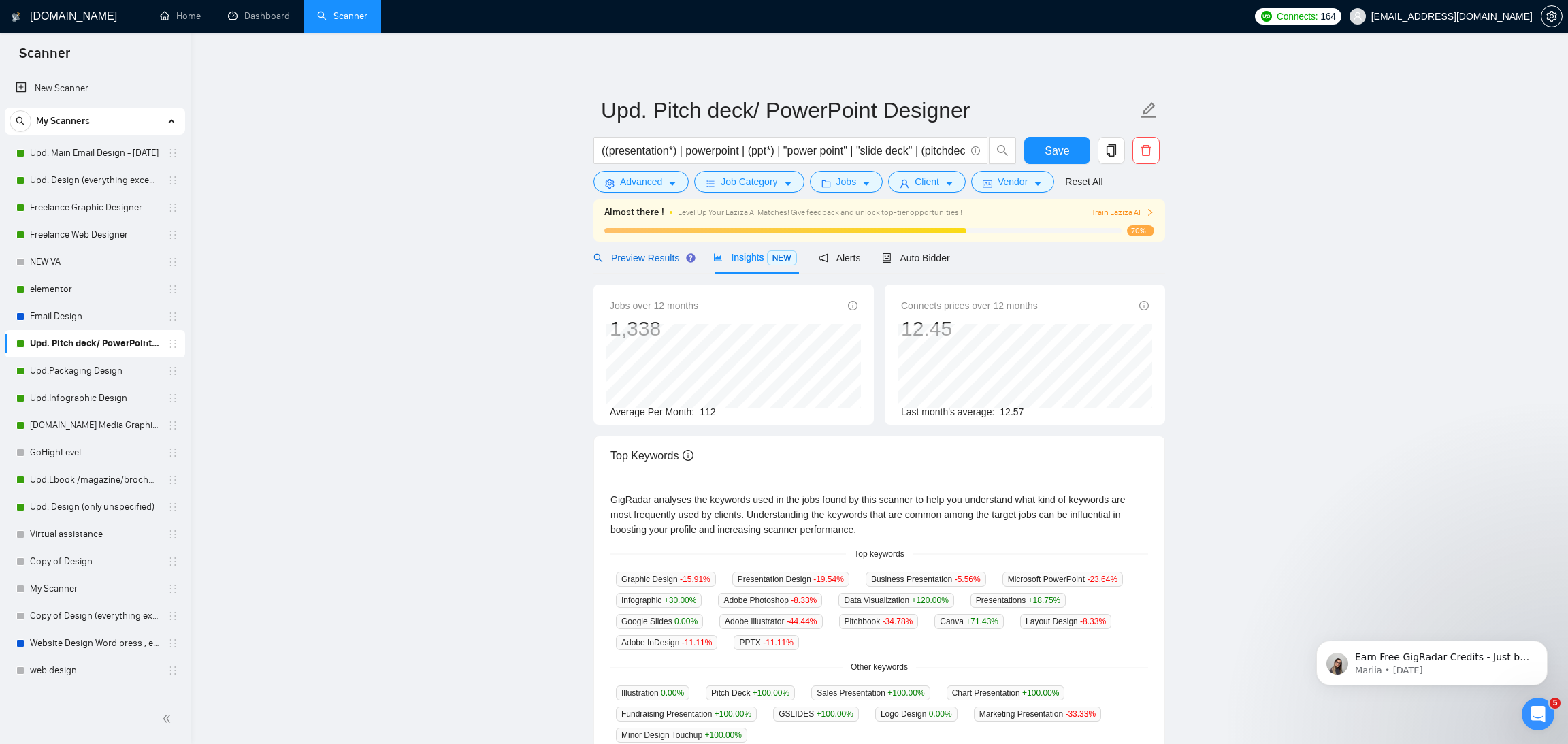
click at [641, 255] on span "Preview Results" at bounding box center [642, 258] width 98 height 11
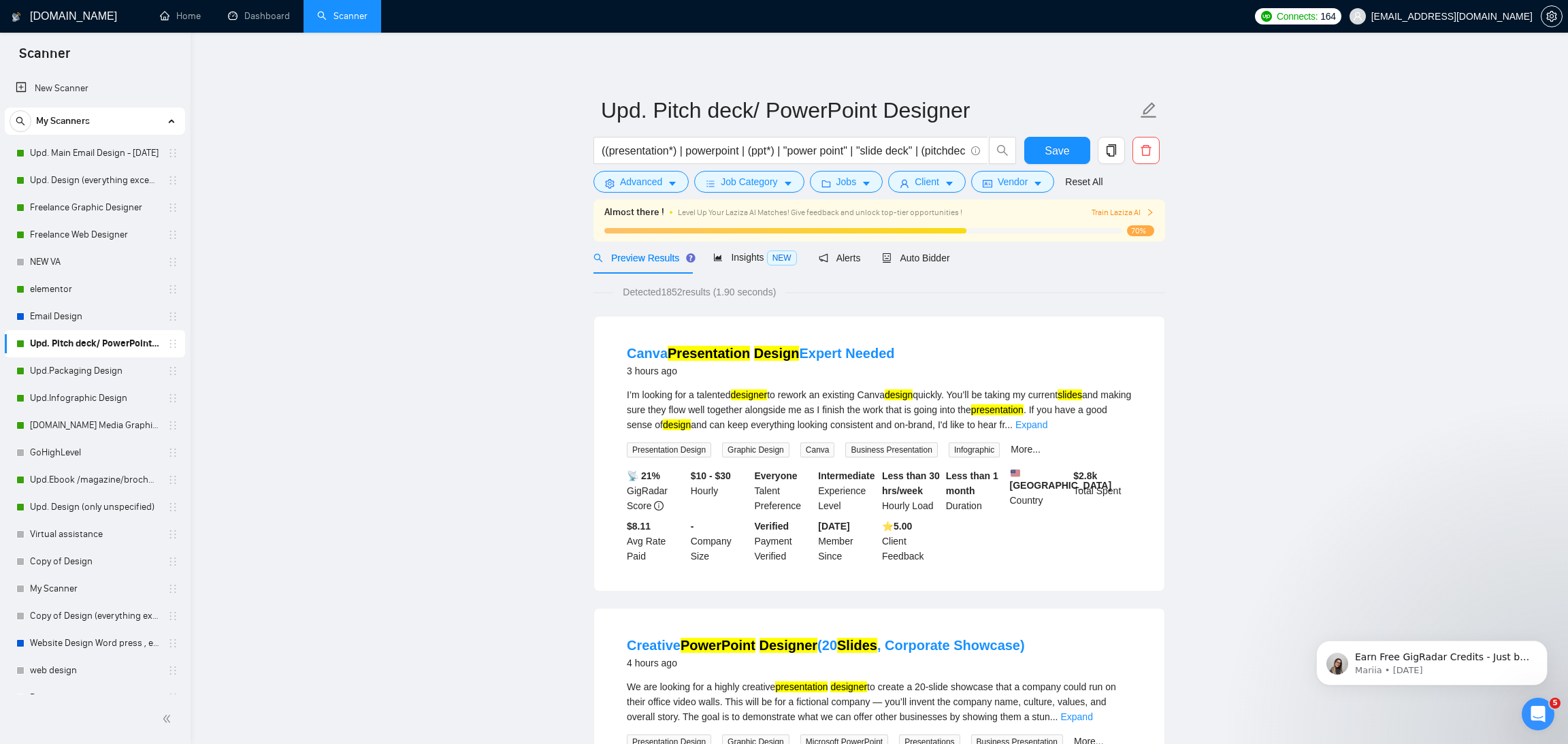
click at [956, 263] on div "Preview Results Insights NEW Alerts Auto Bidder" at bounding box center [878, 257] width 571 height 32
click at [938, 251] on div "Auto Bidder" at bounding box center [915, 258] width 67 height 15
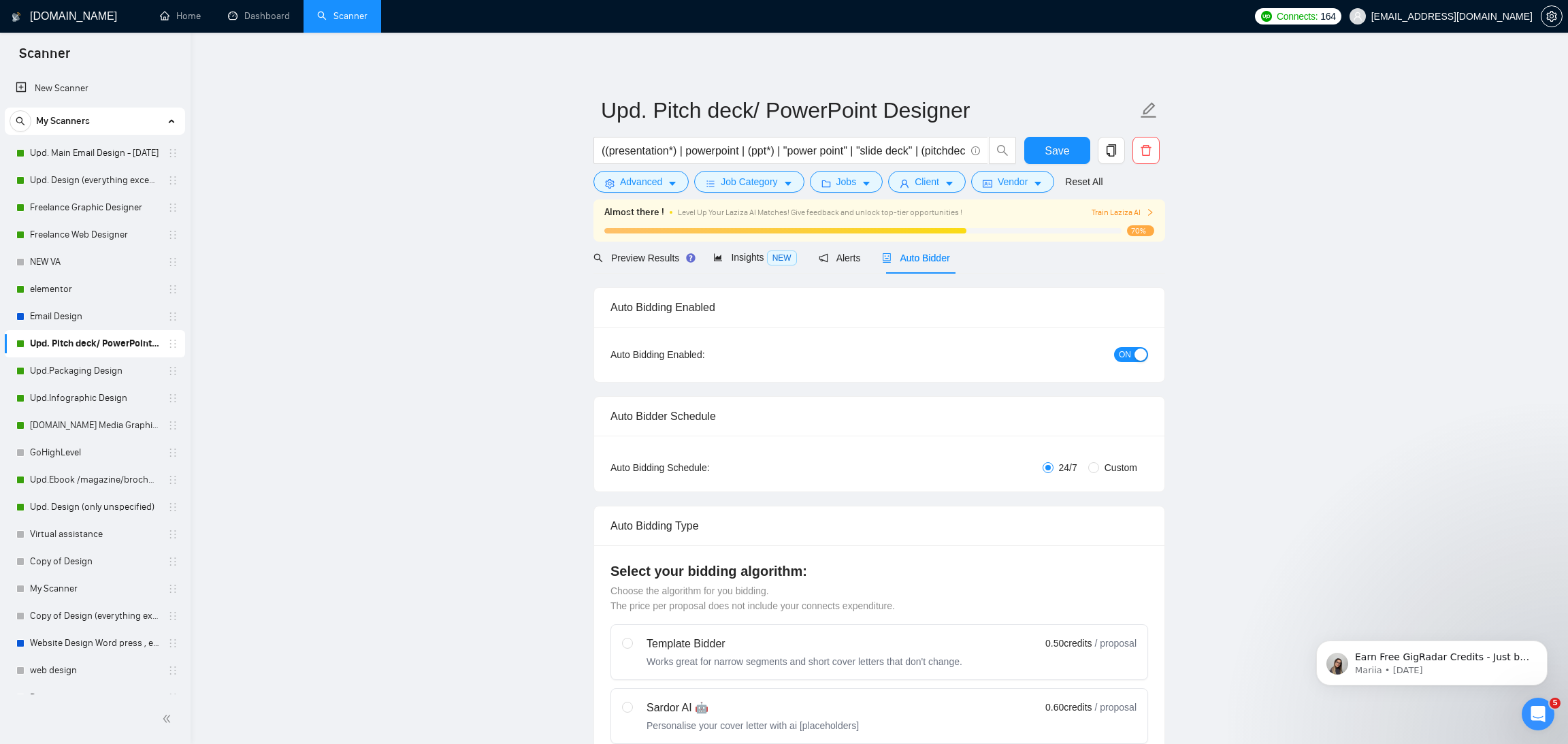
checkbox input "true"
click at [753, 255] on span "Insights NEW" at bounding box center [755, 257] width 83 height 11
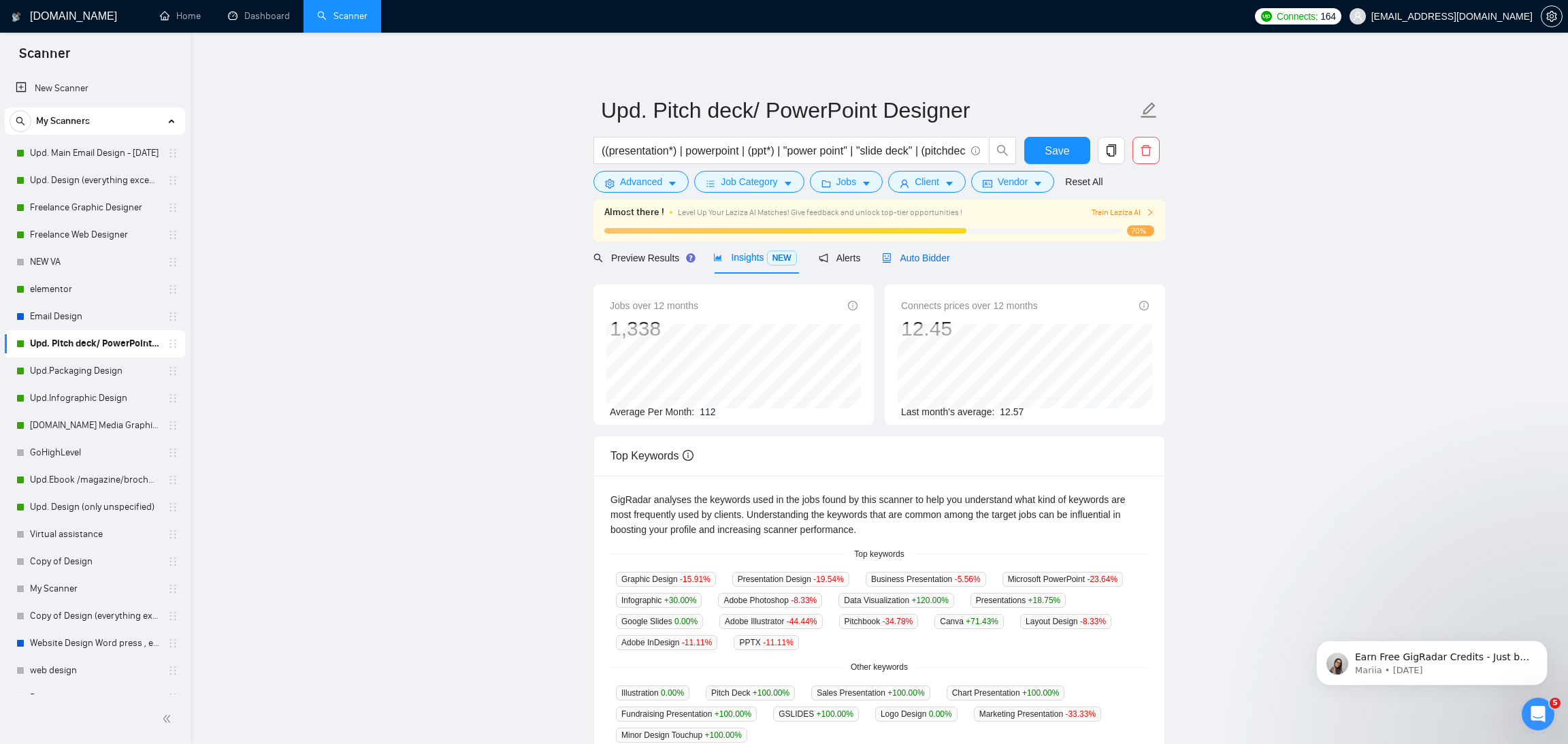
click at [906, 263] on span "Auto Bidder" at bounding box center [915, 258] width 67 height 11
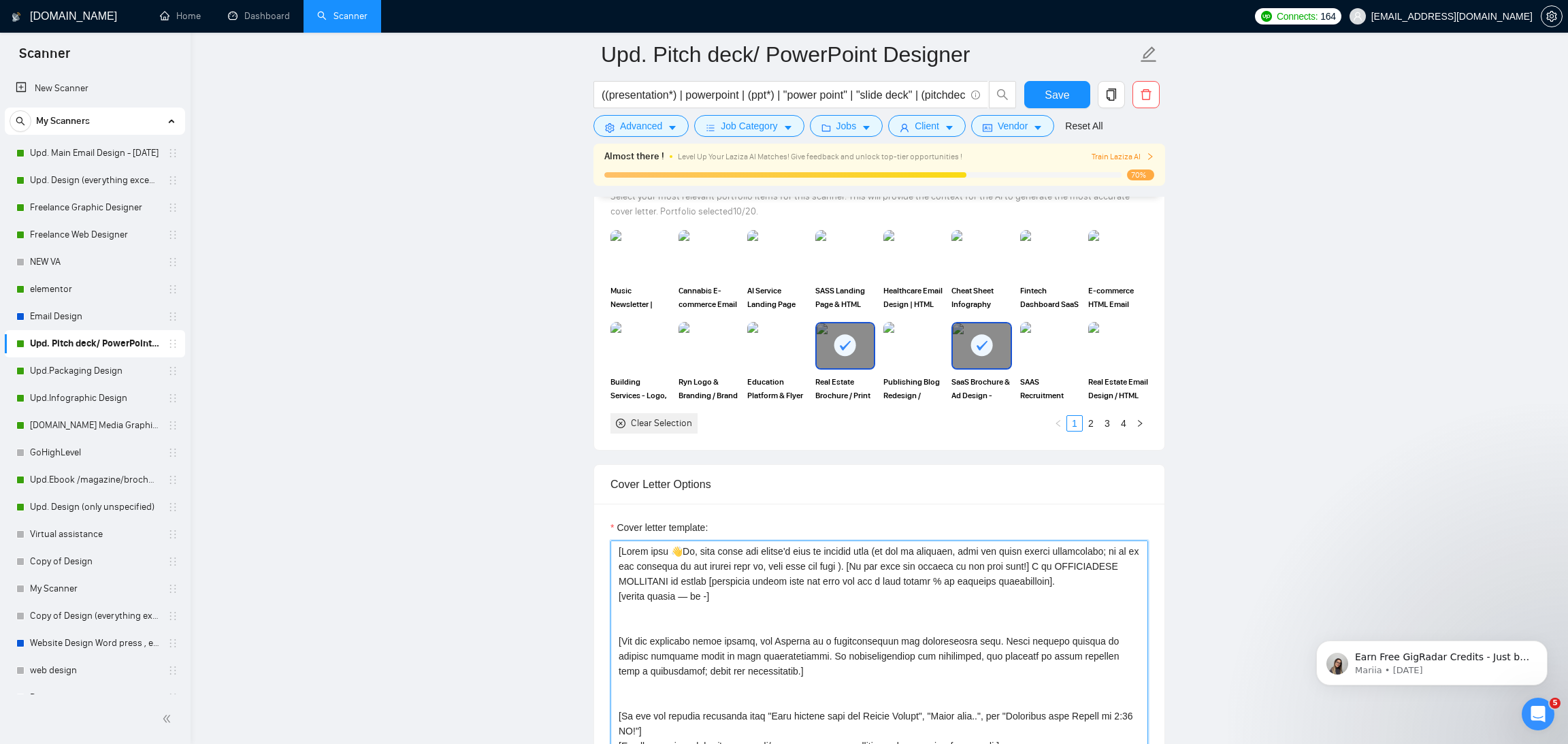
click at [796, 613] on textarea "Cover letter template:" at bounding box center [879, 693] width 537 height 306
paste textarea "[Ask very specific open question about specific detail outlined in the project …"
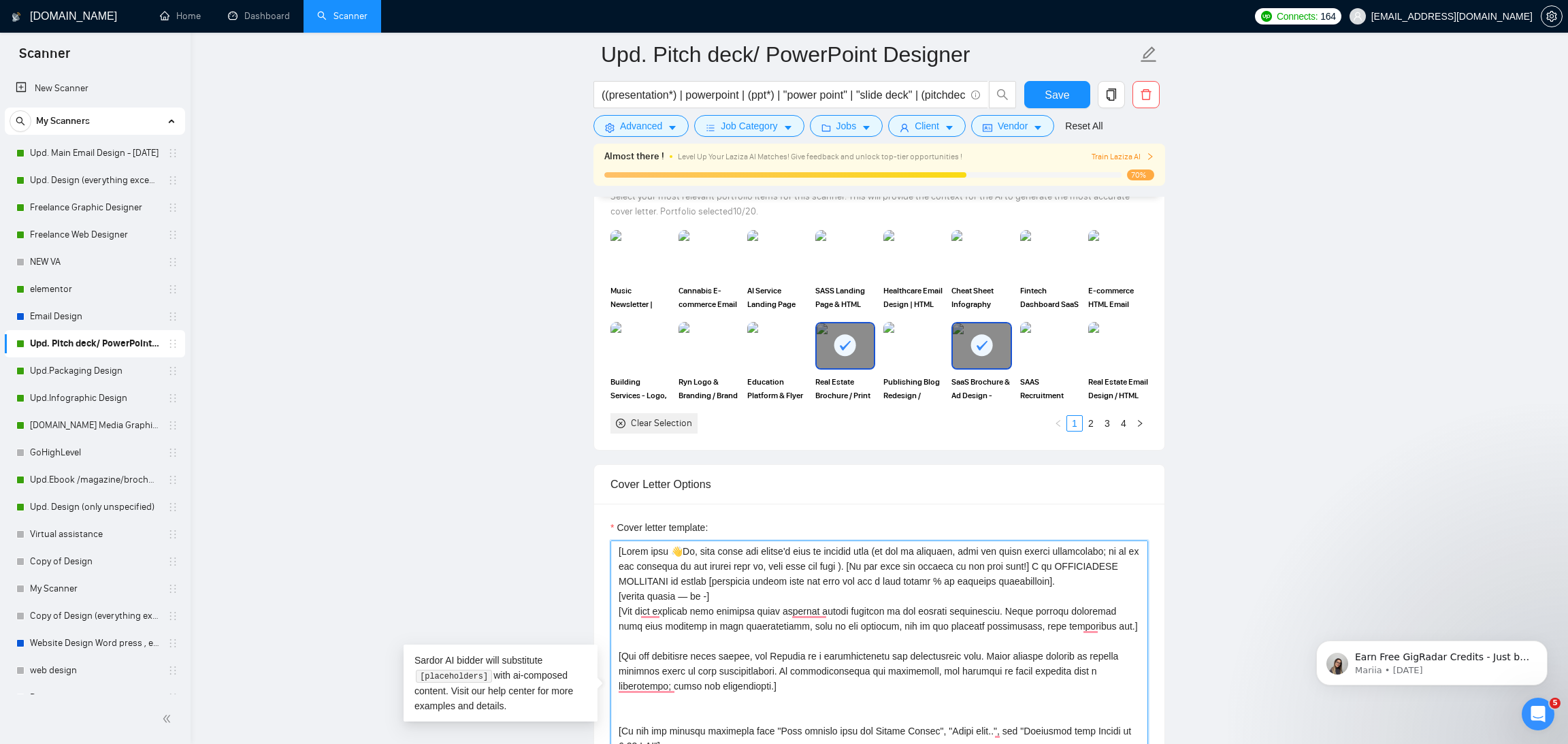
click at [741, 600] on textarea "Cover letter template:" at bounding box center [879, 693] width 537 height 306
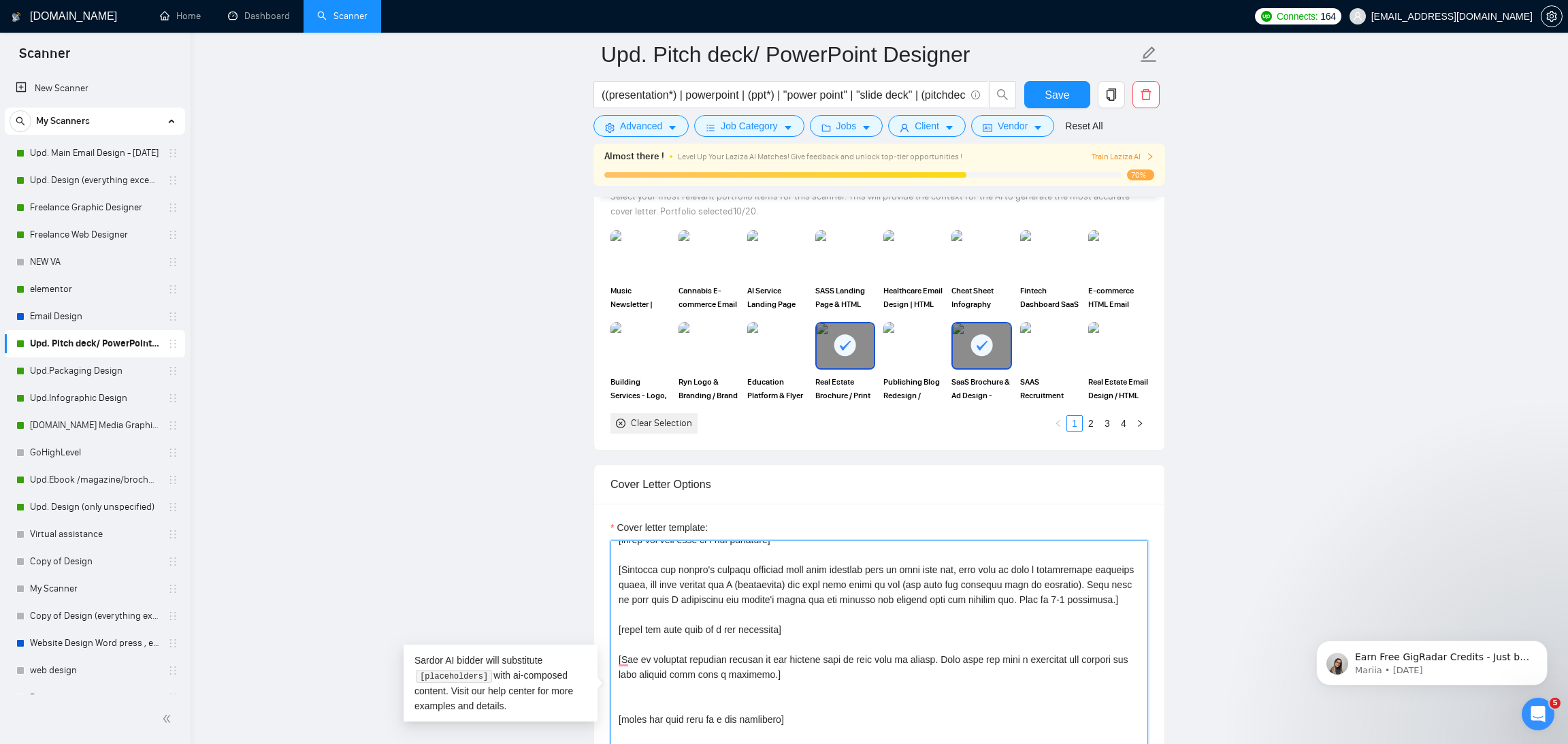
drag, startPoint x: 841, startPoint y: 681, endPoint x: 618, endPoint y: 625, distance: 229.9
click at [618, 625] on textarea "Cover letter template:" at bounding box center [879, 693] width 537 height 306
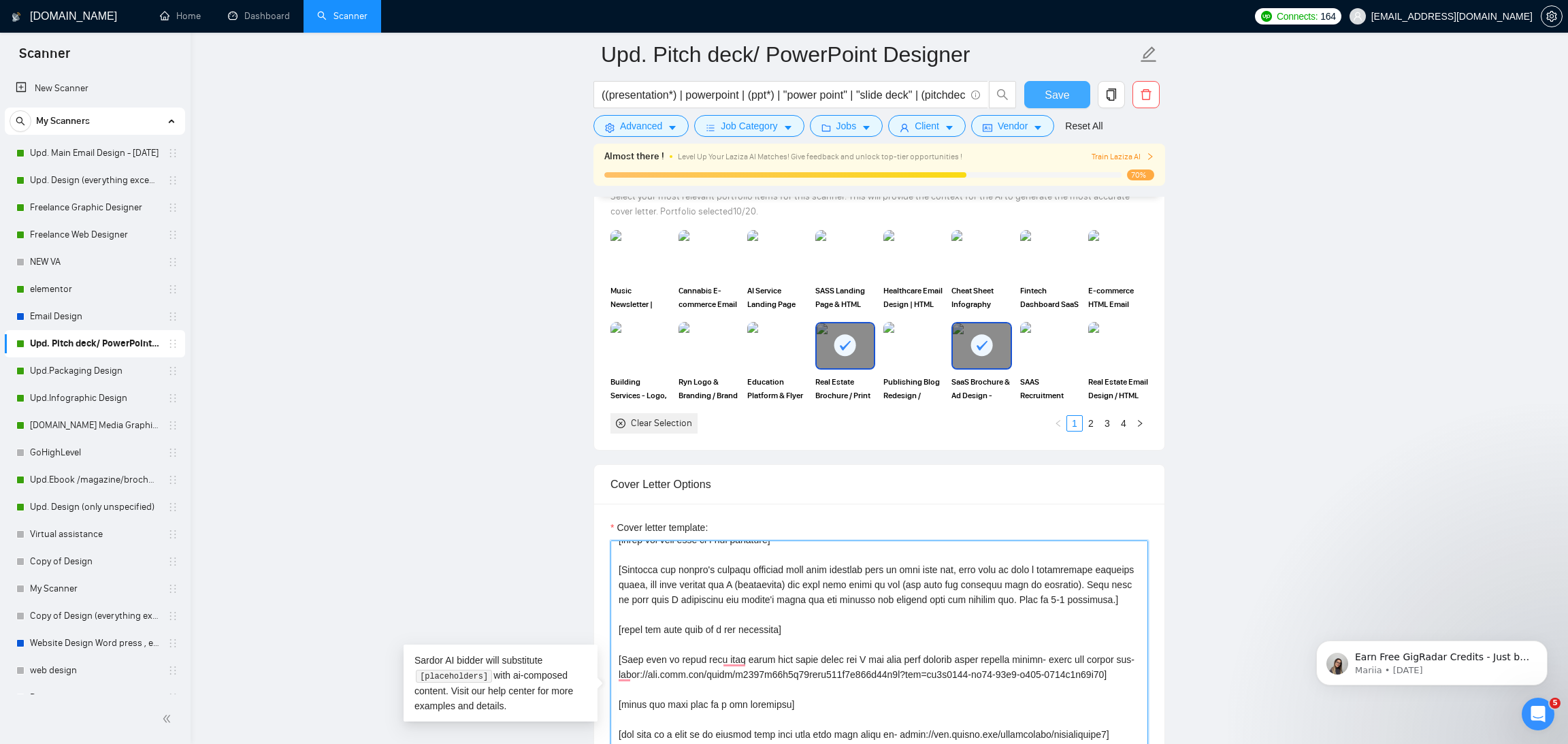
type textarea "[Start with 👋Hi, then input the client's name or company name (if any is provid…"
click at [1062, 92] on span "Save" at bounding box center [1056, 95] width 24 height 17
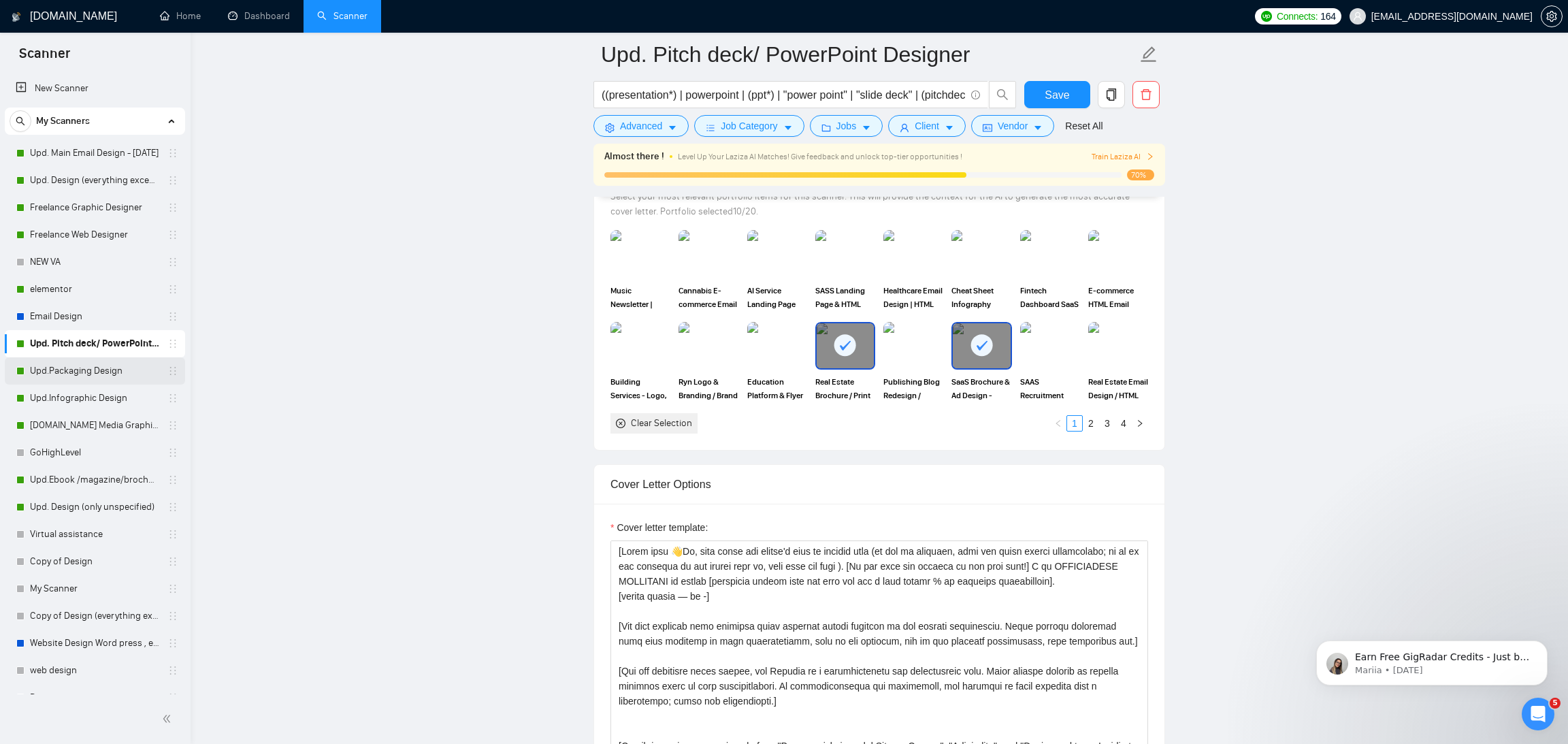
click at [83, 373] on link "Upd.Packaging Design" at bounding box center [94, 370] width 129 height 27
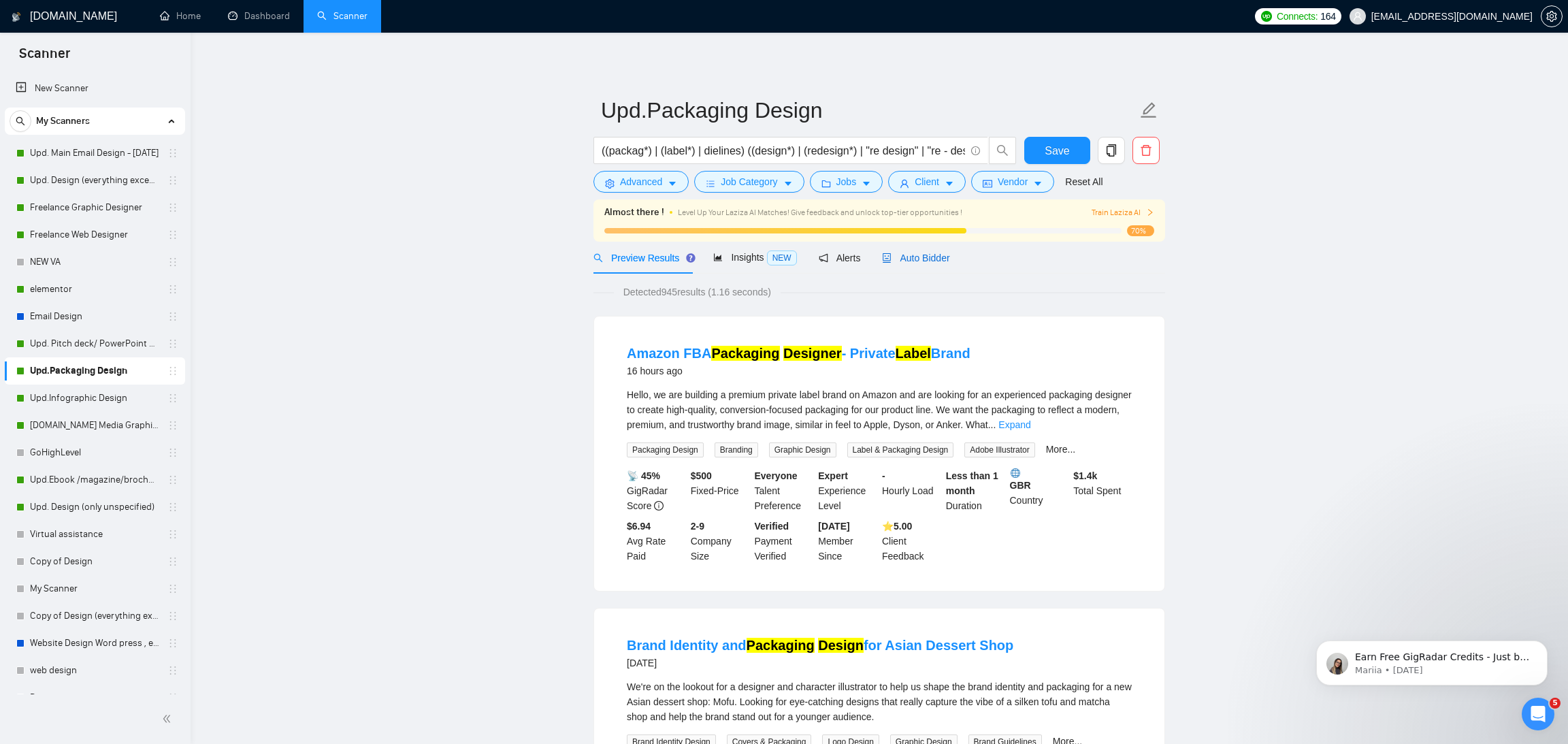
click at [935, 259] on span "Auto Bidder" at bounding box center [915, 258] width 67 height 11
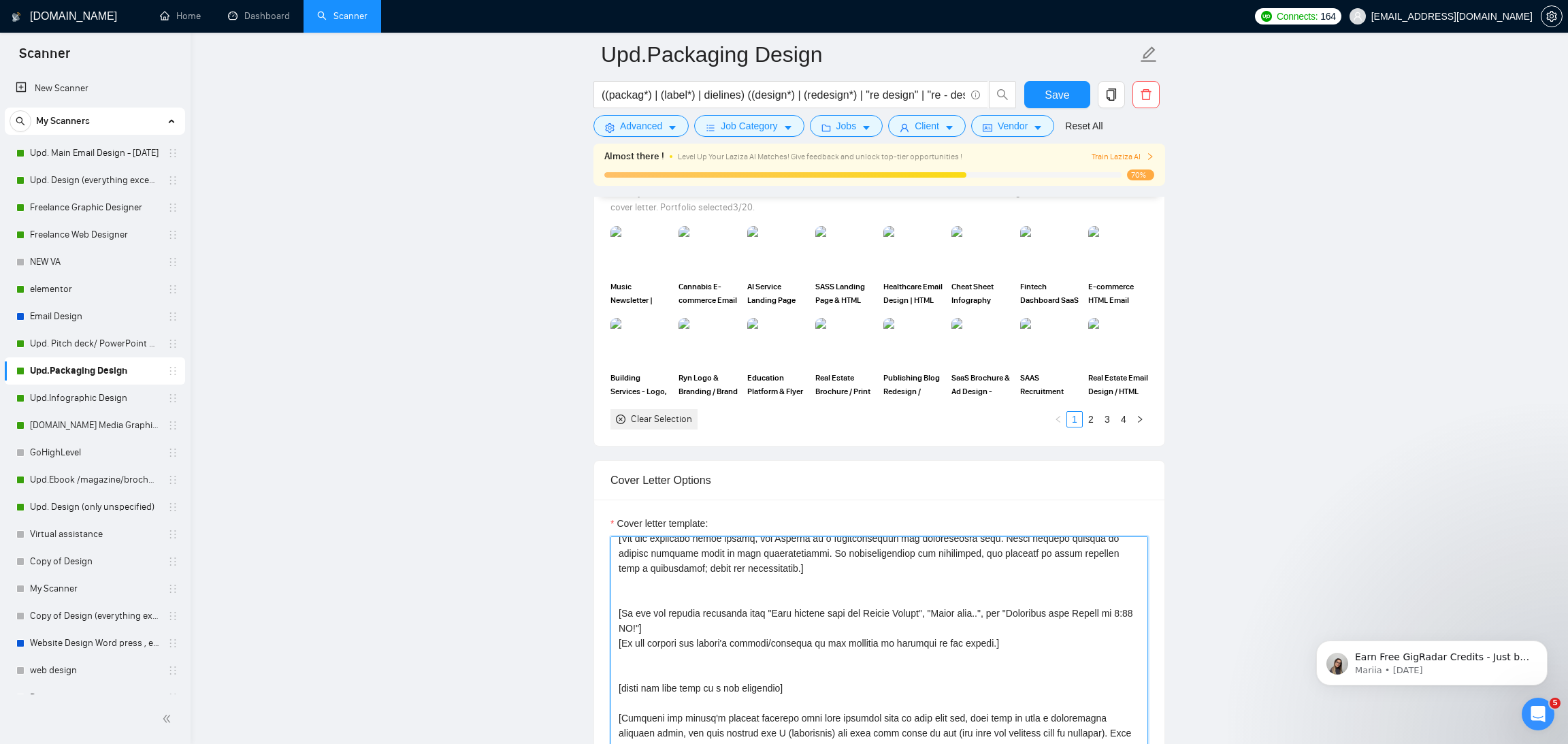
click at [804, 573] on textarea "Cover letter template:" at bounding box center [879, 690] width 537 height 306
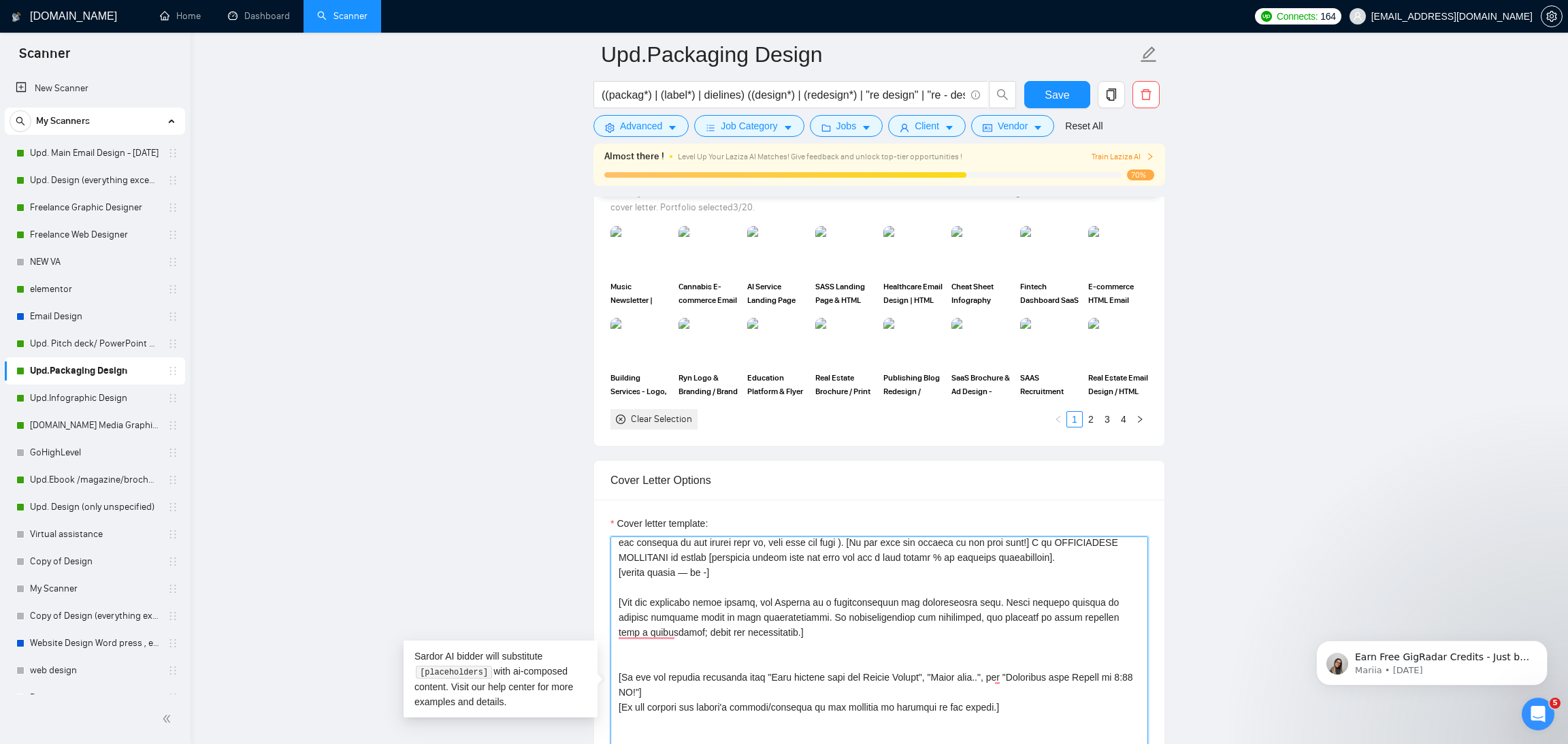
click at [768, 582] on textarea "Cover letter template:" at bounding box center [879, 690] width 537 height 306
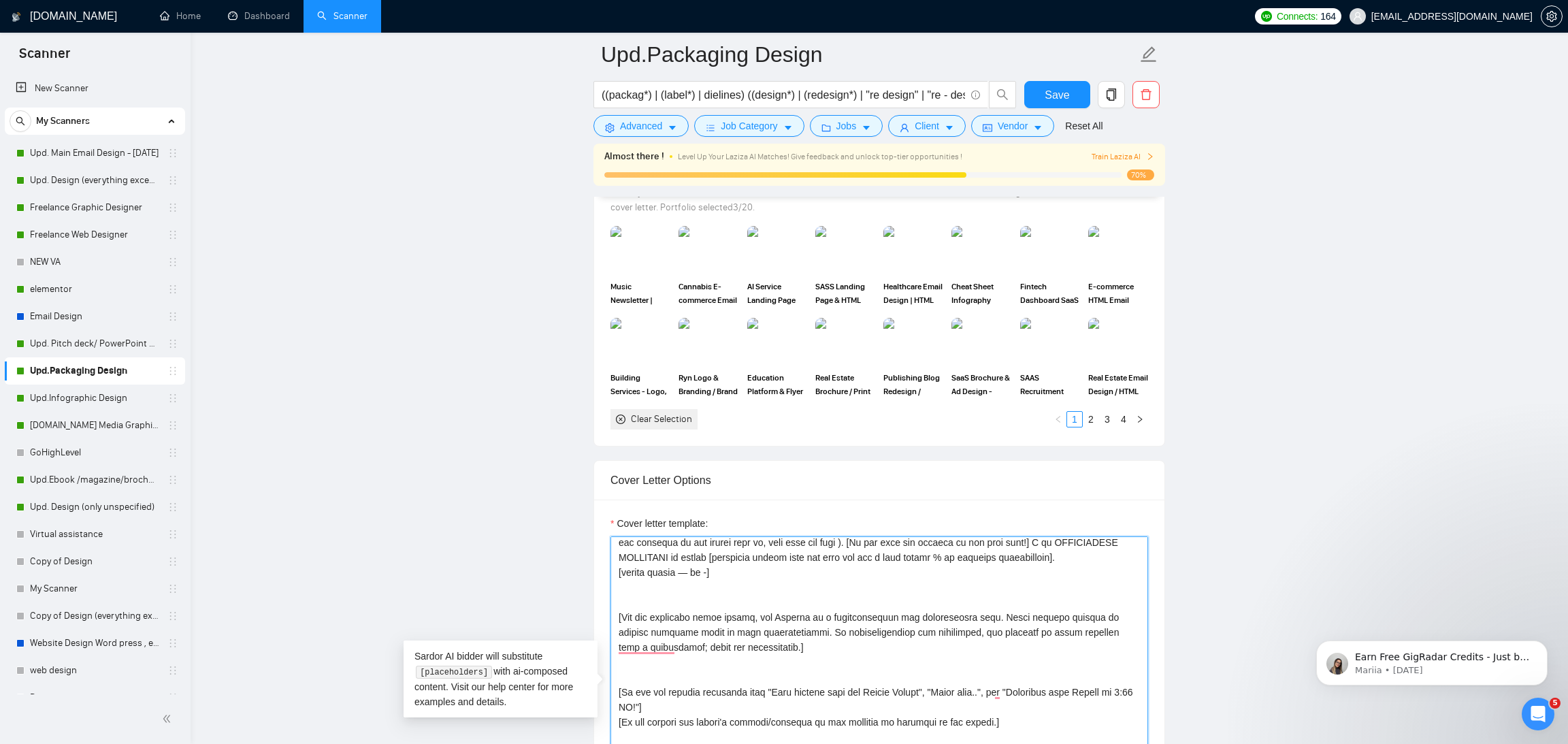
paste textarea "[Ask very specific open question about specific detail outlined in the project …"
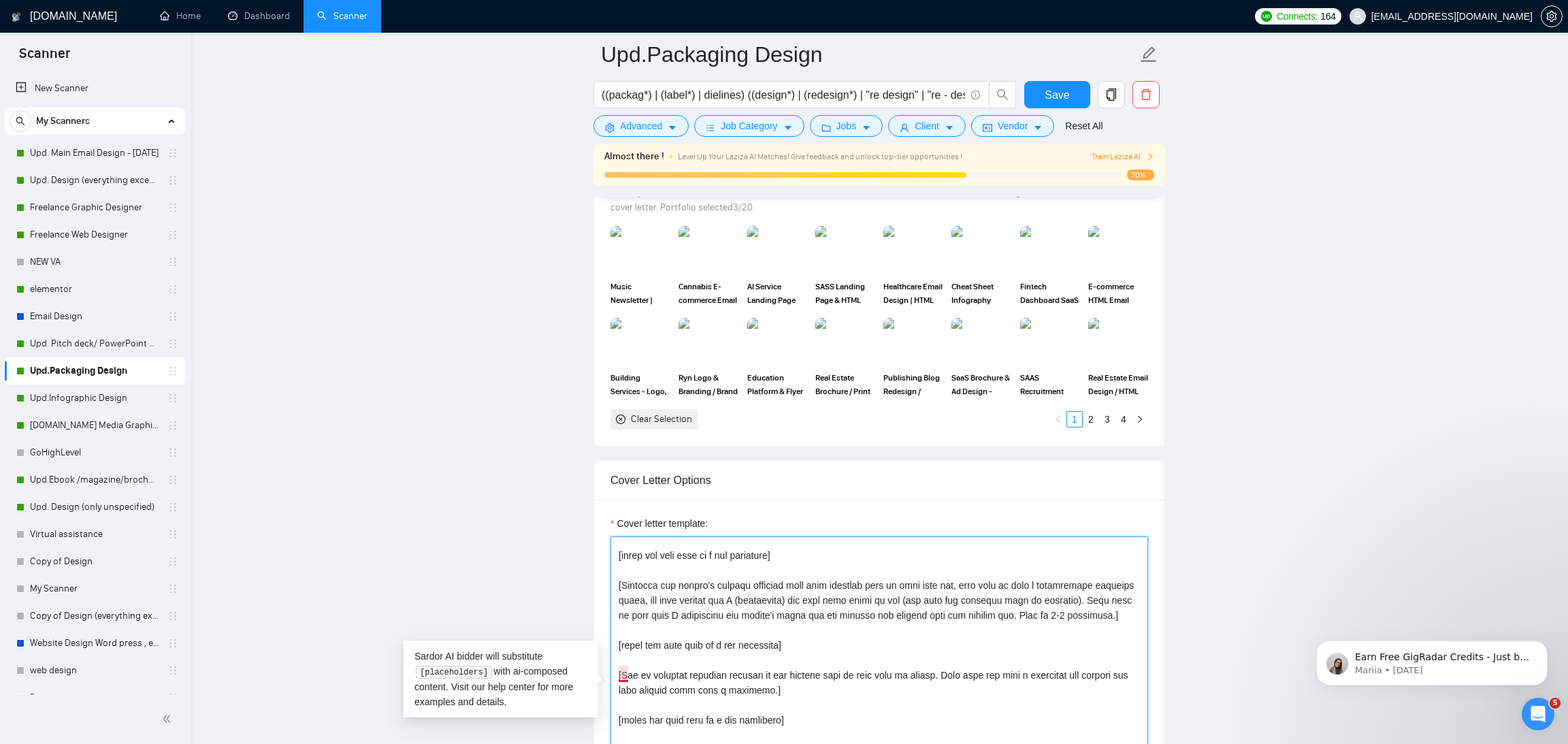
drag, startPoint x: 805, startPoint y: 718, endPoint x: 618, endPoint y: 674, distance: 192.1
click at [618, 674] on textarea "Cover letter template:" at bounding box center [879, 690] width 537 height 306
type textarea "[Start with 👋Hi, then input the client's name or company name (if any is provid…"
click at [1054, 94] on span "Save" at bounding box center [1056, 95] width 24 height 17
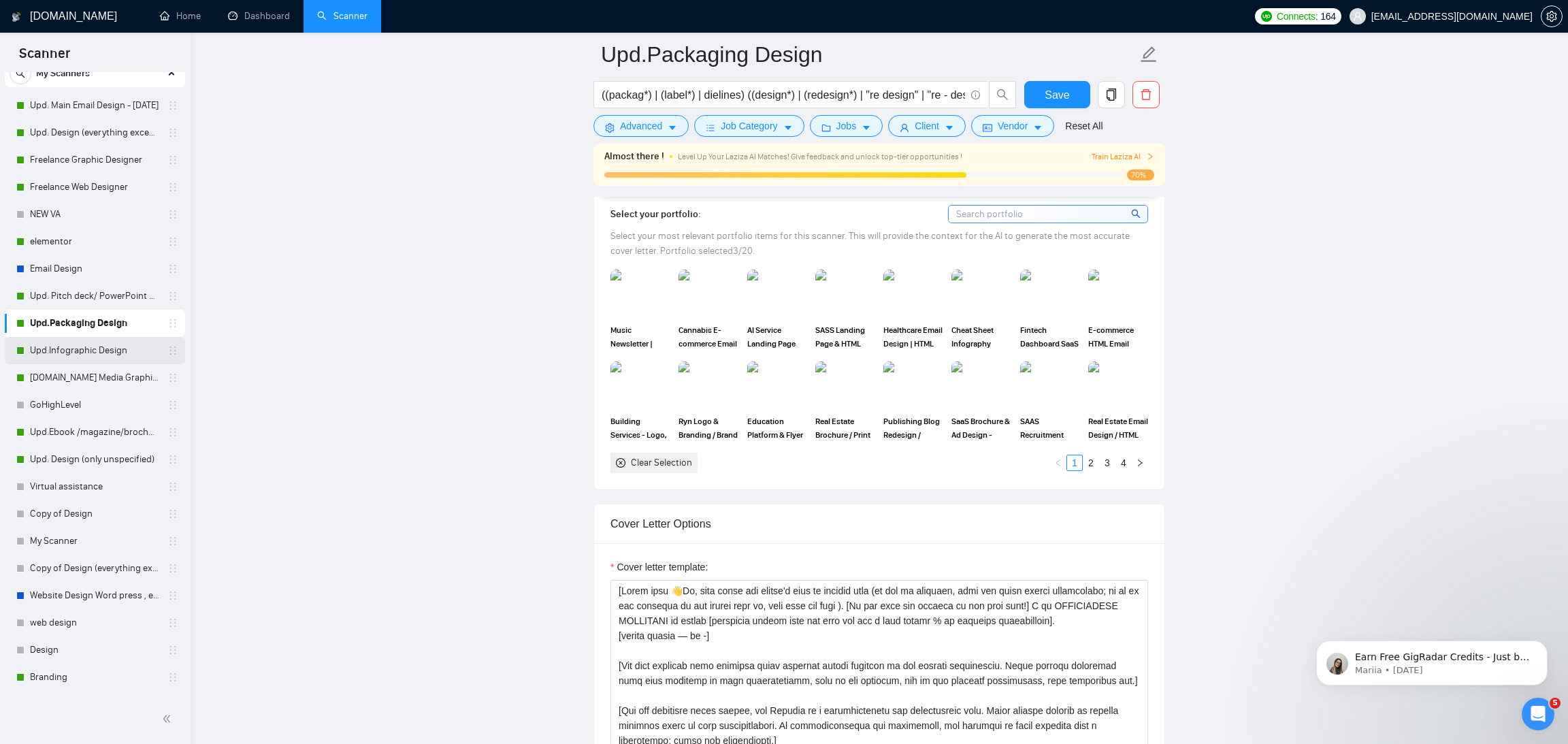
click at [92, 347] on link "Upd.Infographic Design" at bounding box center [94, 350] width 129 height 27
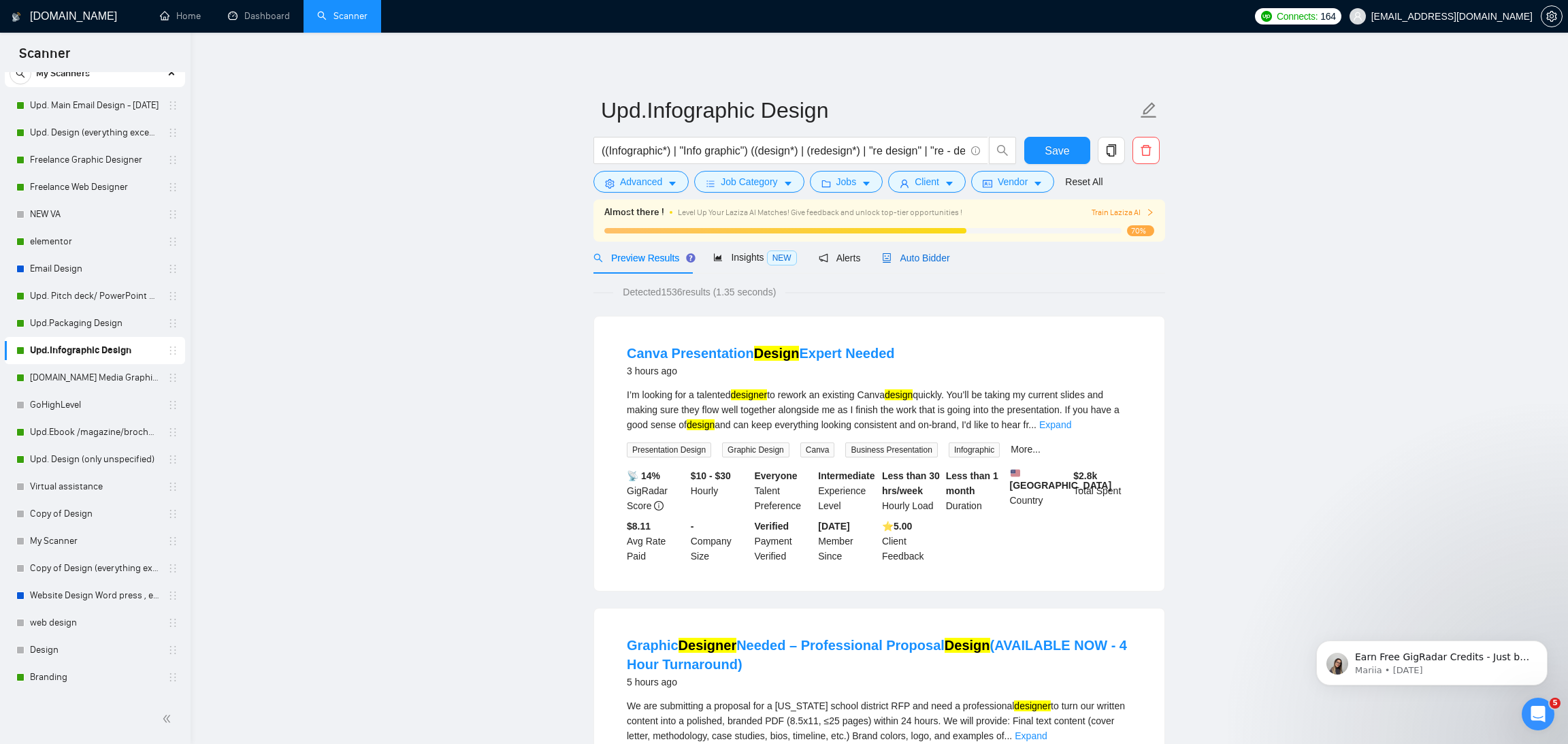
click at [938, 264] on div "Auto Bidder" at bounding box center [915, 258] width 67 height 15
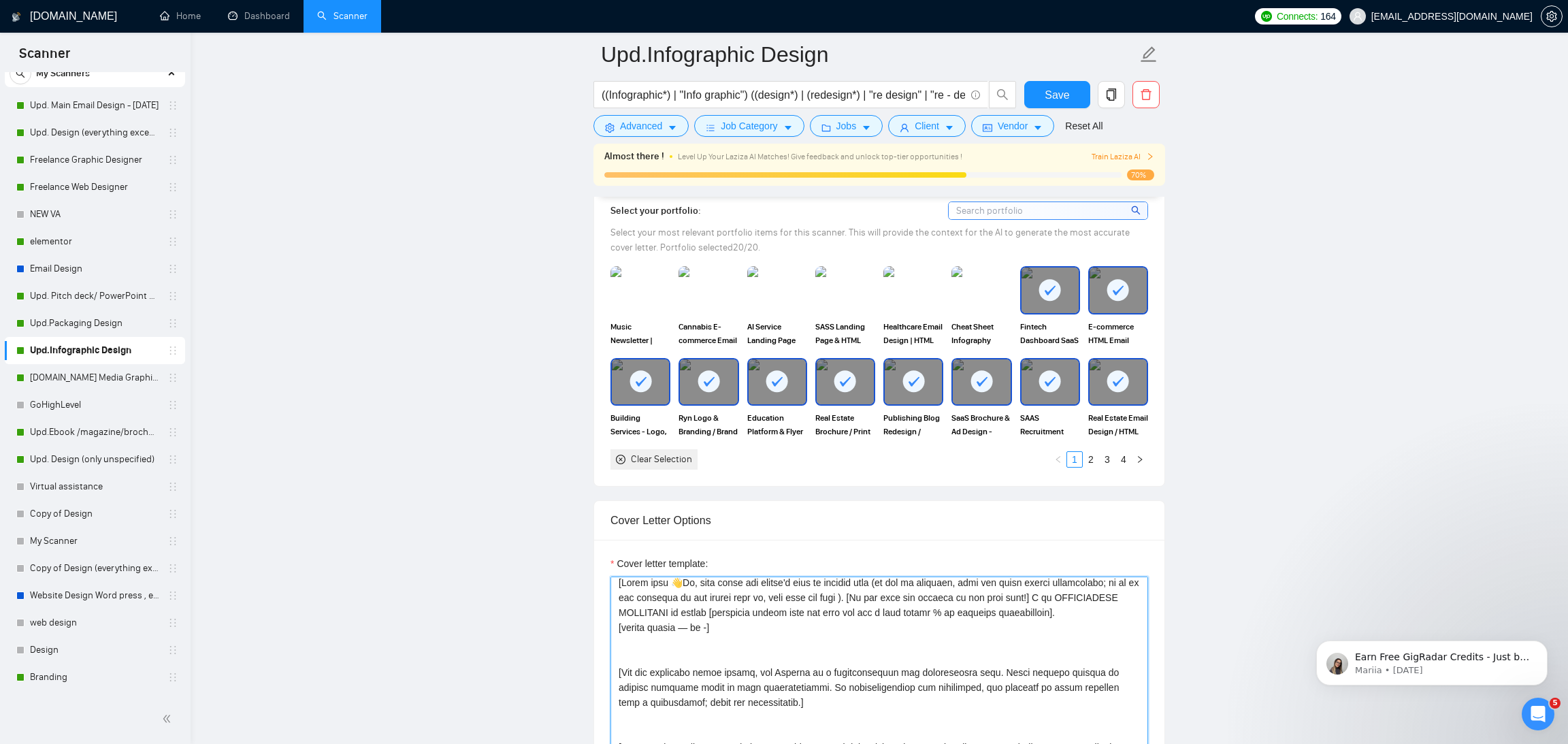
click at [761, 647] on textarea "Cover letter template:" at bounding box center [879, 730] width 537 height 306
paste textarea "[Ask very specific open question about specific detail outlined in the project …"
click at [742, 628] on textarea "Cover letter template:" at bounding box center [879, 730] width 537 height 306
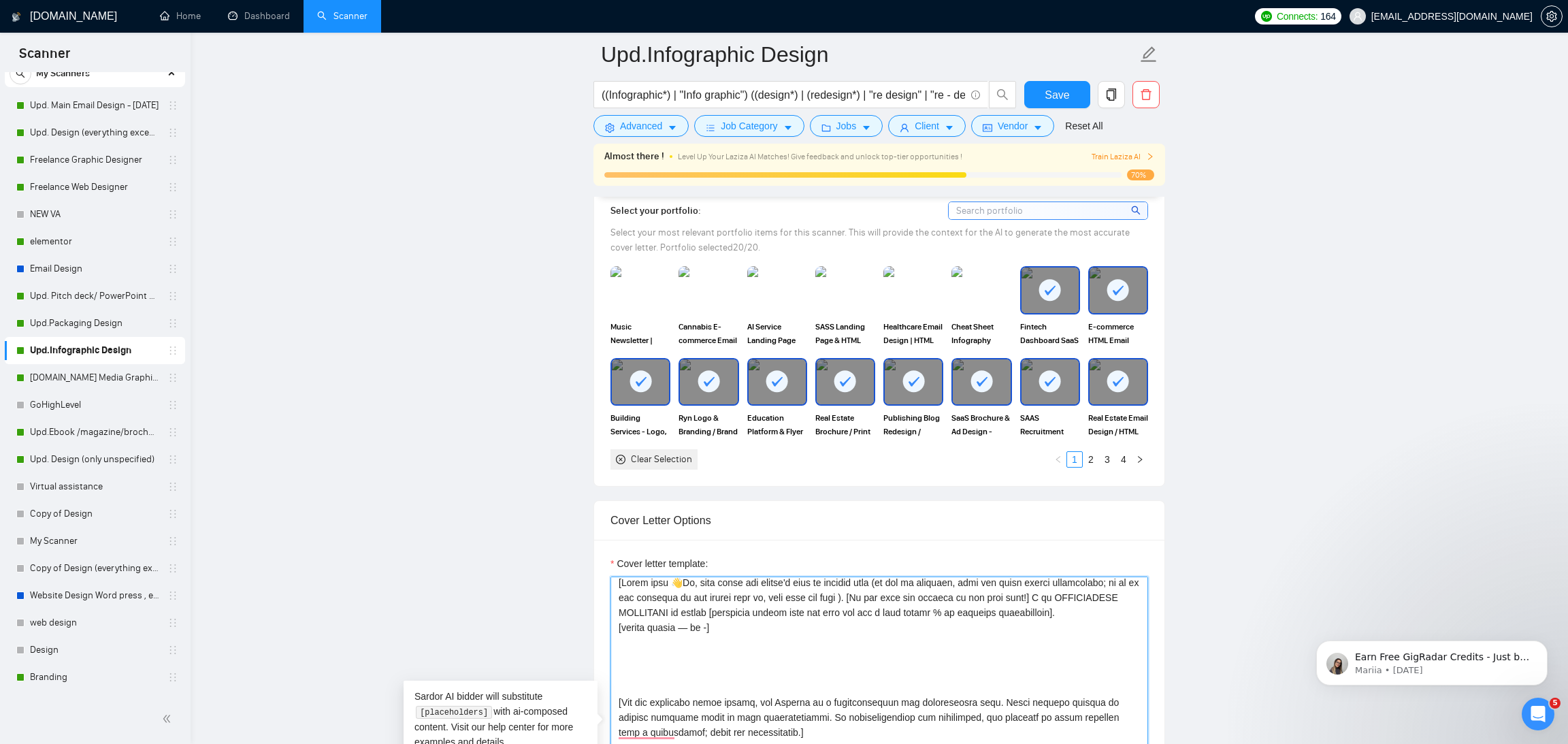
paste textarea "[Ask very specific open question about specific detail outlined in the project …"
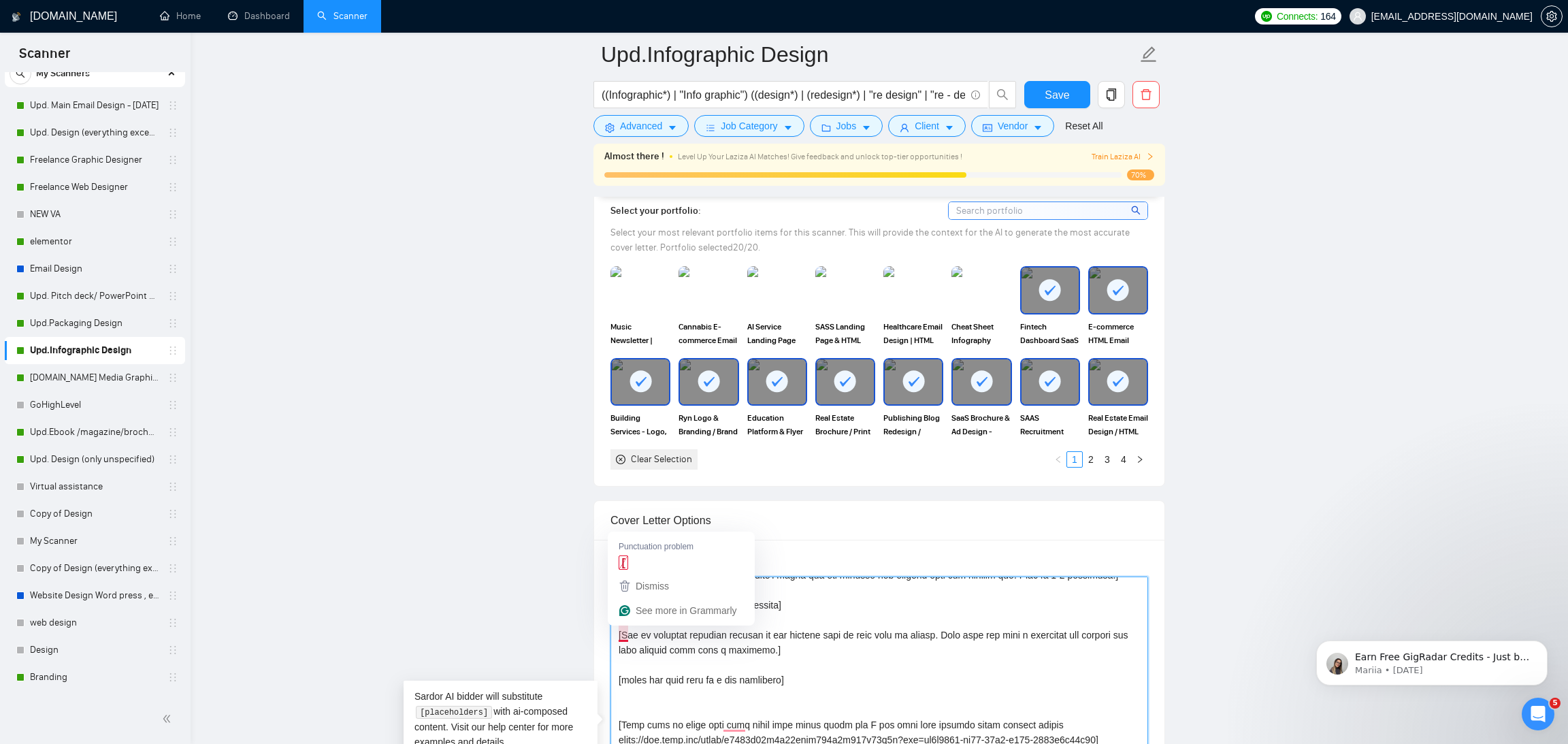
drag, startPoint x: 805, startPoint y: 678, endPoint x: 623, endPoint y: 629, distance: 188.5
click at [623, 629] on textarea "Cover letter template:" at bounding box center [879, 730] width 537 height 306
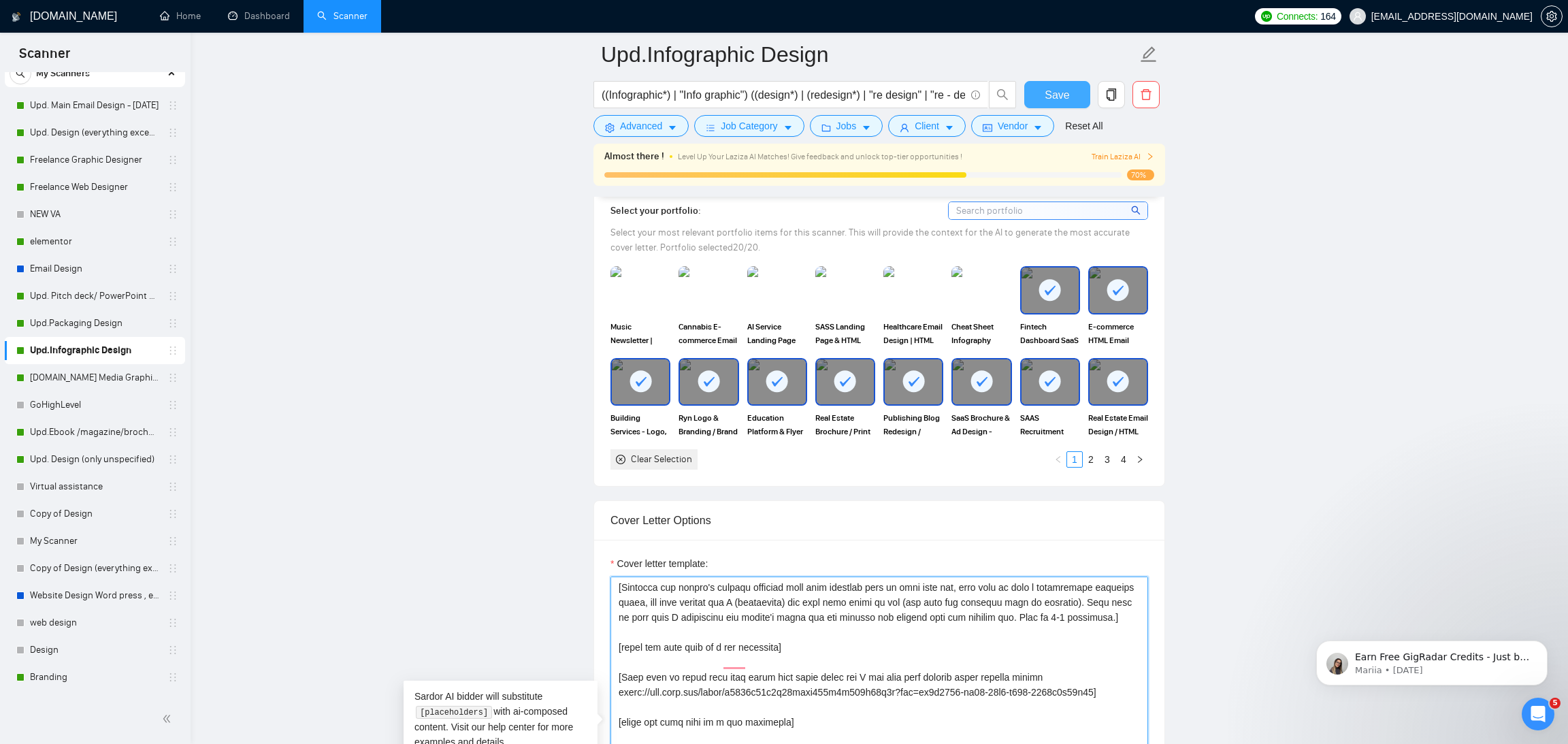
type textarea "[Start with 👋Hi, then input the client's name or company name (if any is provid…"
click at [1056, 91] on span "Save" at bounding box center [1056, 95] width 24 height 17
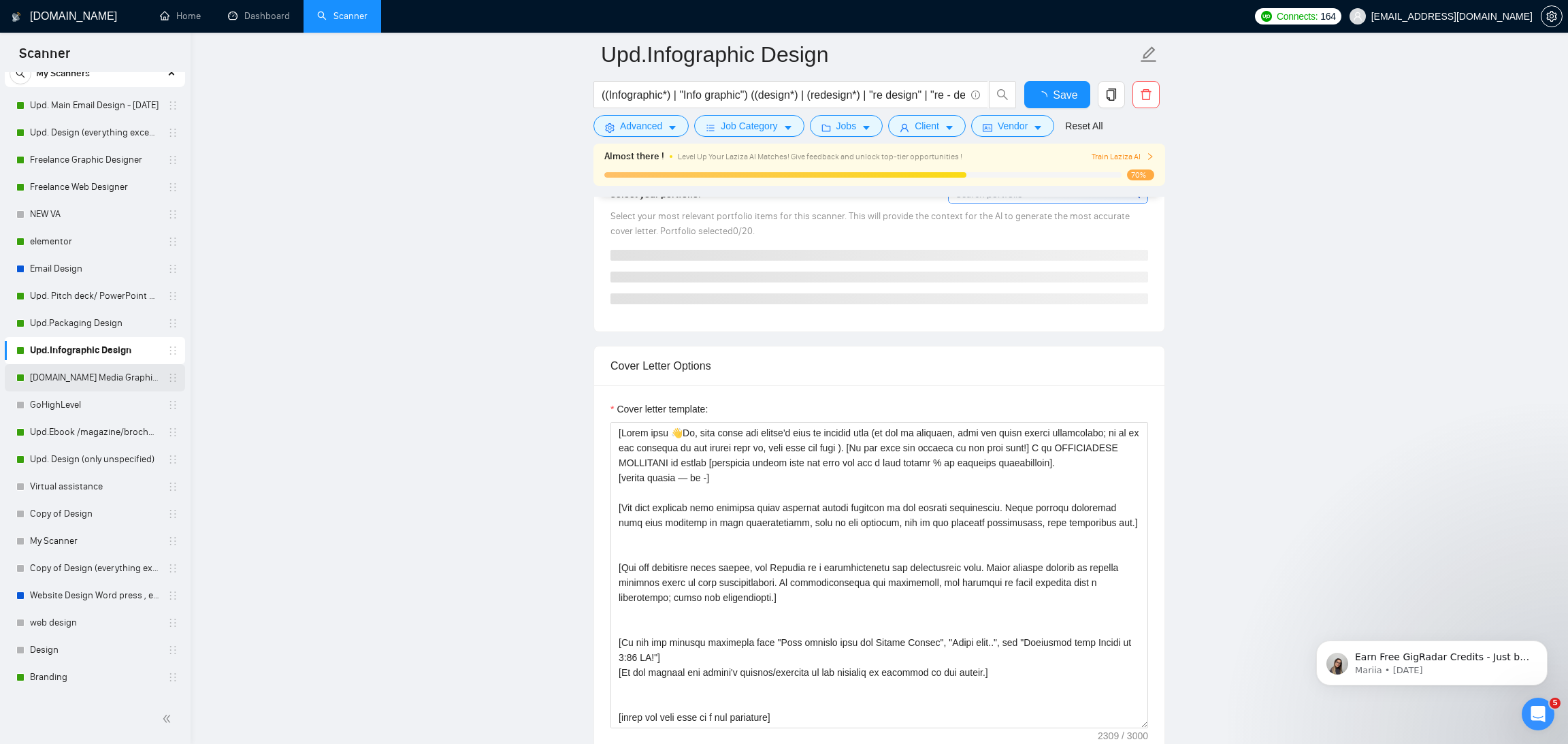
click at [92, 376] on link "[DOMAIN_NAME] Media Graphics" at bounding box center [94, 377] width 129 height 27
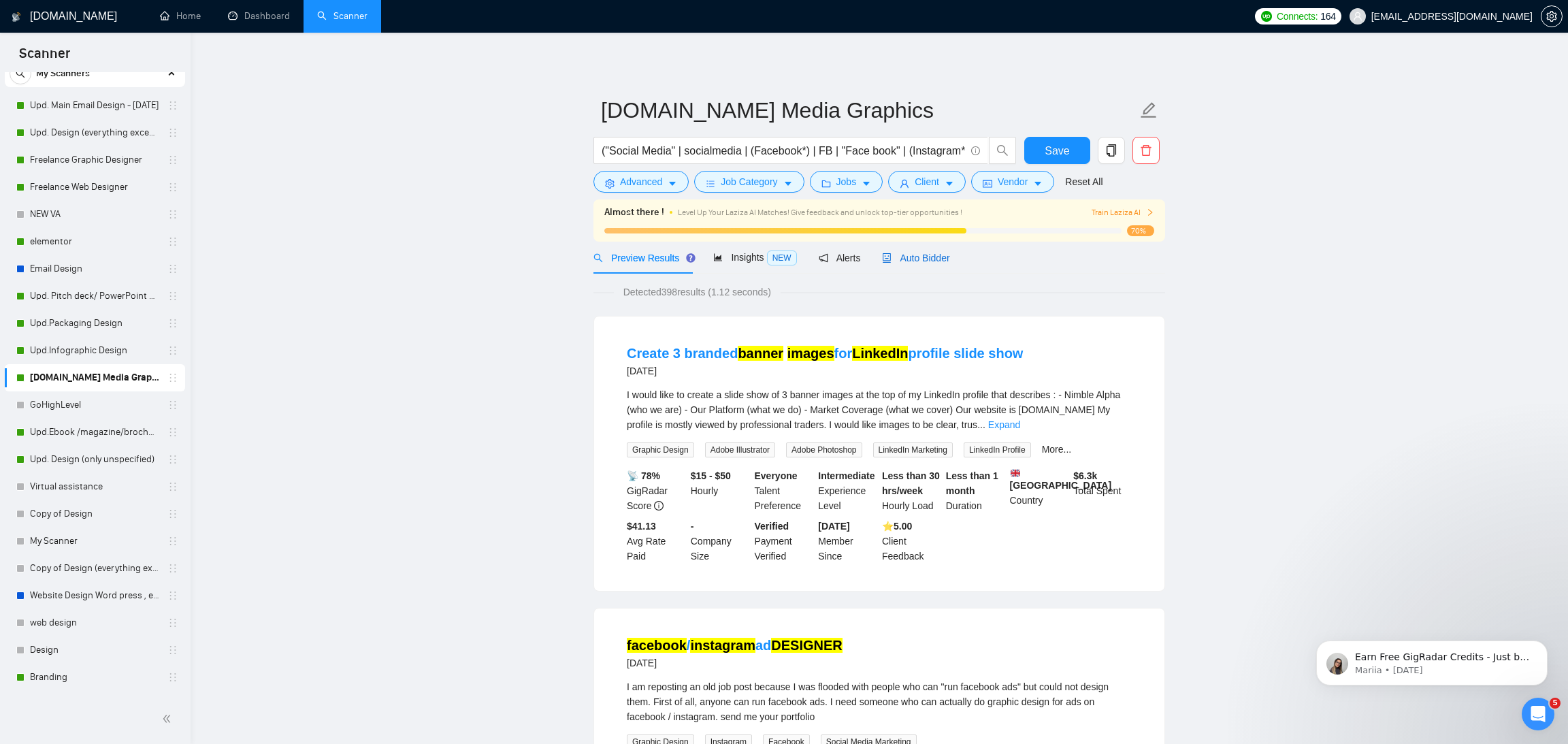
click at [921, 258] on span "Auto Bidder" at bounding box center [915, 258] width 67 height 11
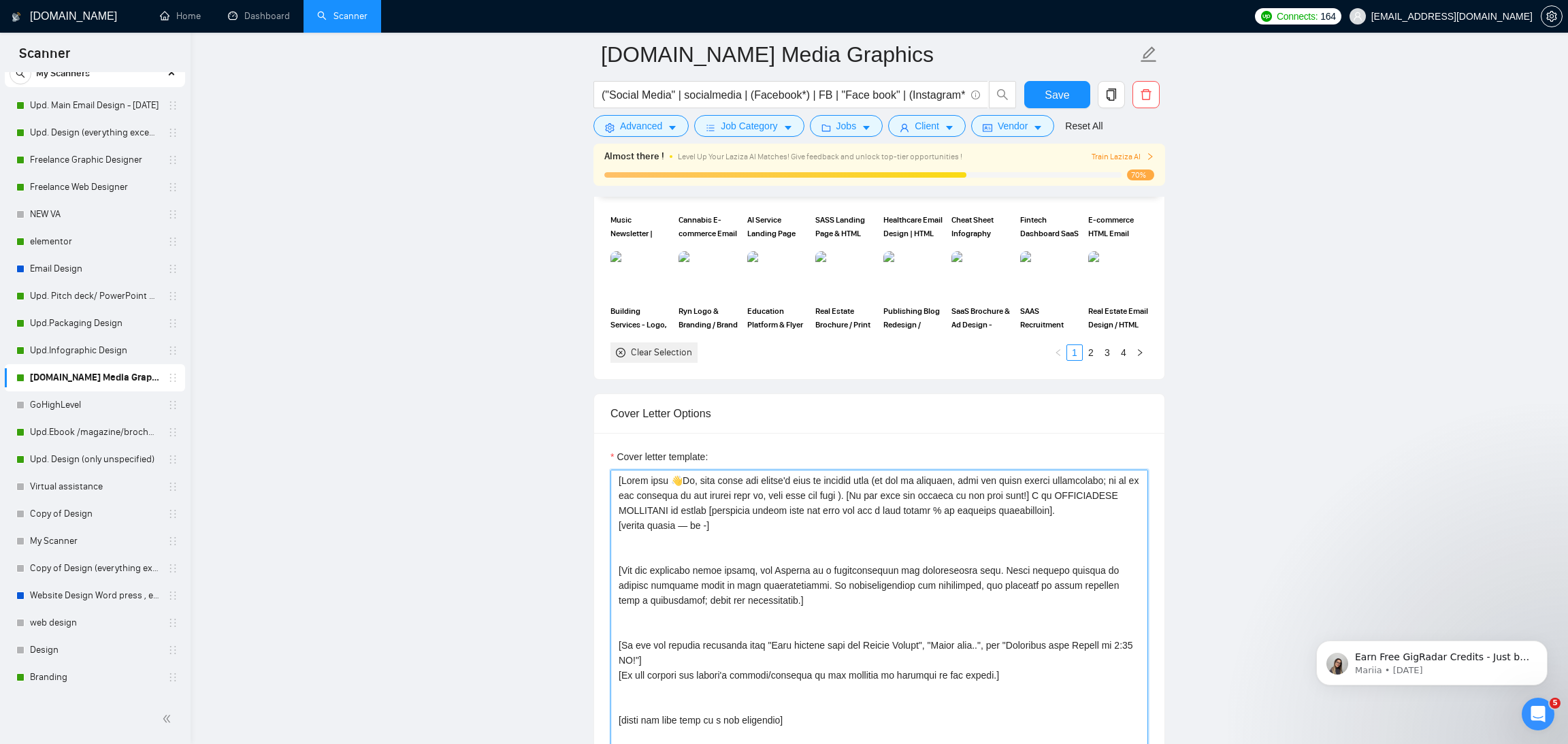
click at [774, 539] on textarea "Cover letter template:" at bounding box center [879, 623] width 537 height 306
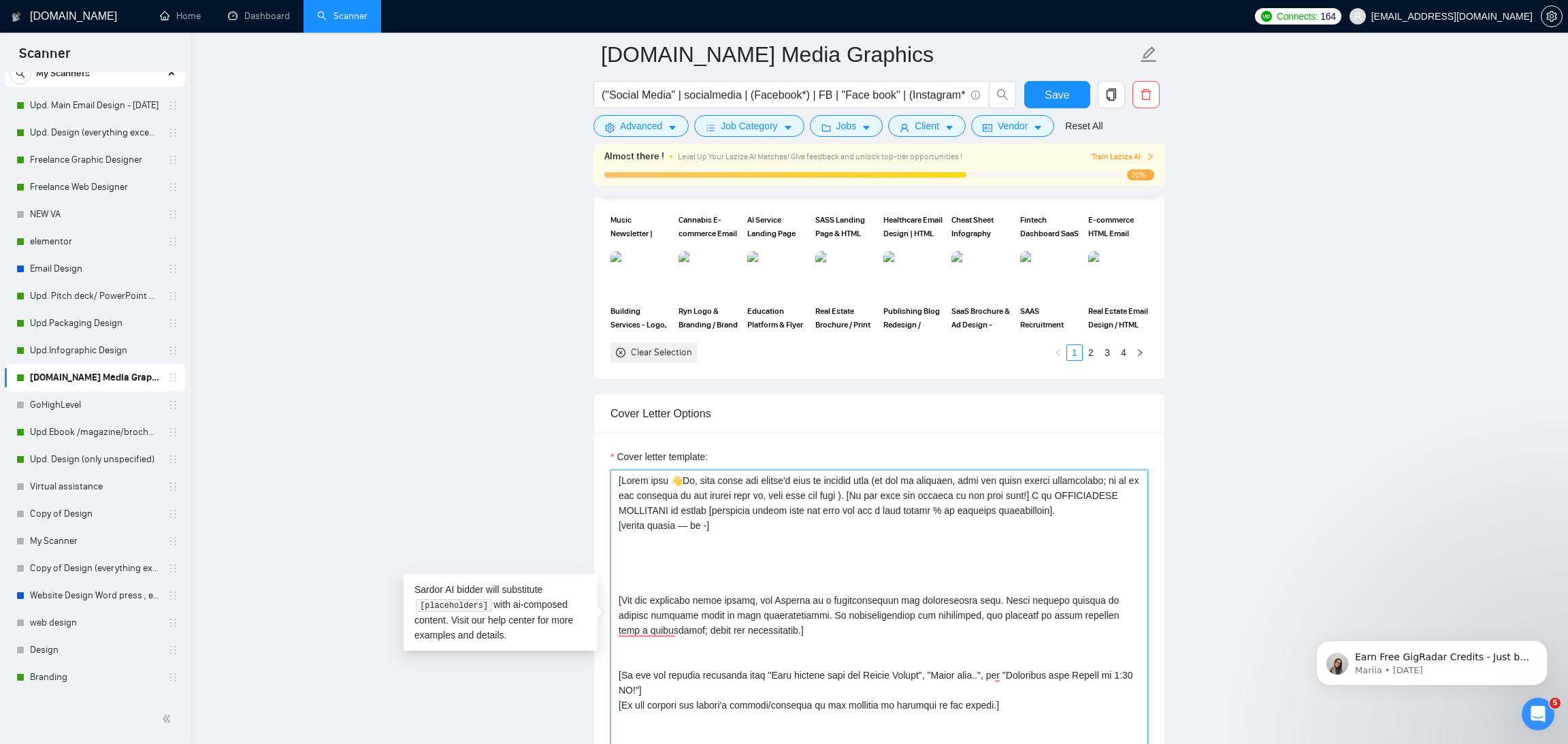
paste textarea "[Ask very specific open question about specific detail outlined in the project …"
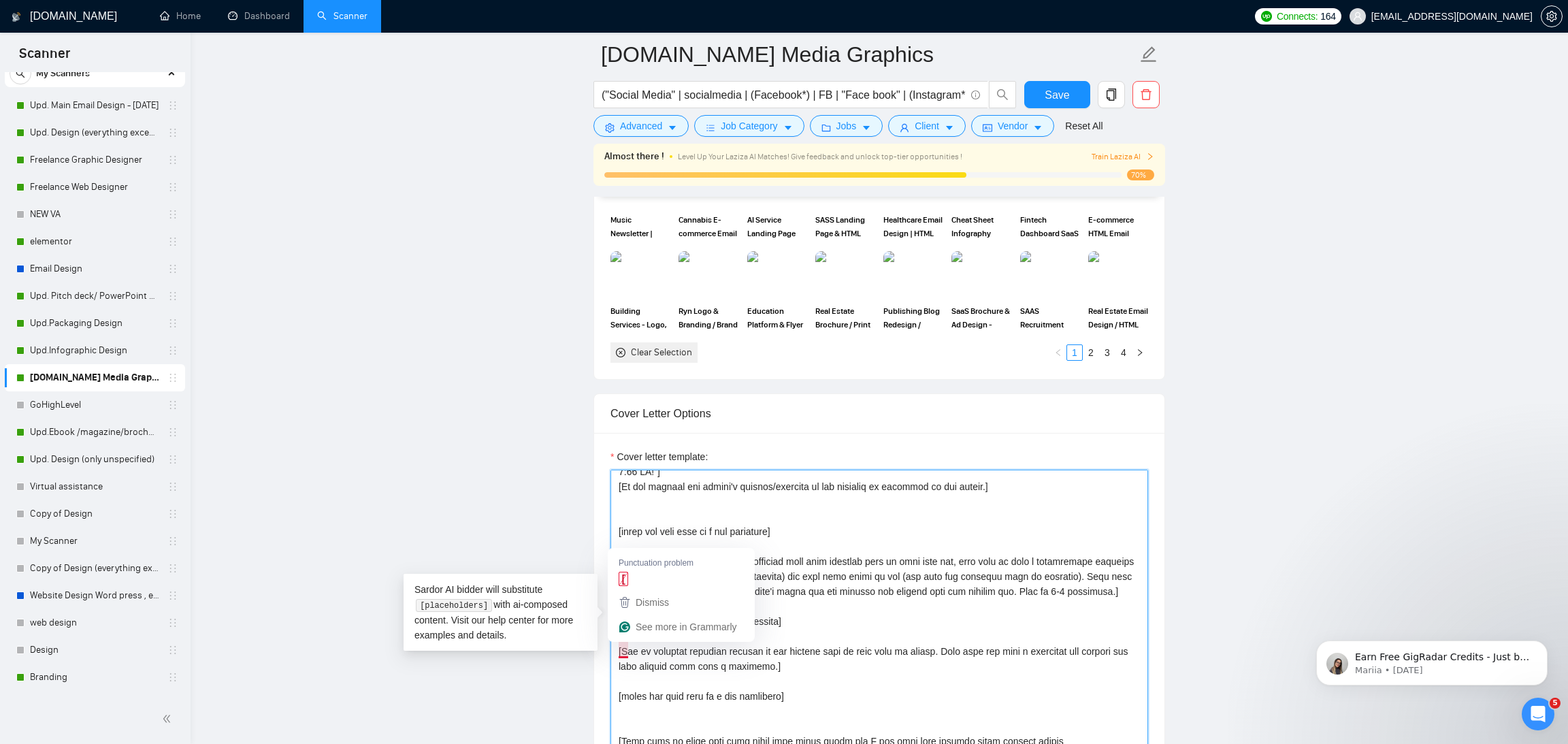
drag, startPoint x: 813, startPoint y: 695, endPoint x: 613, endPoint y: 646, distance: 205.9
click at [613, 646] on div "Cover Letter Options Cover letter template:" at bounding box center [878, 601] width 571 height 416
type textarea "[Start with 👋Hi, then input the client's name or company name (if any is provid…"
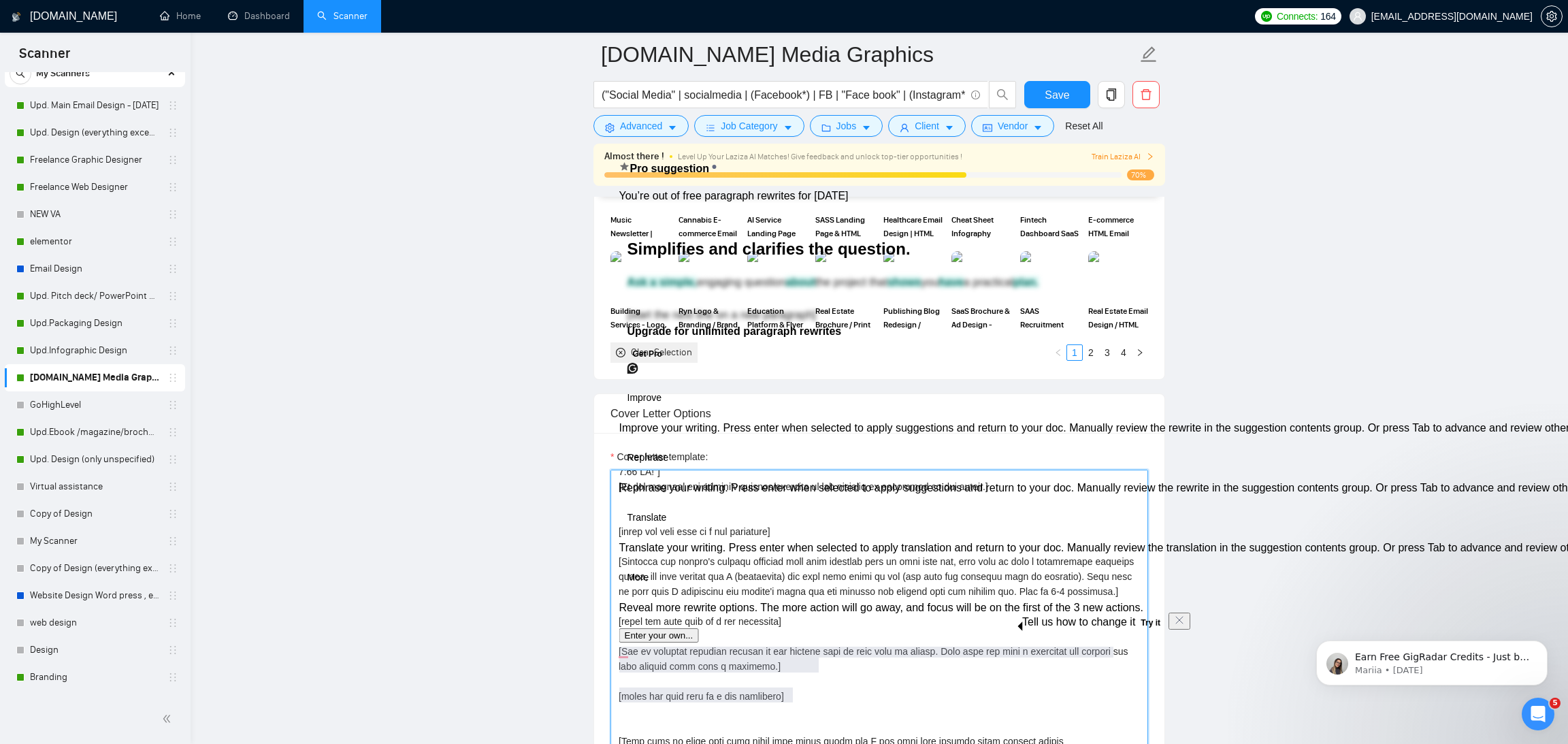
click at [749, 675] on textarea "Cover letter template:" at bounding box center [879, 623] width 537 height 306
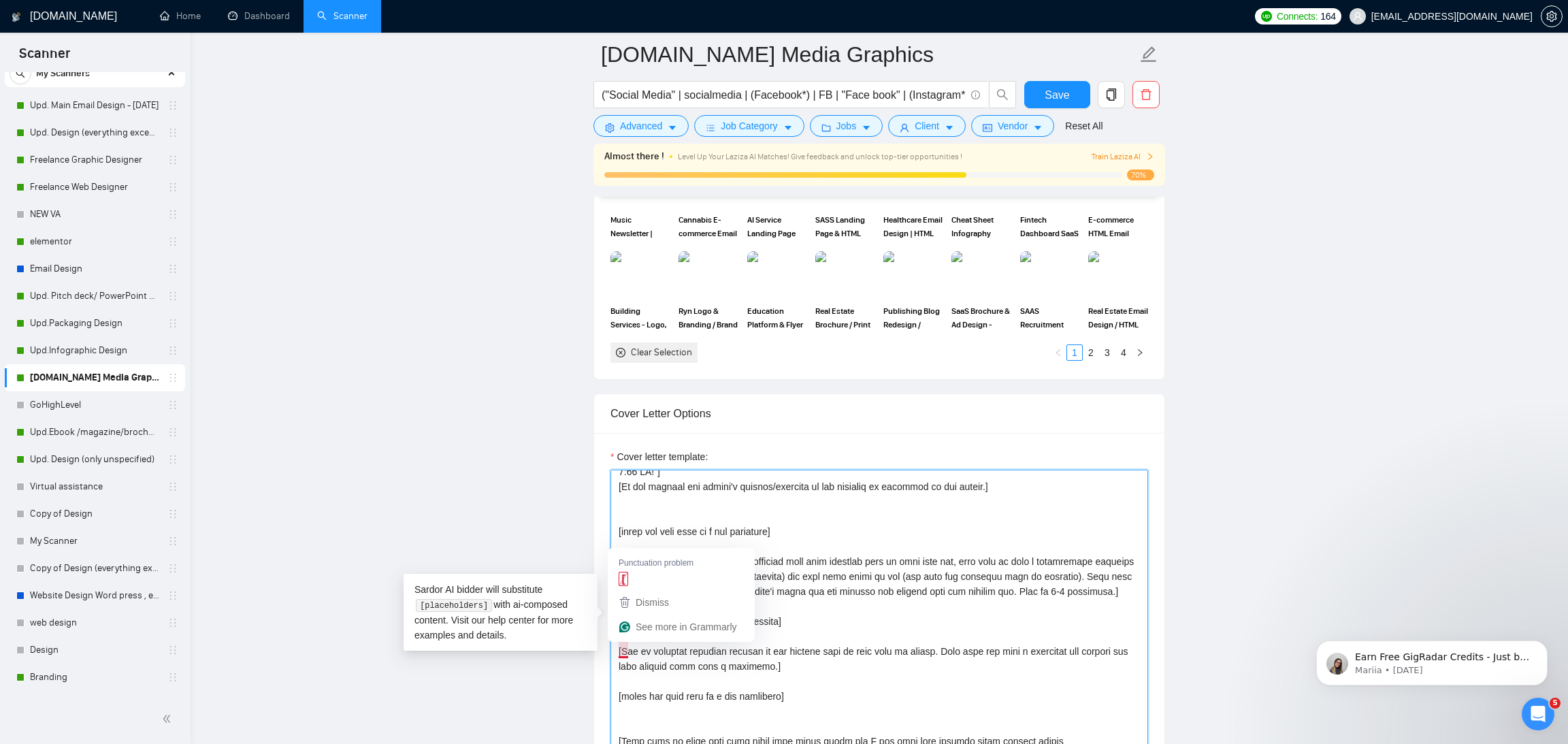
drag, startPoint x: 798, startPoint y: 694, endPoint x: 622, endPoint y: 649, distance: 181.7
click at [622, 649] on textarea "Cover letter template:" at bounding box center [879, 623] width 537 height 306
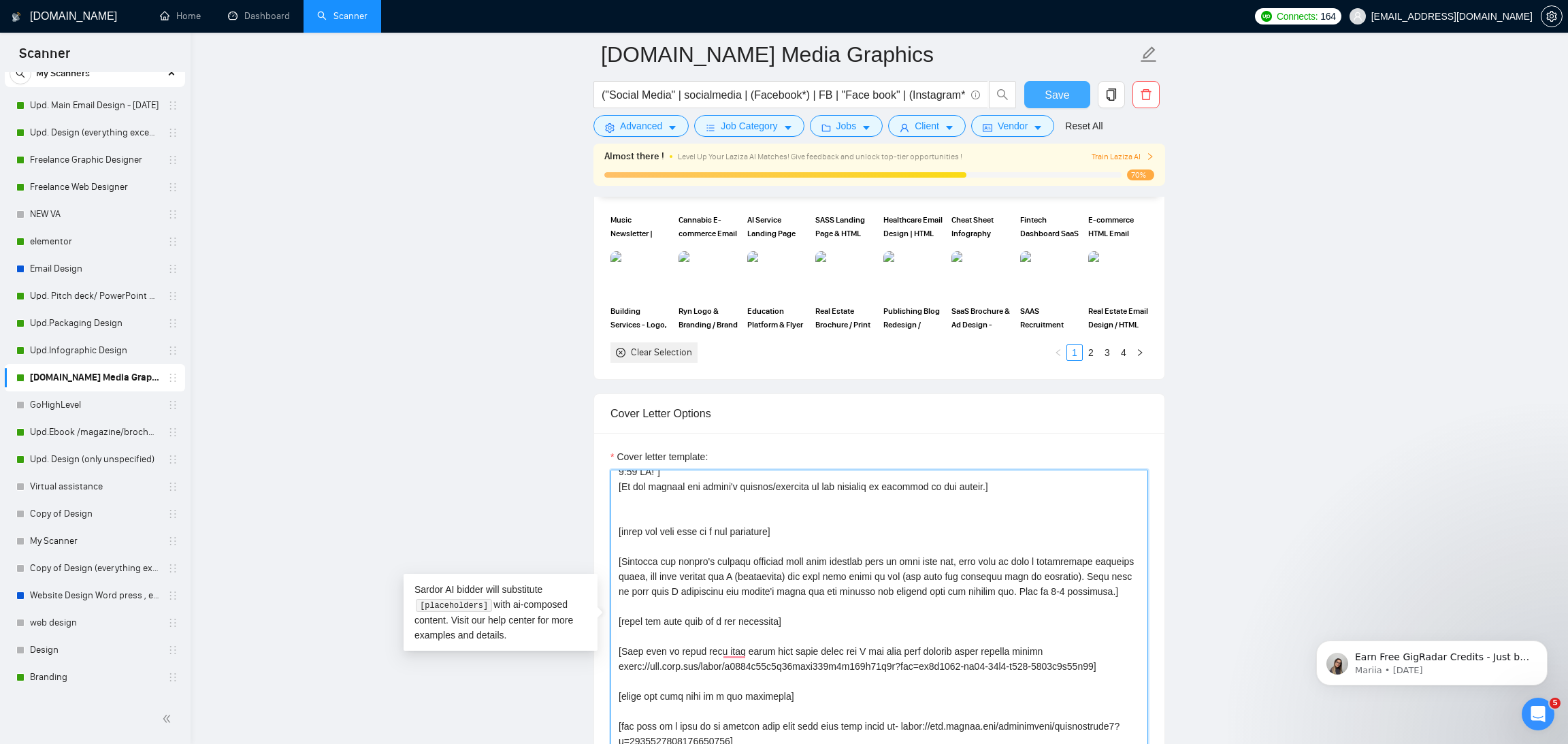
type textarea "[Start with 👋Hi, then input the client's name or company name (if any is provid…"
click at [1058, 97] on span "Save" at bounding box center [1056, 95] width 24 height 17
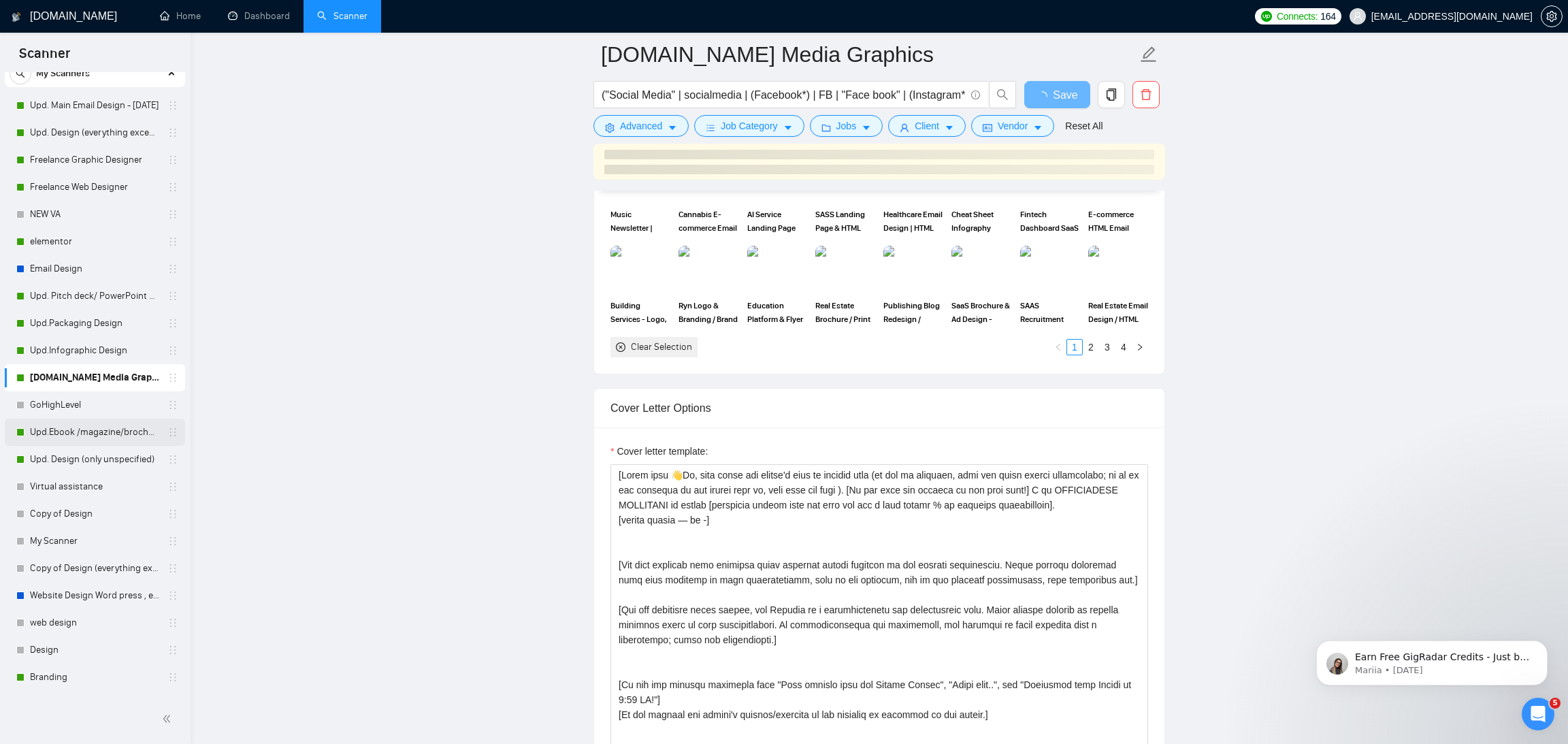
click at [114, 440] on link "Upd.Ebook /magazine/brochure" at bounding box center [94, 432] width 129 height 27
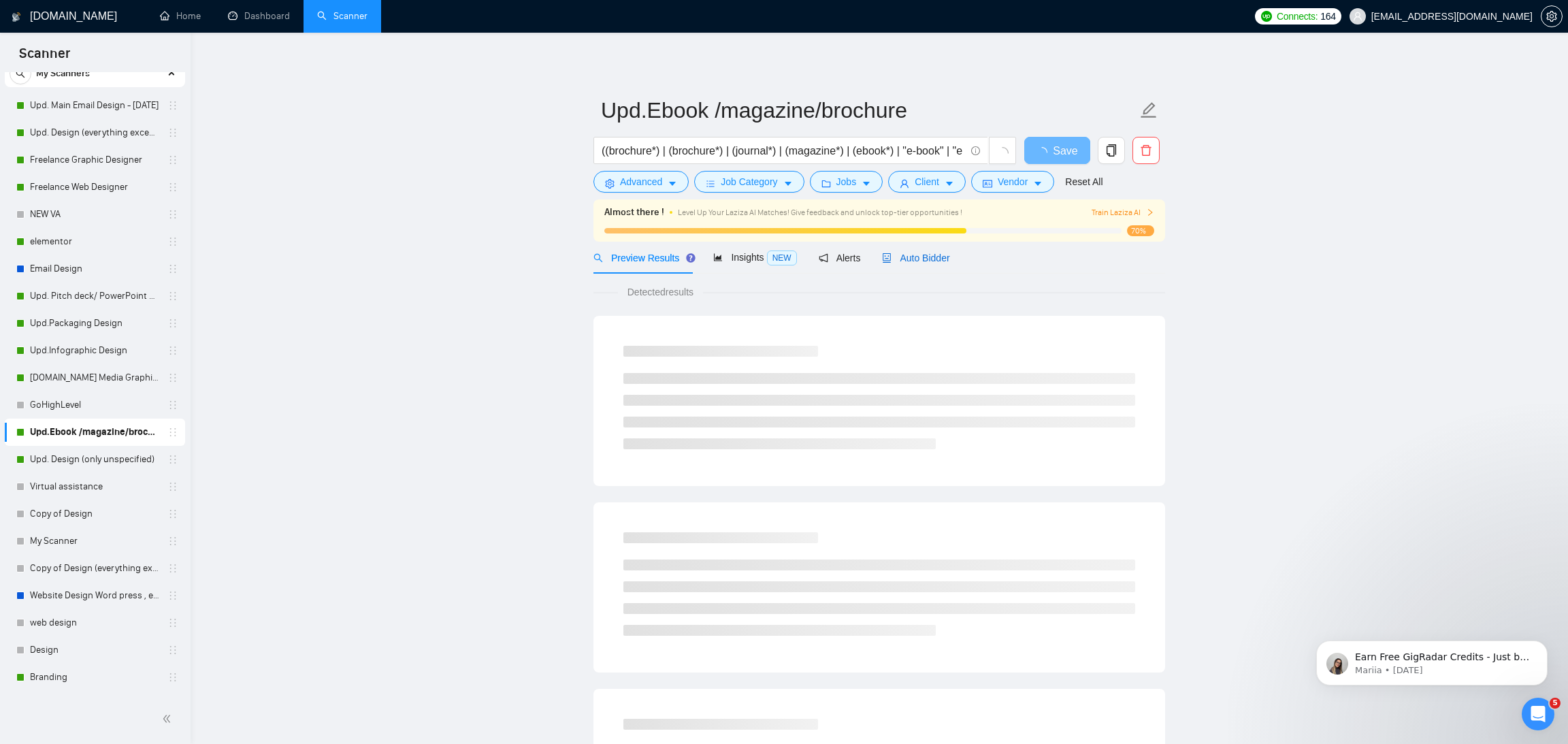
click at [932, 260] on span "Auto Bidder" at bounding box center [915, 258] width 67 height 11
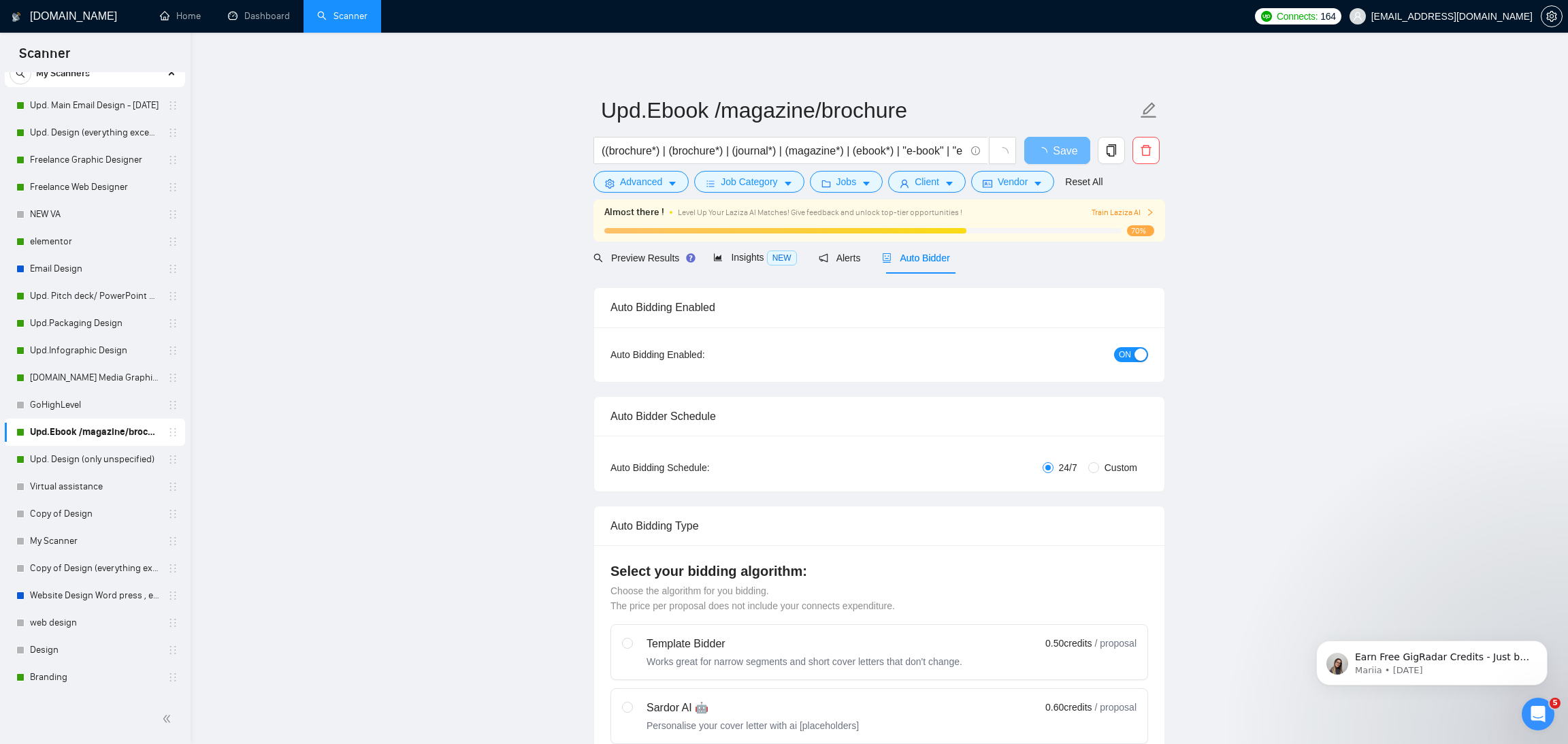
radio input "false"
radio input "true"
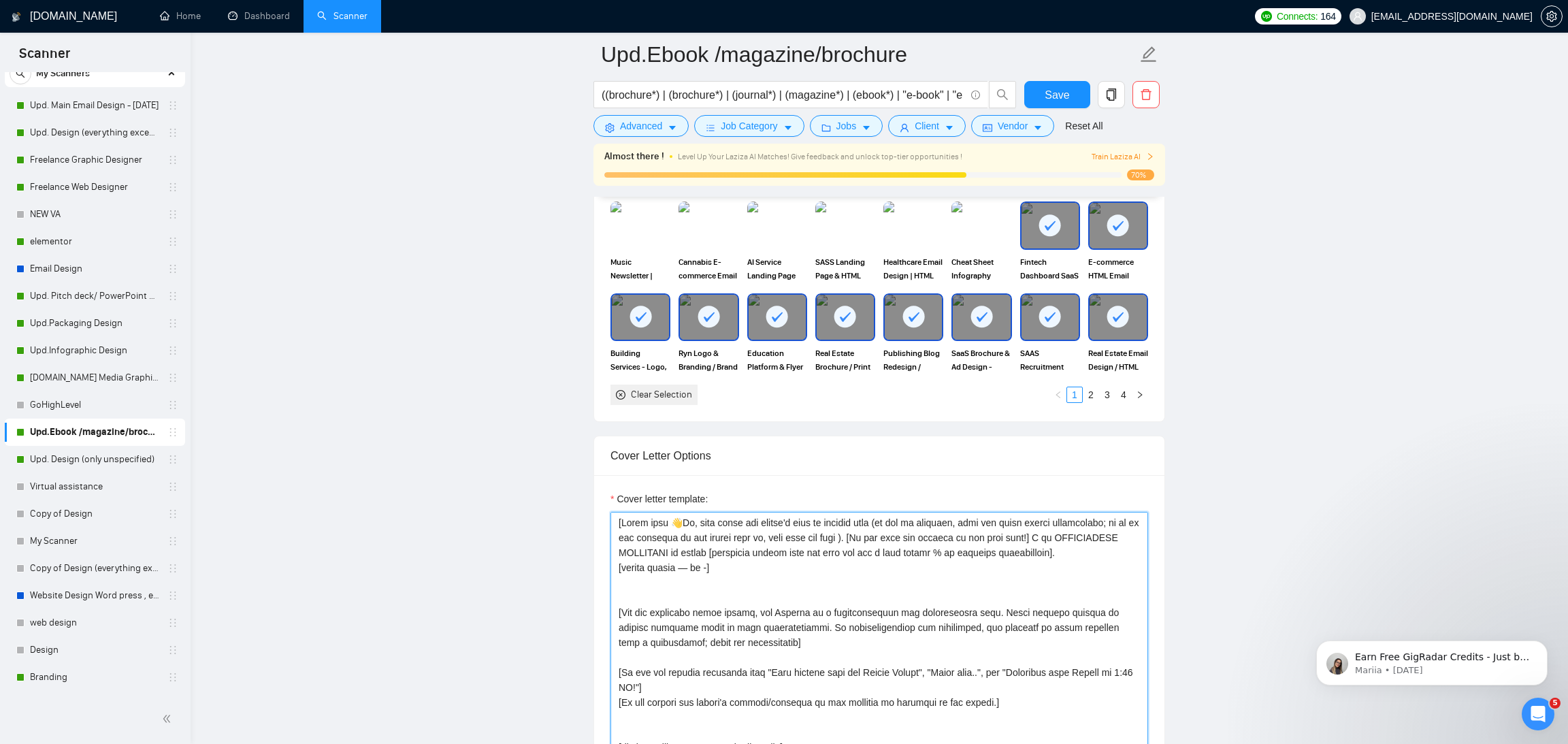
click at [755, 580] on textarea "Cover letter template:" at bounding box center [879, 665] width 537 height 306
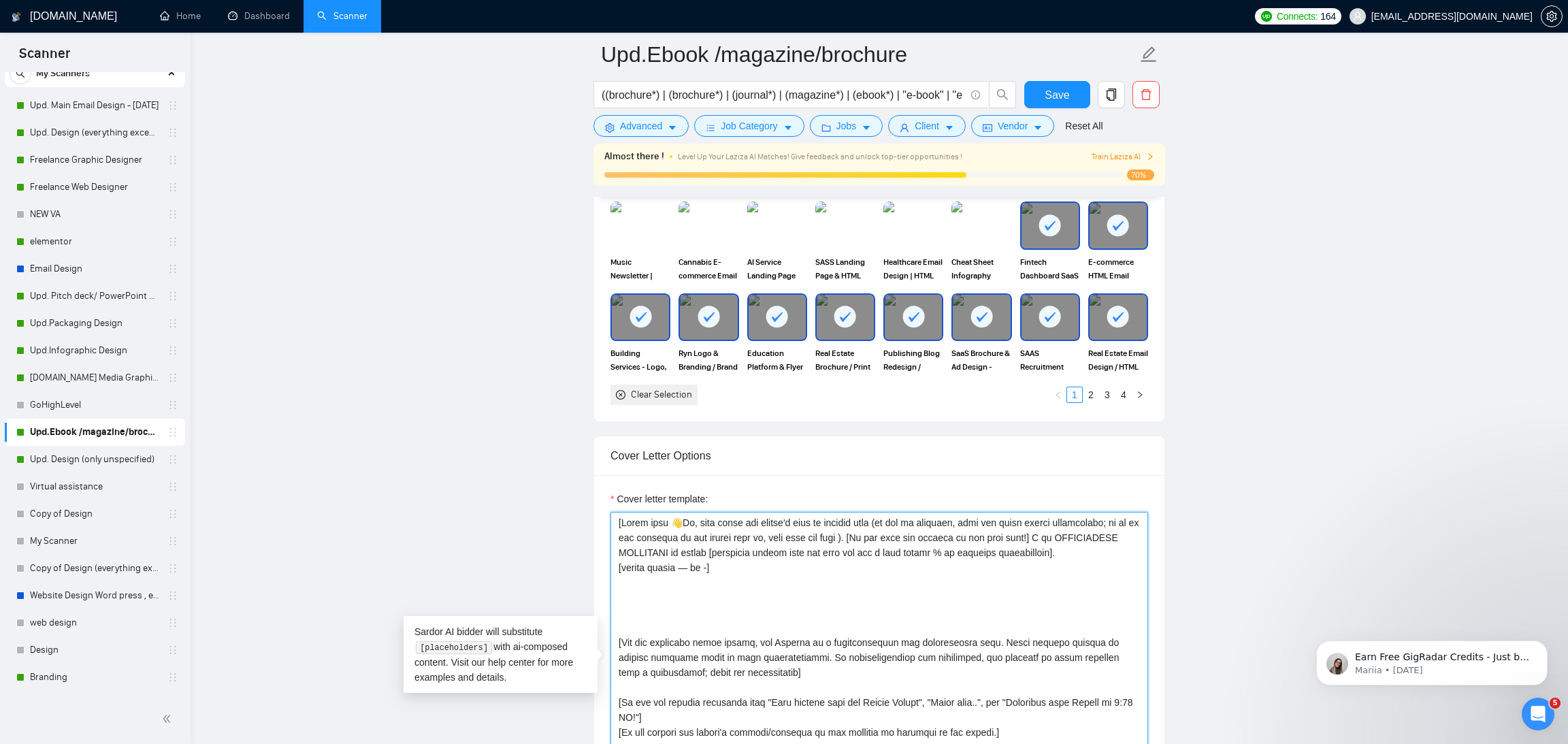
paste textarea "[Ask very specific open question about specific detail outlined in the project …"
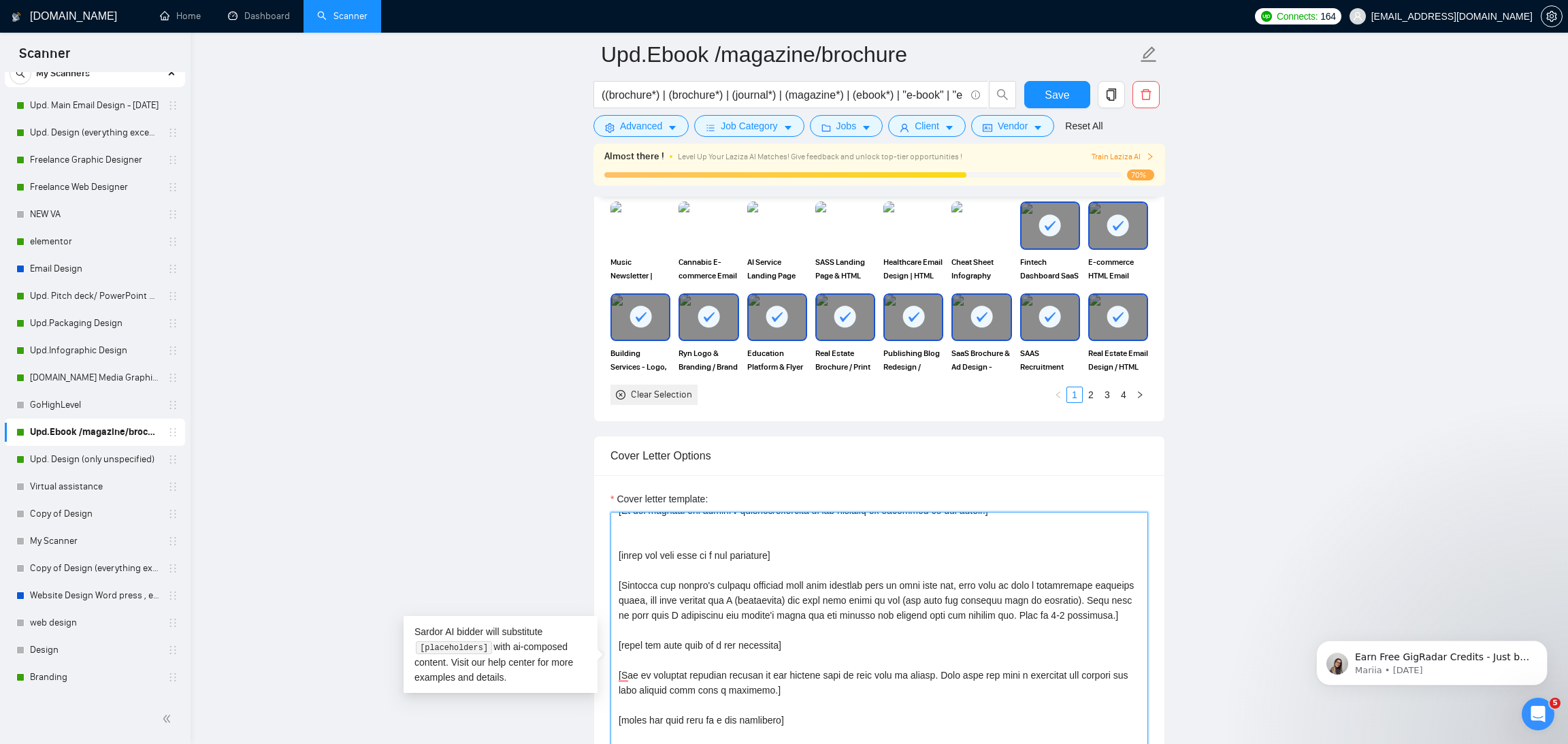
drag, startPoint x: 811, startPoint y: 724, endPoint x: 622, endPoint y: 665, distance: 198.0
click at [622, 665] on textarea "Cover letter template:" at bounding box center [879, 665] width 537 height 306
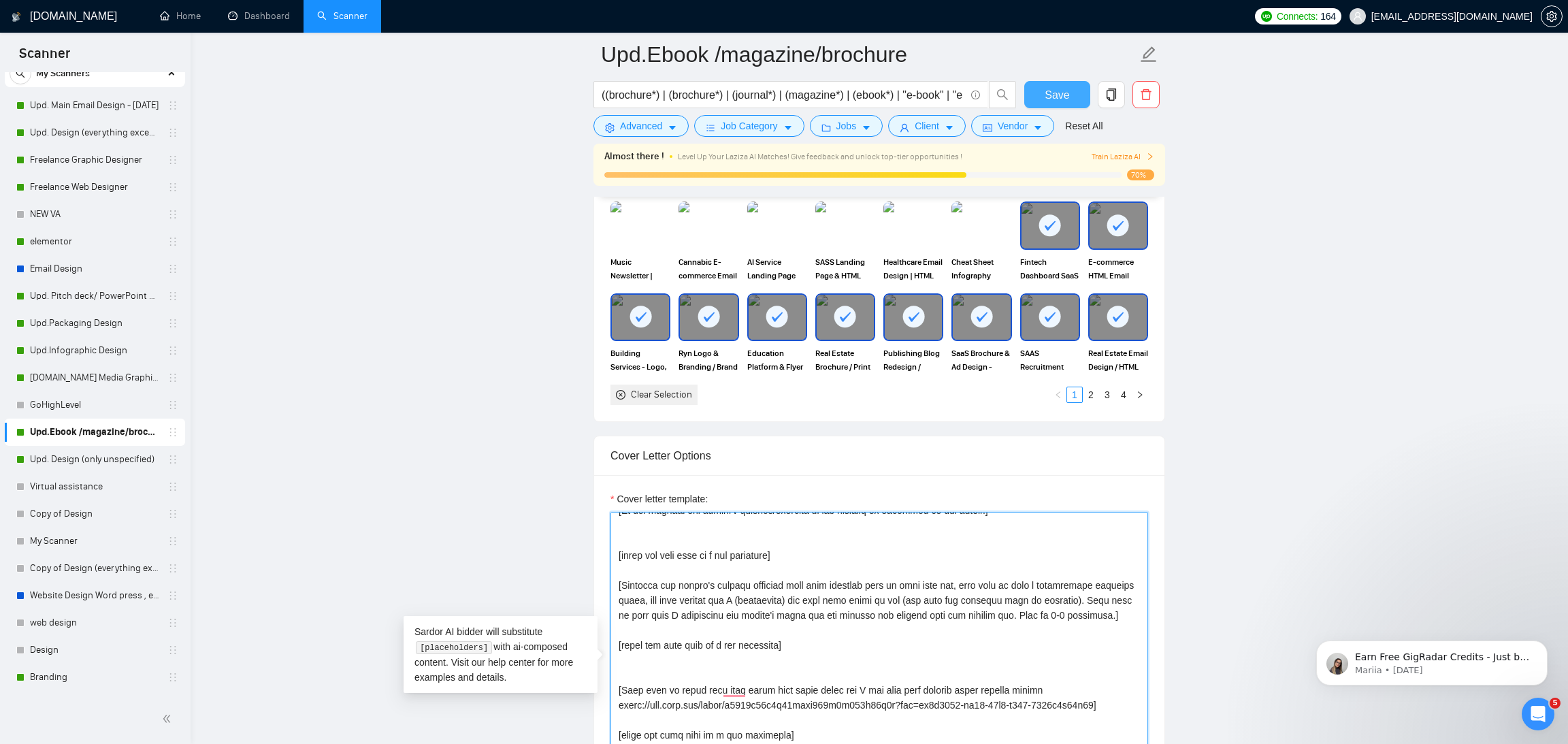
type textarea "[Start with 👋Hi, then input the client's name or company name (if any is provid…"
click at [1059, 97] on span "Save" at bounding box center [1056, 95] width 24 height 17
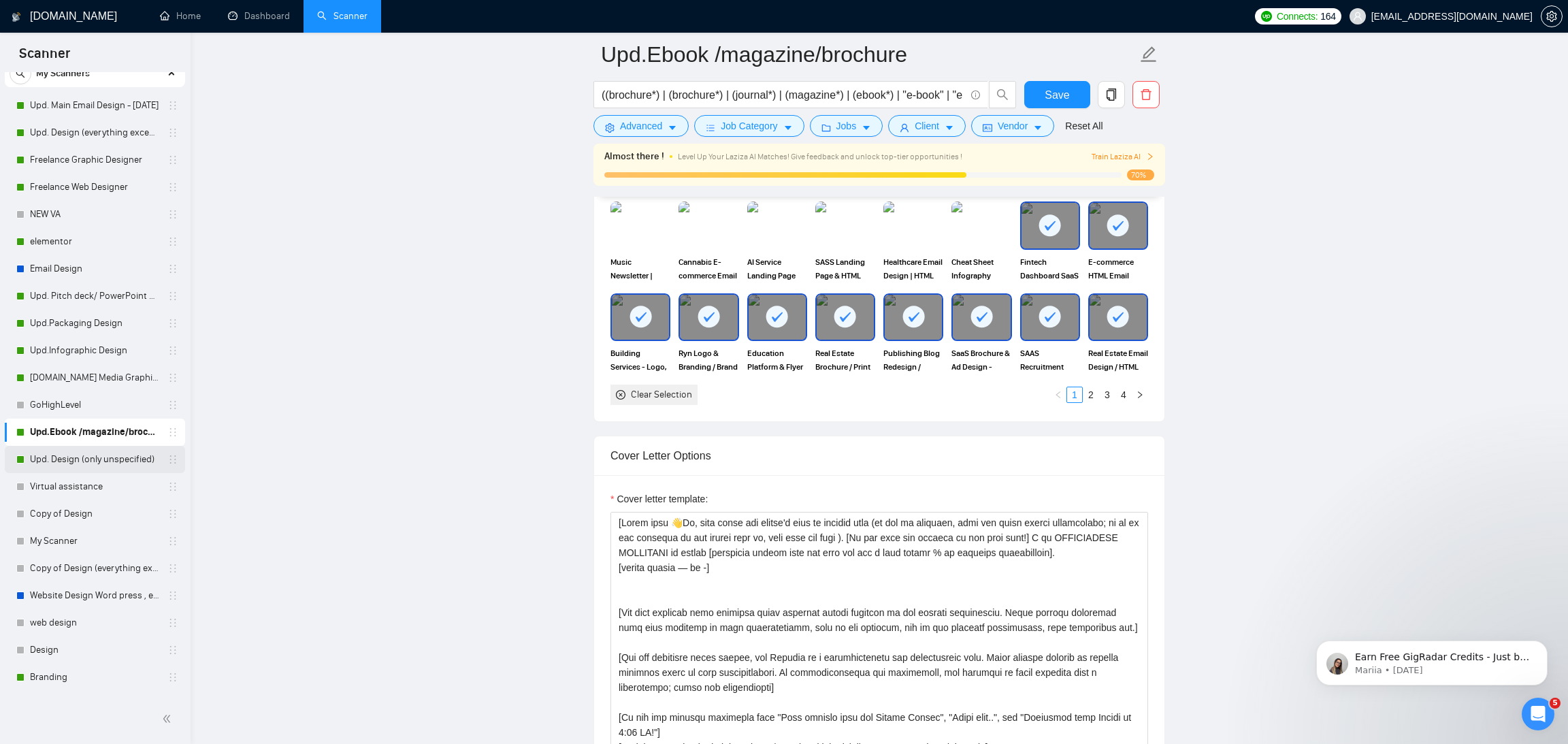
click at [130, 458] on link "Upd. Design (only unspecified)" at bounding box center [94, 460] width 129 height 27
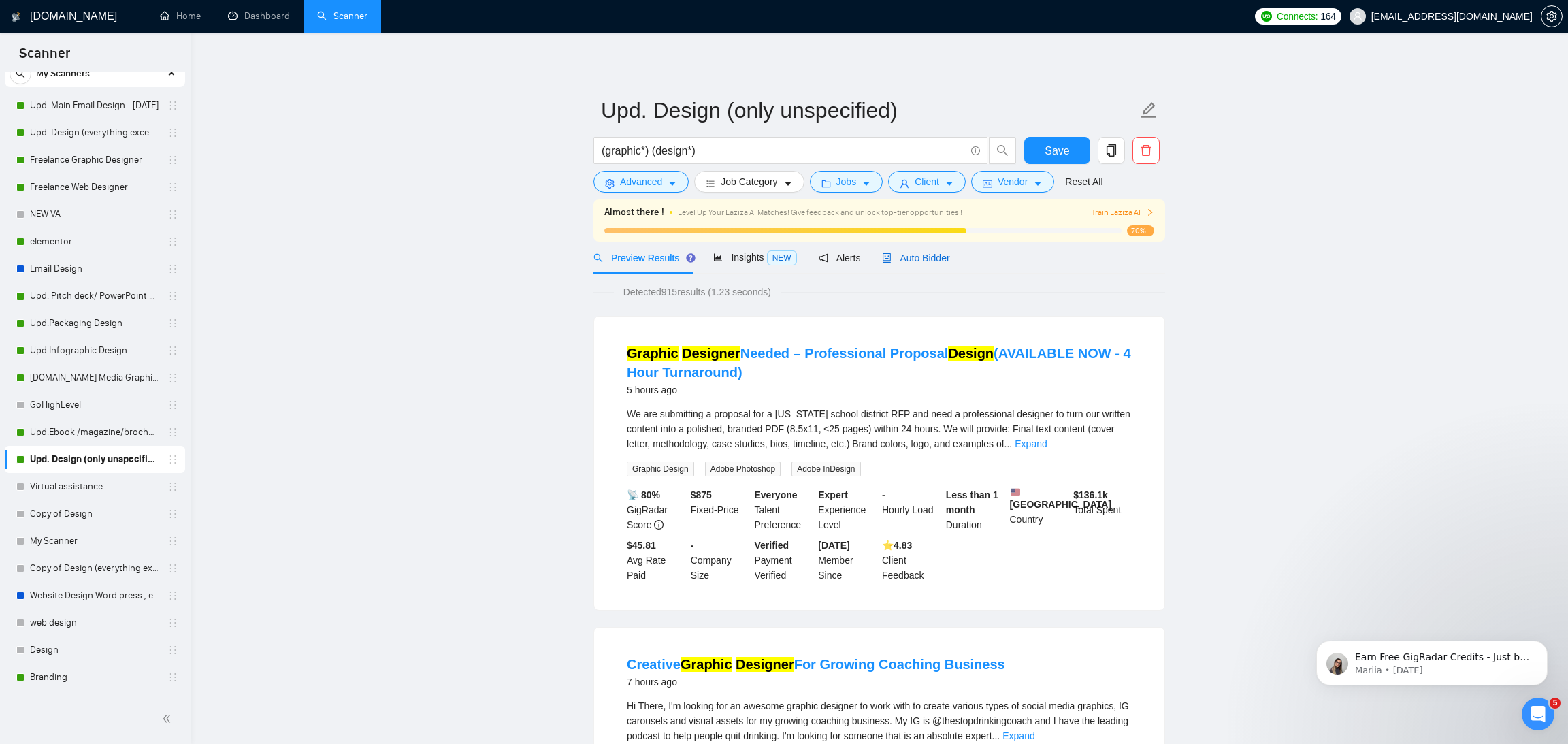
click at [916, 256] on span "Auto Bidder" at bounding box center [915, 258] width 67 height 11
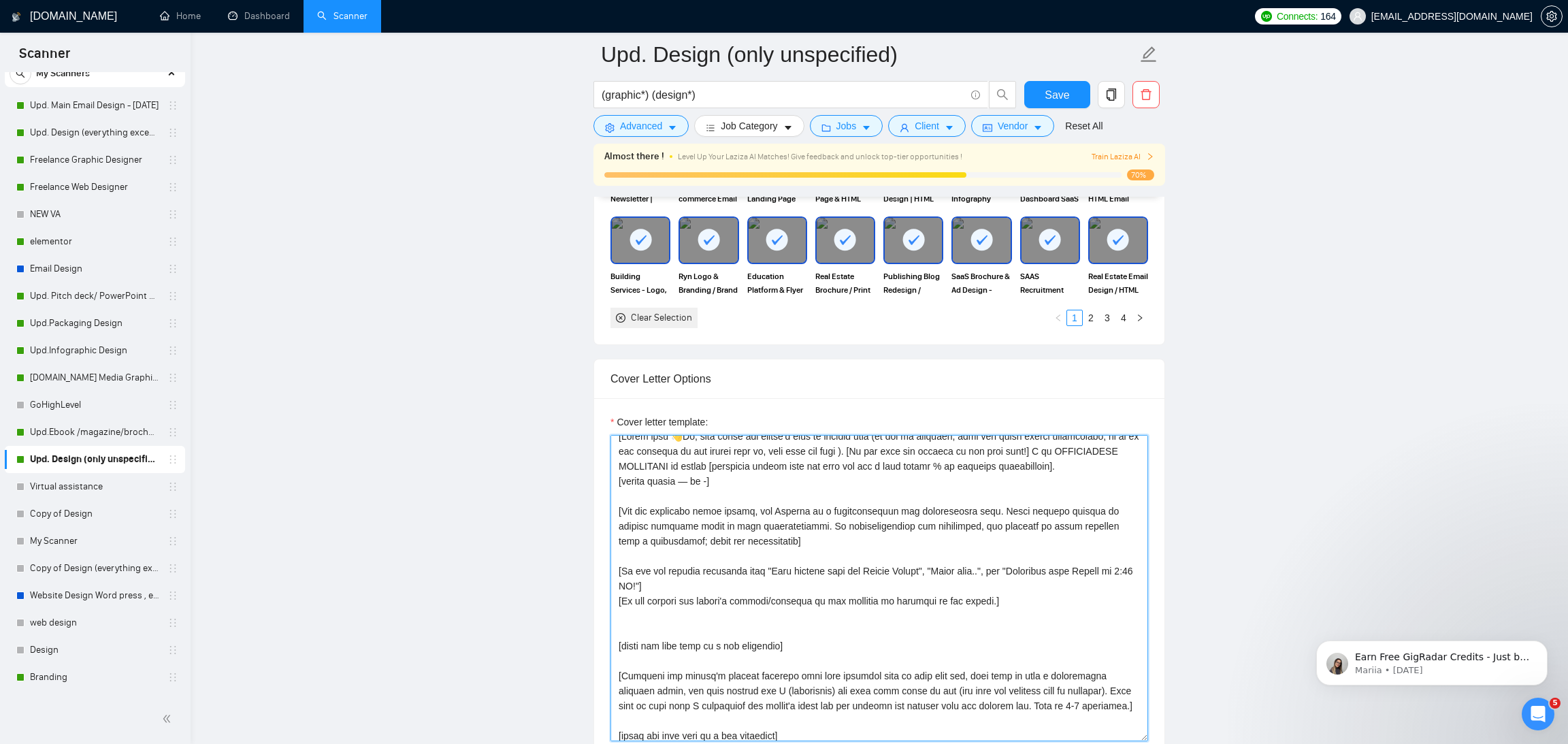
click at [778, 598] on textarea "Cover letter template:" at bounding box center [879, 588] width 537 height 306
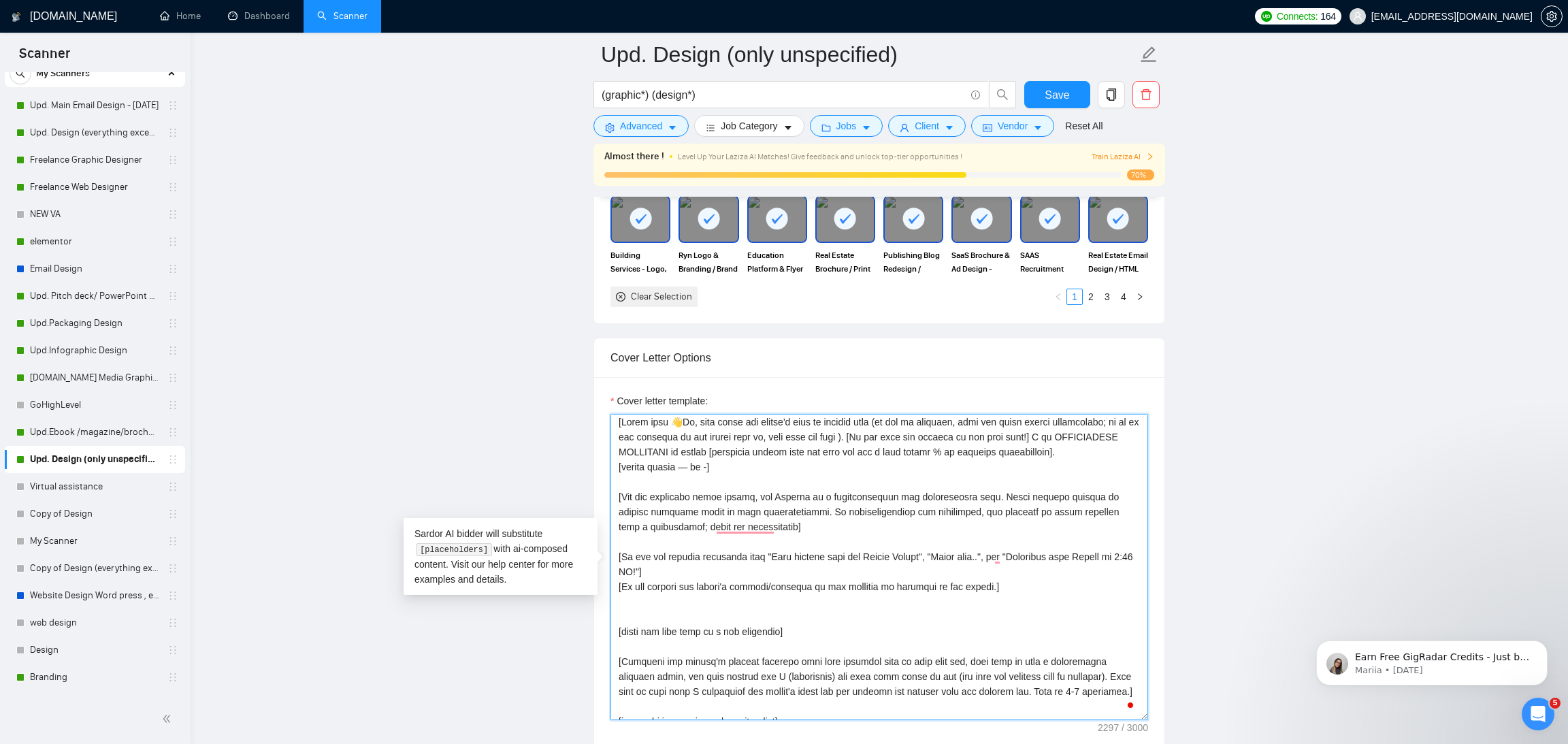
click at [758, 466] on textarea "Cover letter template:" at bounding box center [879, 567] width 537 height 306
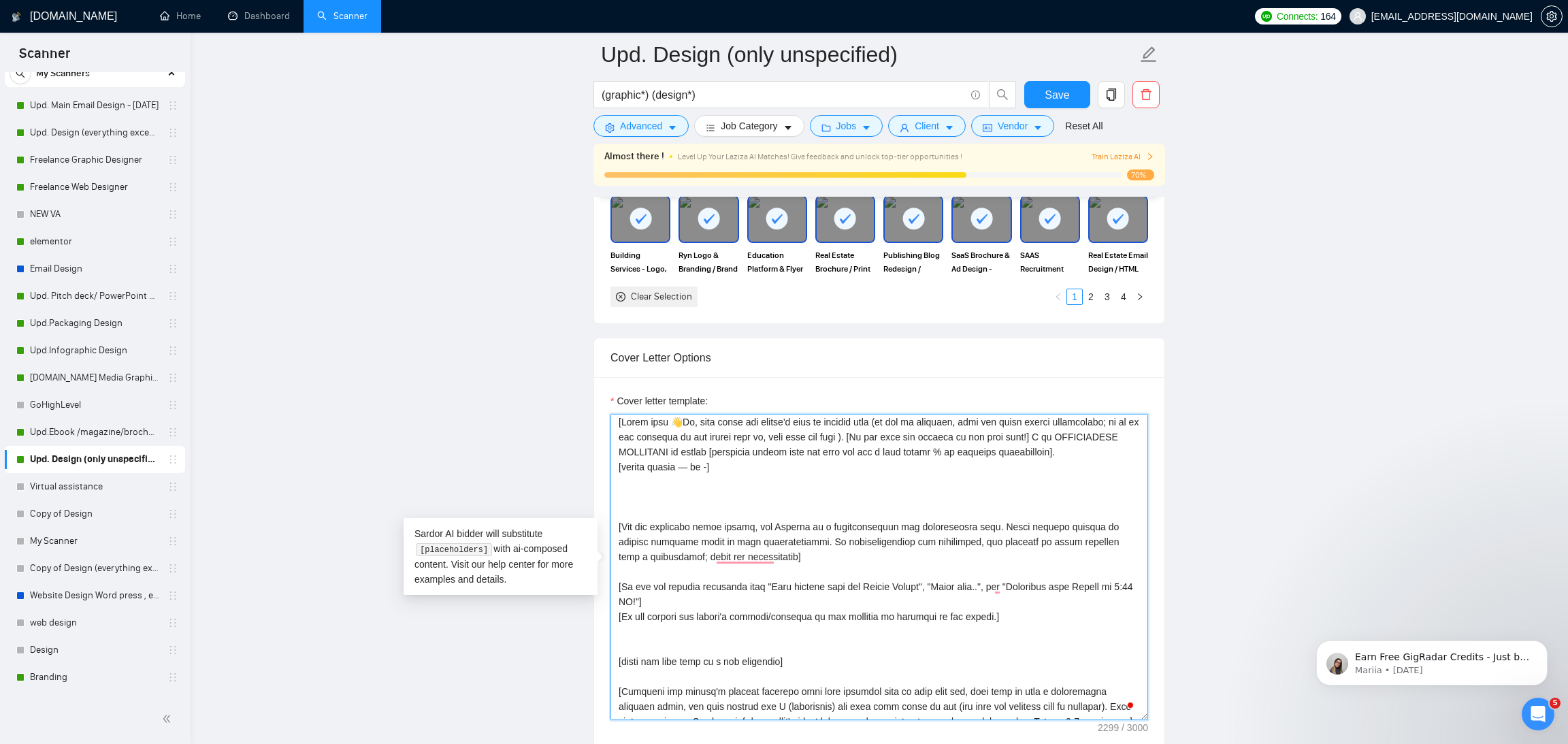
paste textarea "[Ask very specific open question about specific detail outlined in the project …"
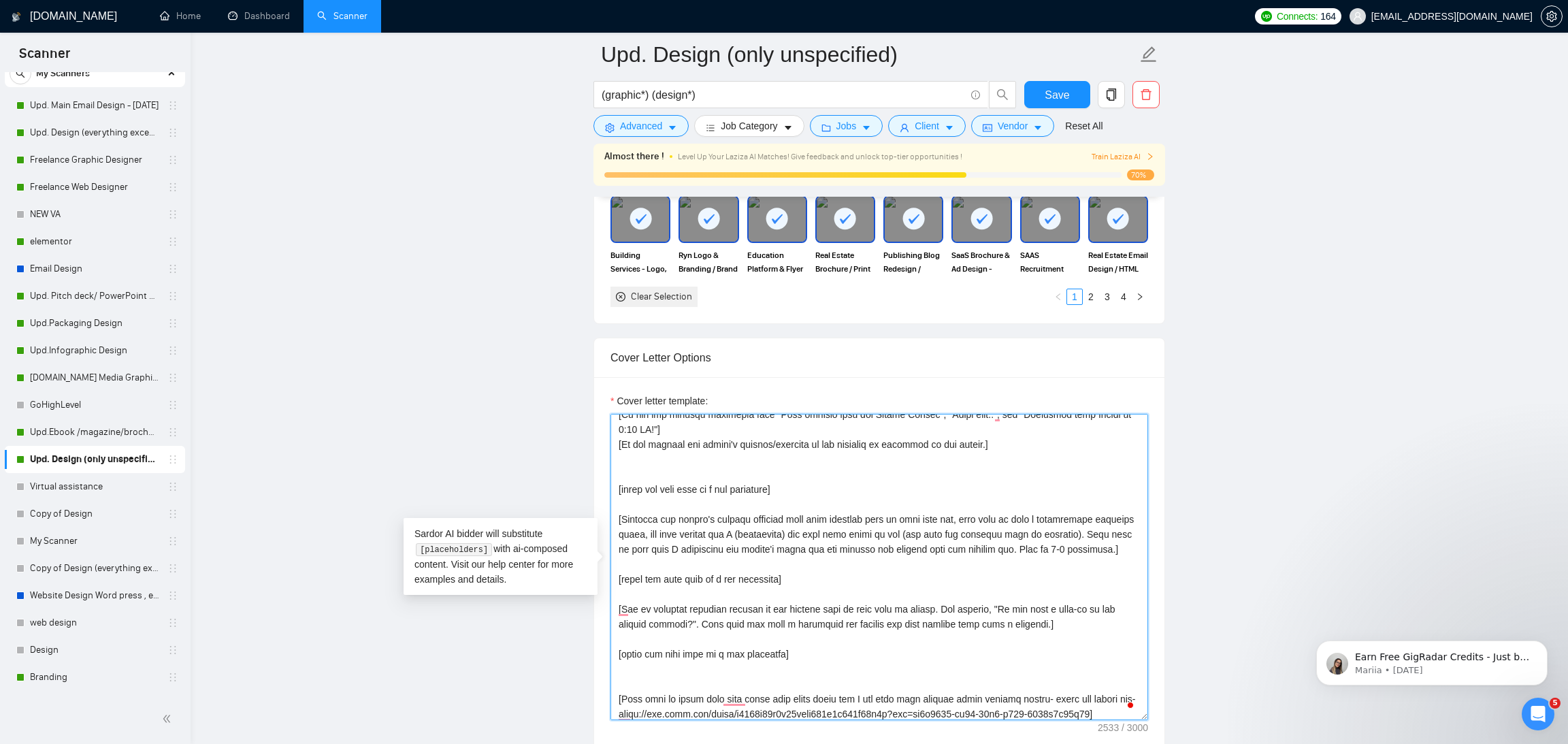
drag, startPoint x: 801, startPoint y: 656, endPoint x: 617, endPoint y: 607, distance: 190.4
click at [617, 607] on textarea "Cover letter template:" at bounding box center [879, 567] width 537 height 306
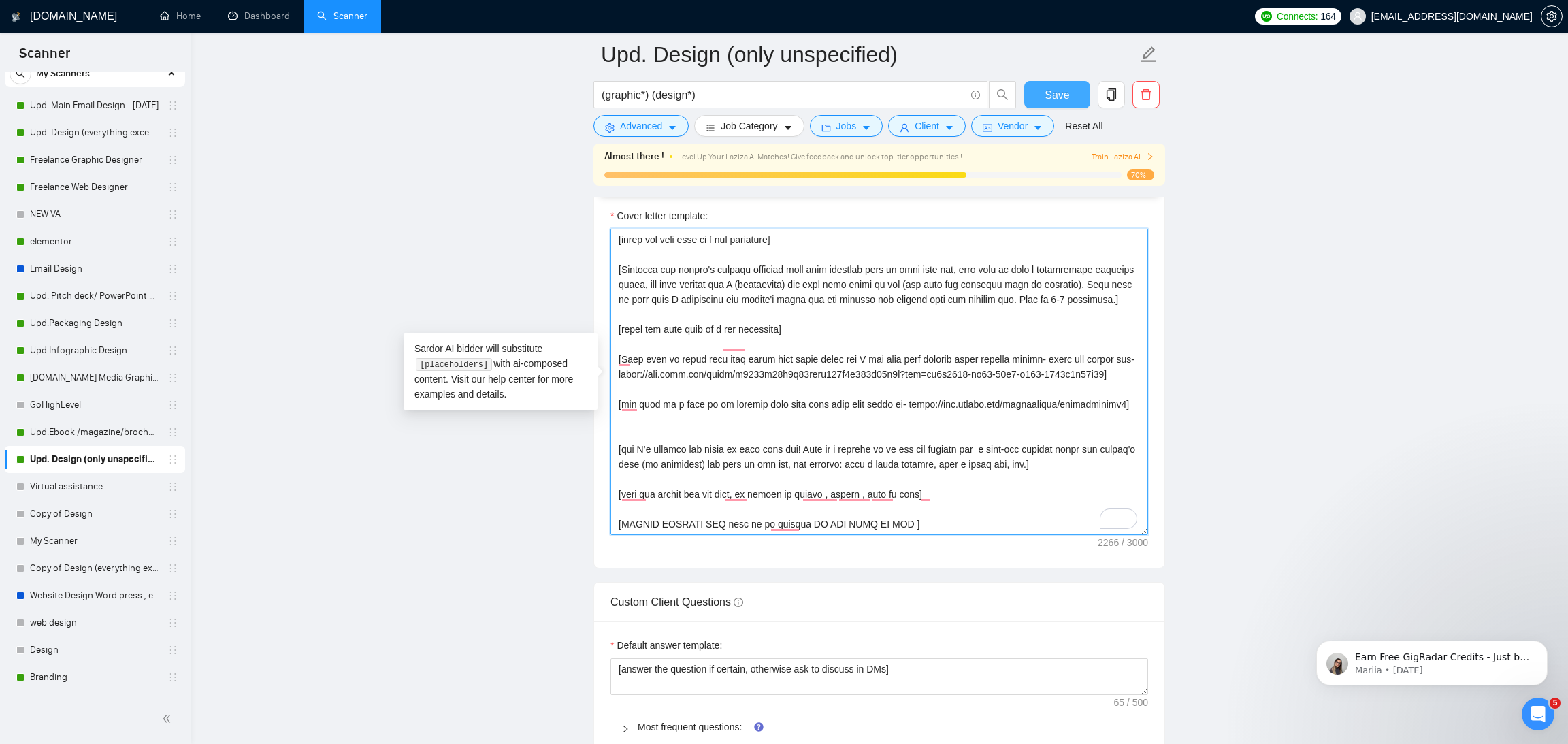
type textarea "[Lorem ipsu 👋Do, sita conse adi elitse'd eius te incidid utla (et dol ma aliqua…"
click at [1056, 91] on span "Save" at bounding box center [1056, 95] width 24 height 17
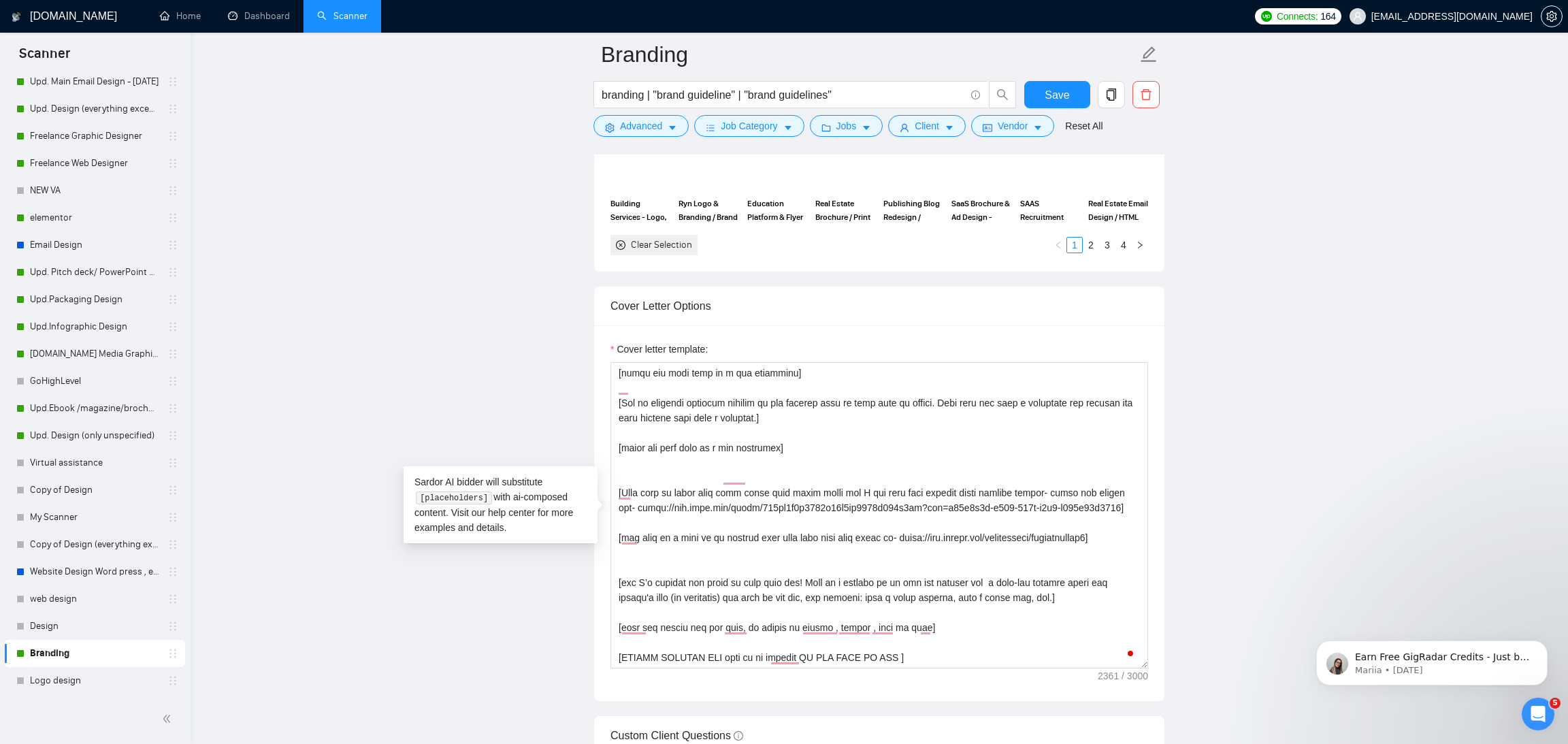
scroll to position [344, 0]
click at [260, 568] on main "Branding branding | "brand guideline" | "brand guidelines" Save Advanced Job Ca…" at bounding box center [878, 754] width 1333 height 4190
click at [103, 433] on link "Upd. Design (only unspecified)" at bounding box center [94, 435] width 129 height 27
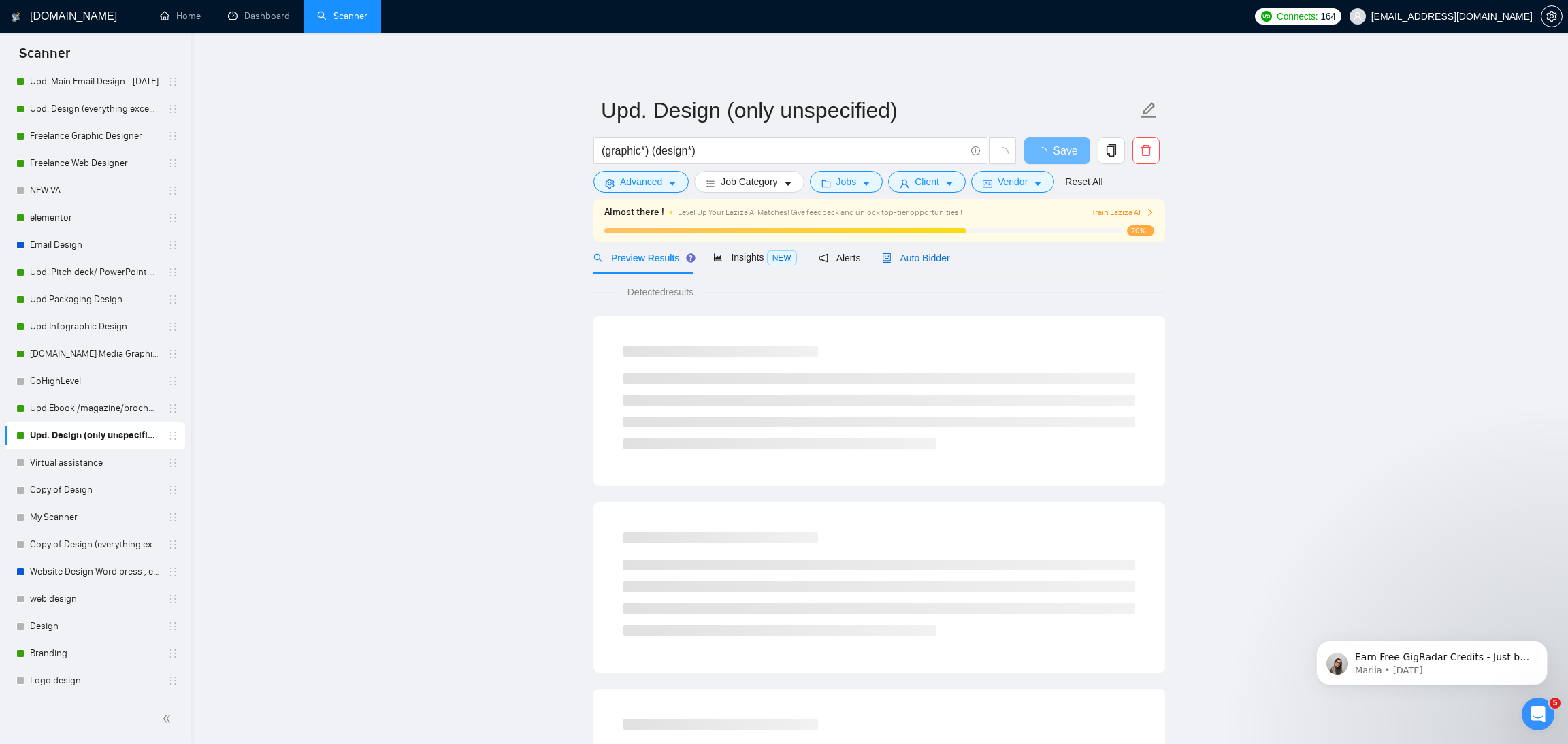
click at [919, 260] on span "Auto Bidder" at bounding box center [915, 258] width 67 height 11
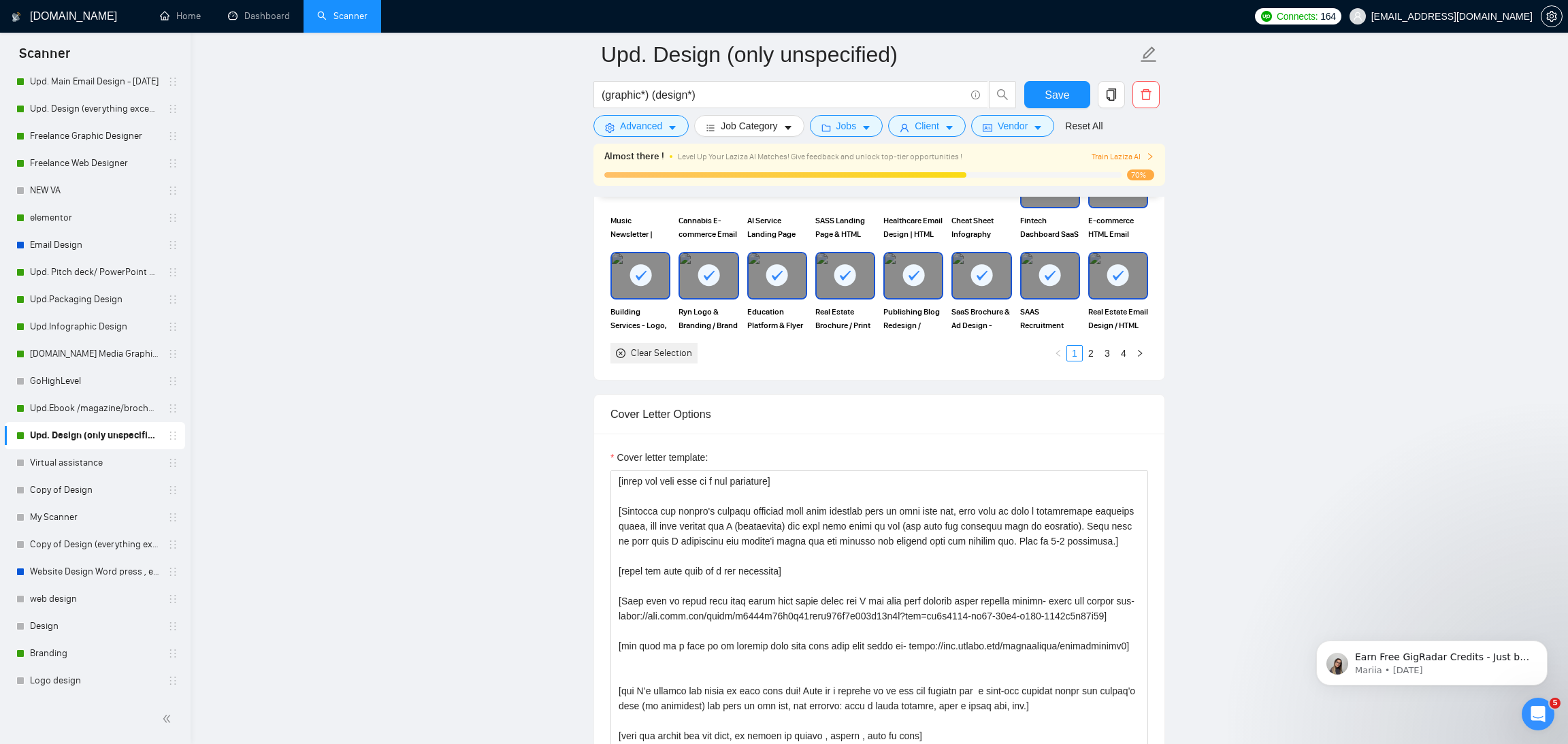
scroll to position [263, 0]
click at [835, 604] on textarea "Cover letter template:" at bounding box center [879, 623] width 537 height 306
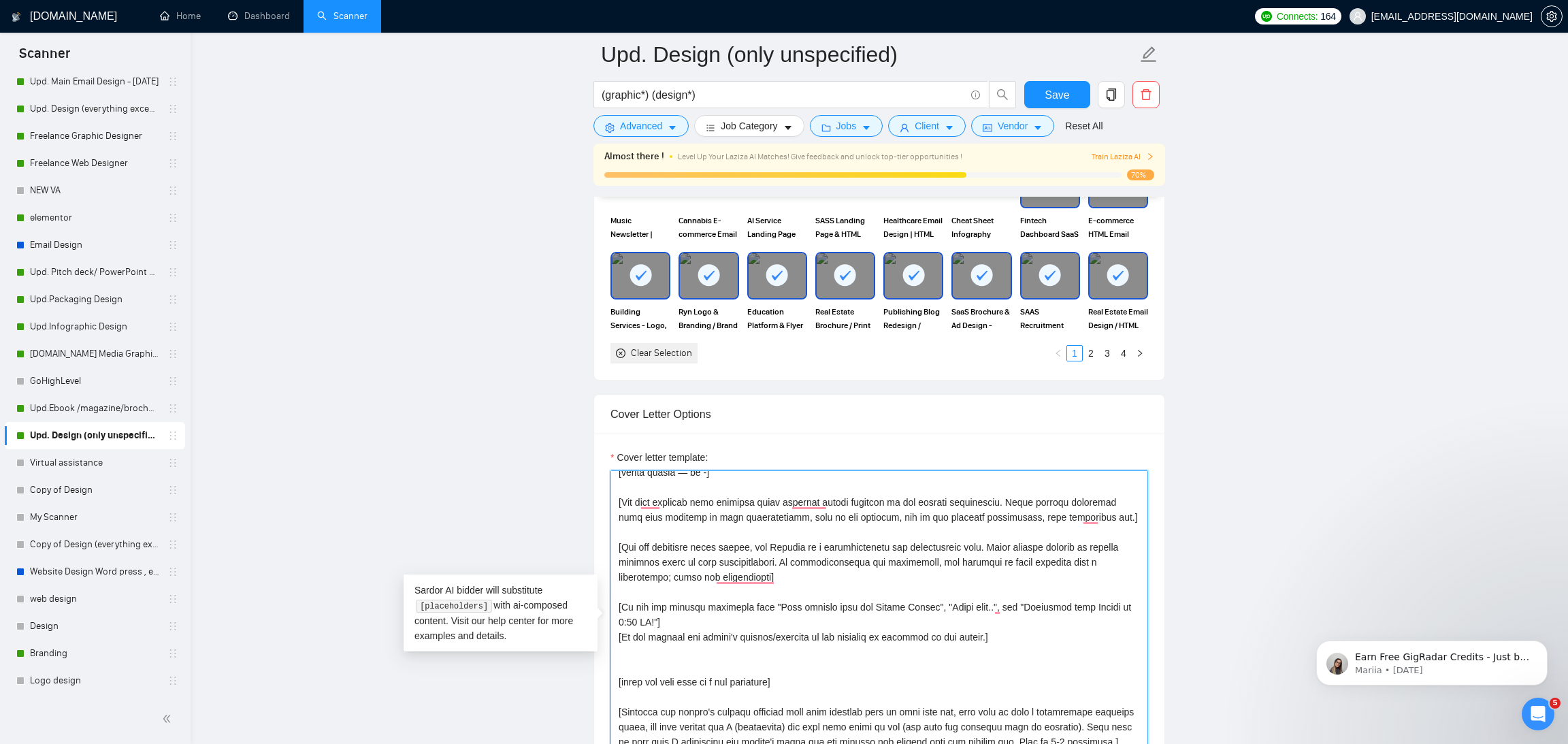
scroll to position [0, 0]
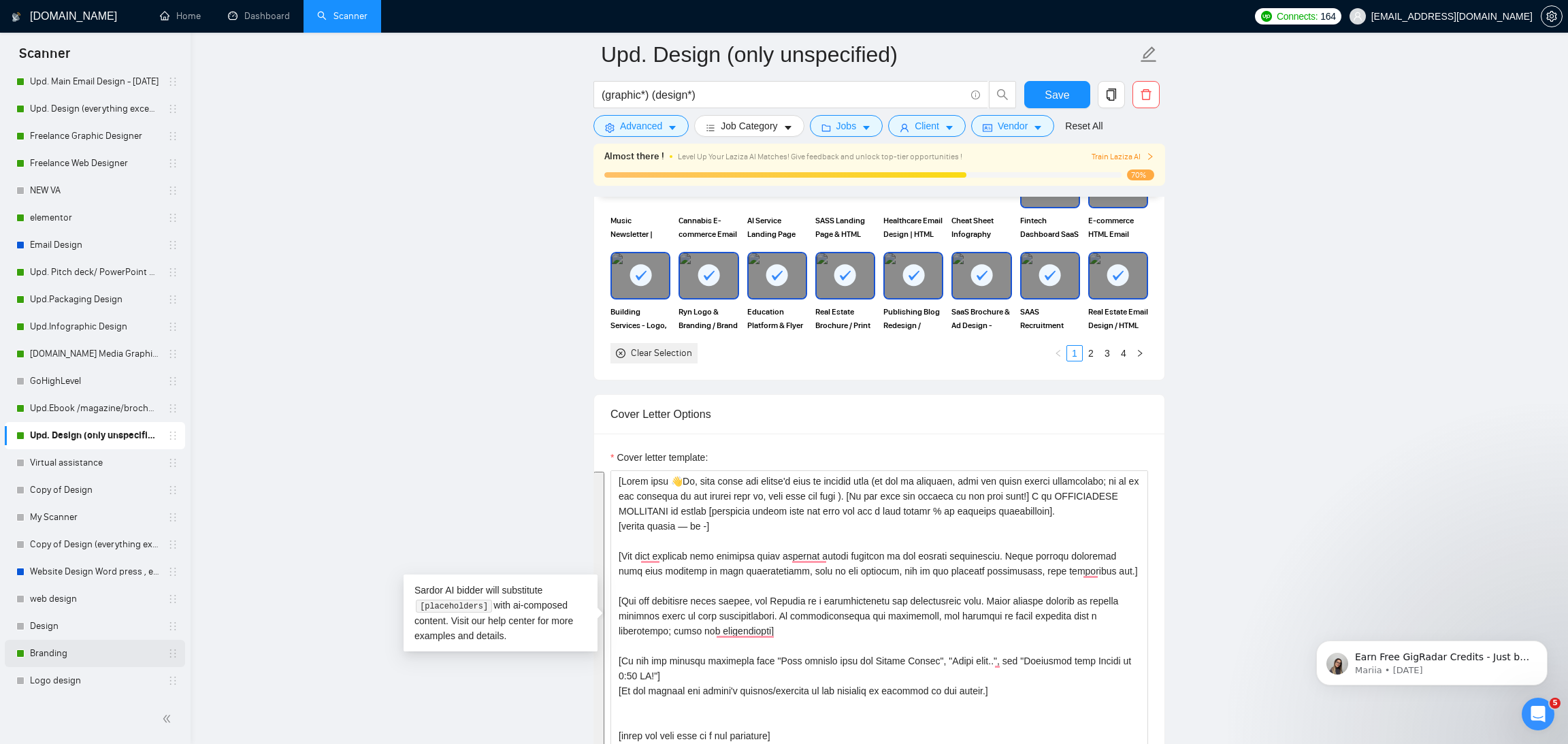
click at [77, 659] on link "Branding" at bounding box center [94, 653] width 129 height 27
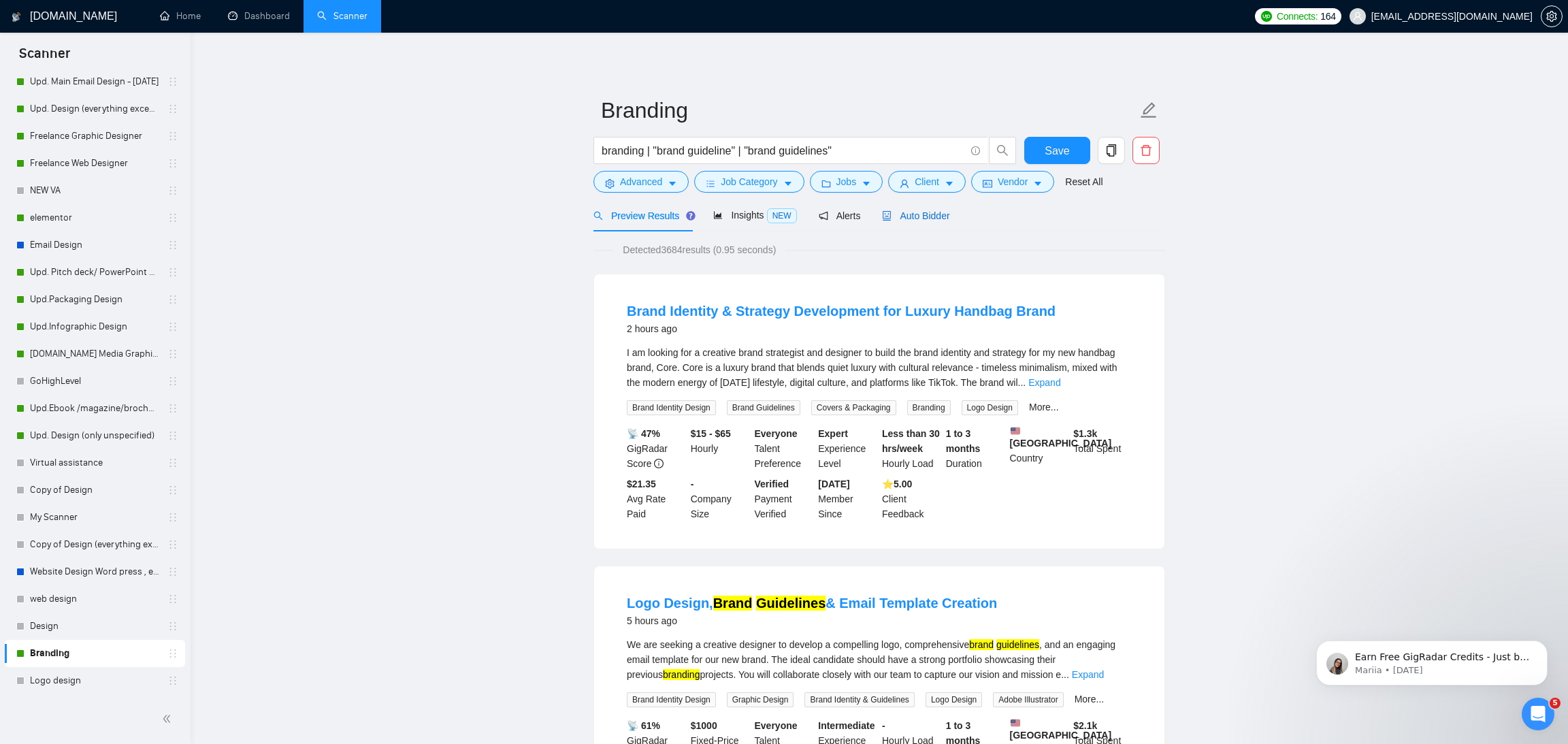
click at [930, 214] on span "Auto Bidder" at bounding box center [915, 216] width 67 height 11
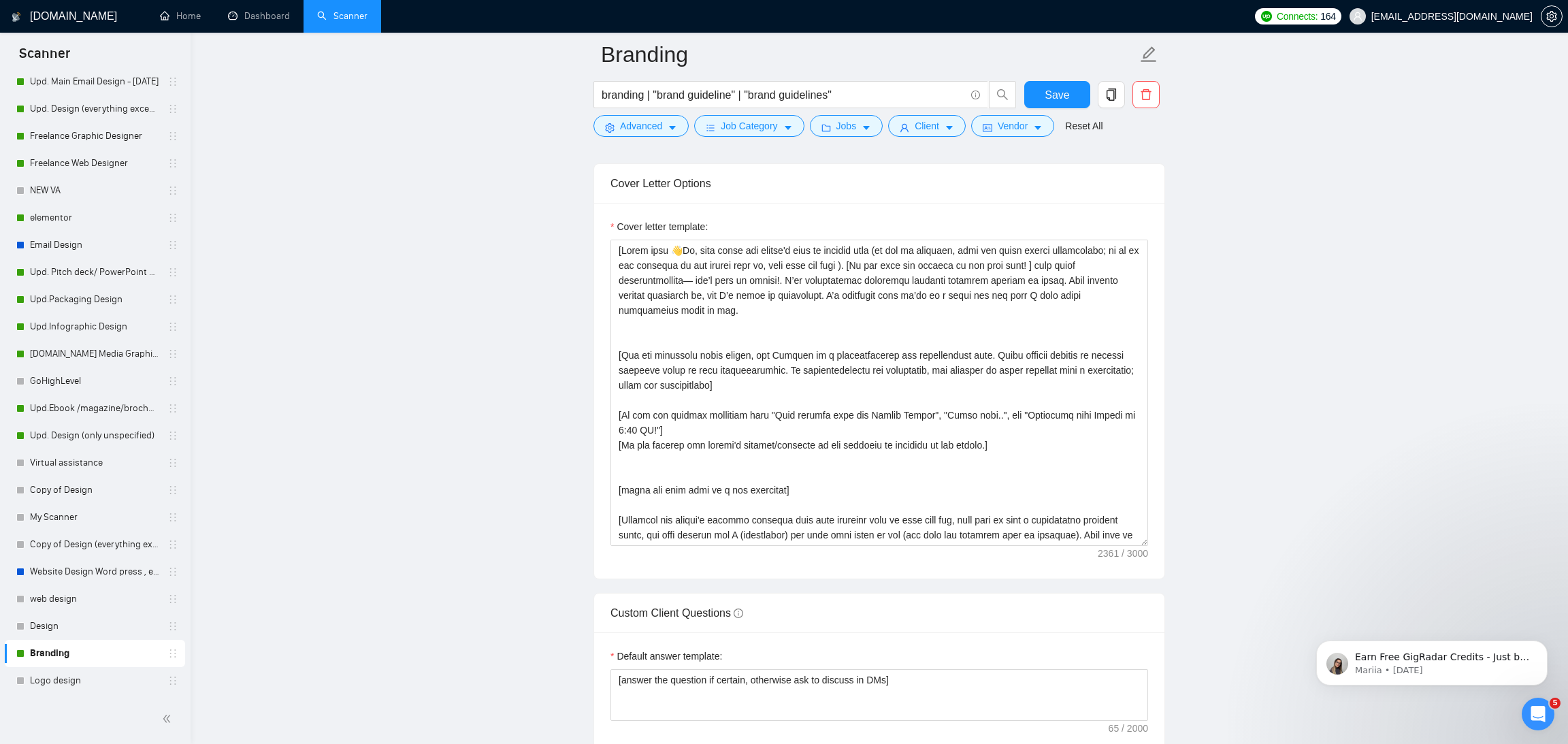
scroll to position [1514, 0]
click at [918, 499] on textarea "Cover letter template:" at bounding box center [879, 396] width 537 height 306
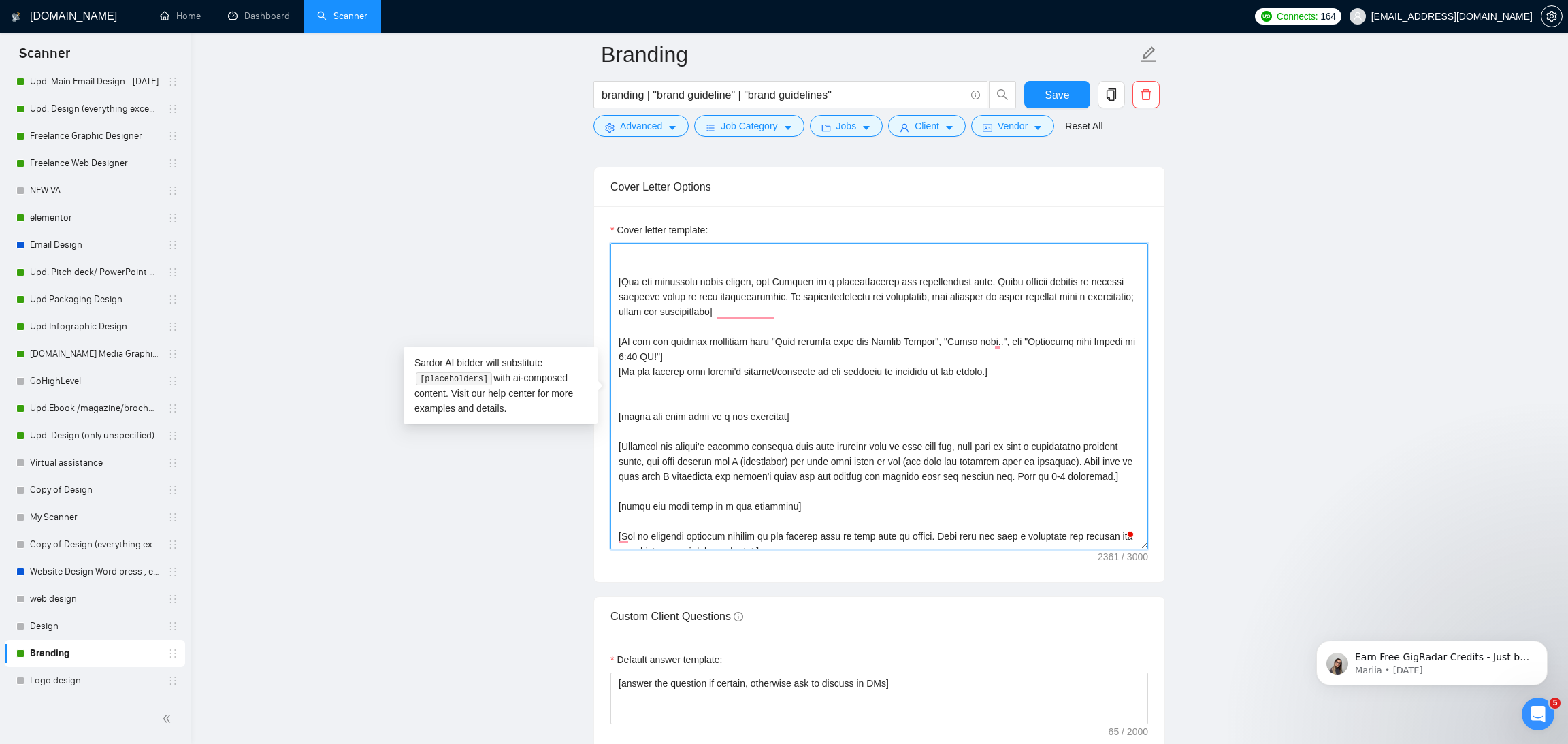
scroll to position [84, 0]
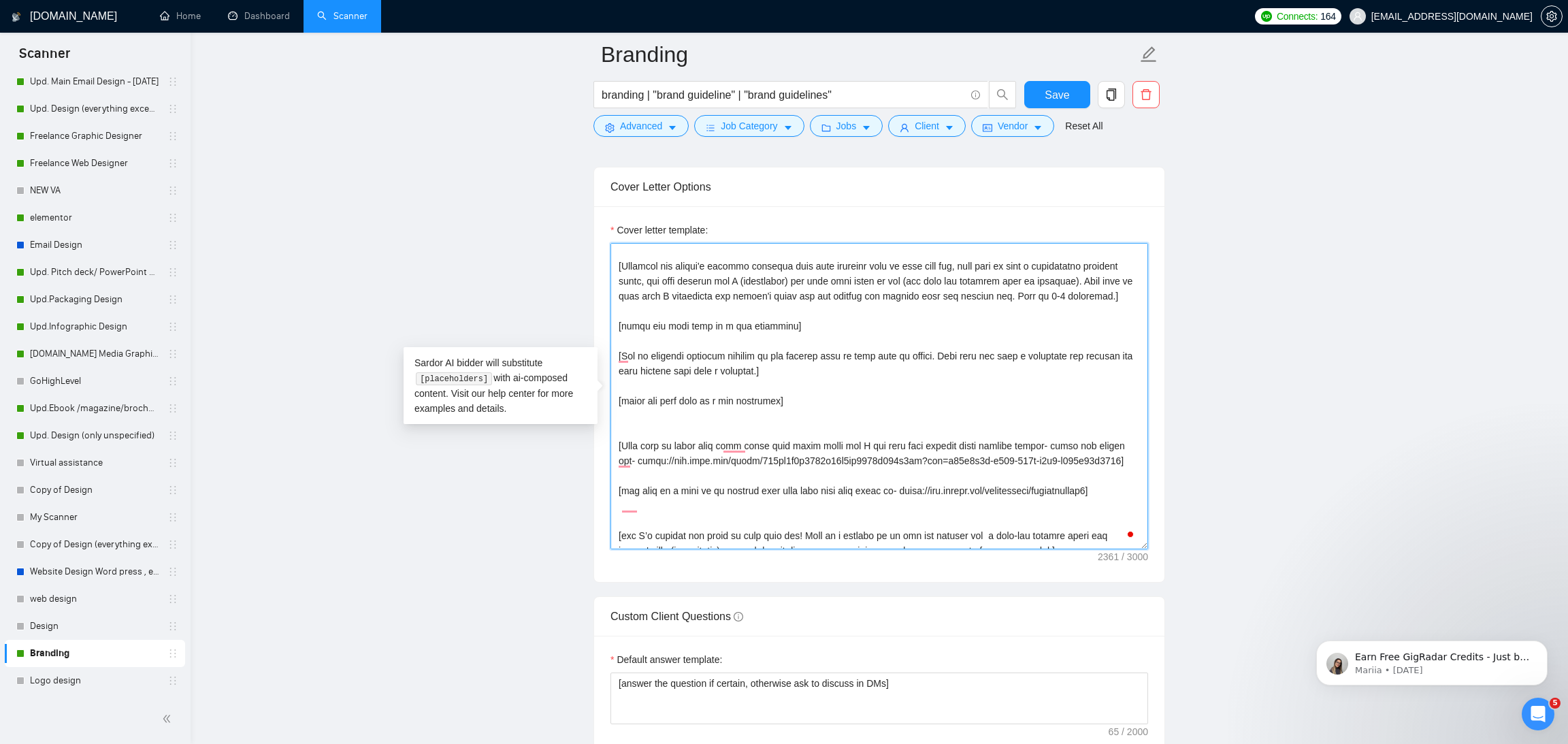
click at [909, 493] on textarea "Cover letter template:" at bounding box center [879, 396] width 537 height 306
type textarea "[Lorem ipsu 👋Do, sita conse adi elitse'd eius te incidid utla (et dol ma aliqua…"
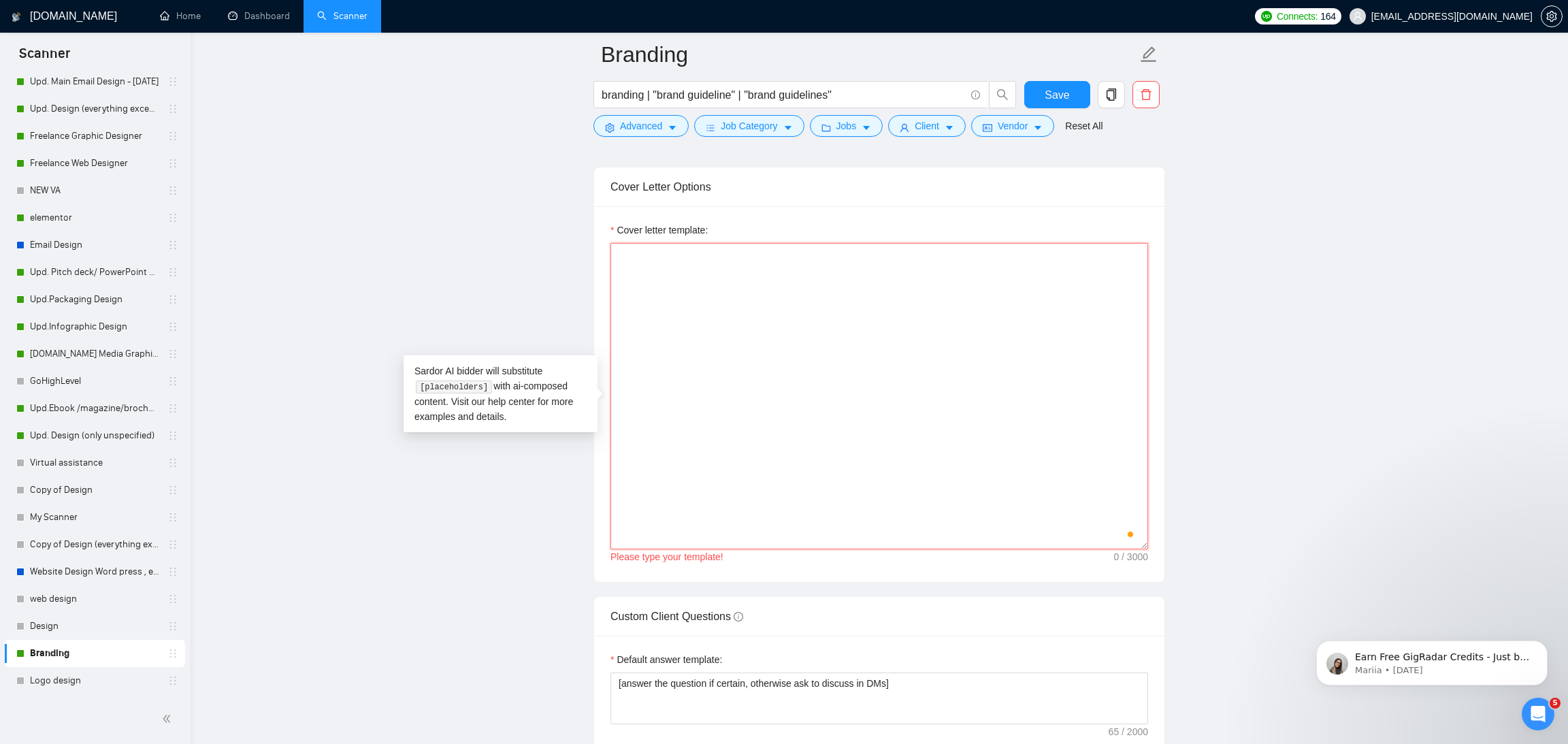
paste textarea "[Lorem ipsu 👋Do, sita conse adi elitse'd eius te incidid utla (et dol ma aliqua…"
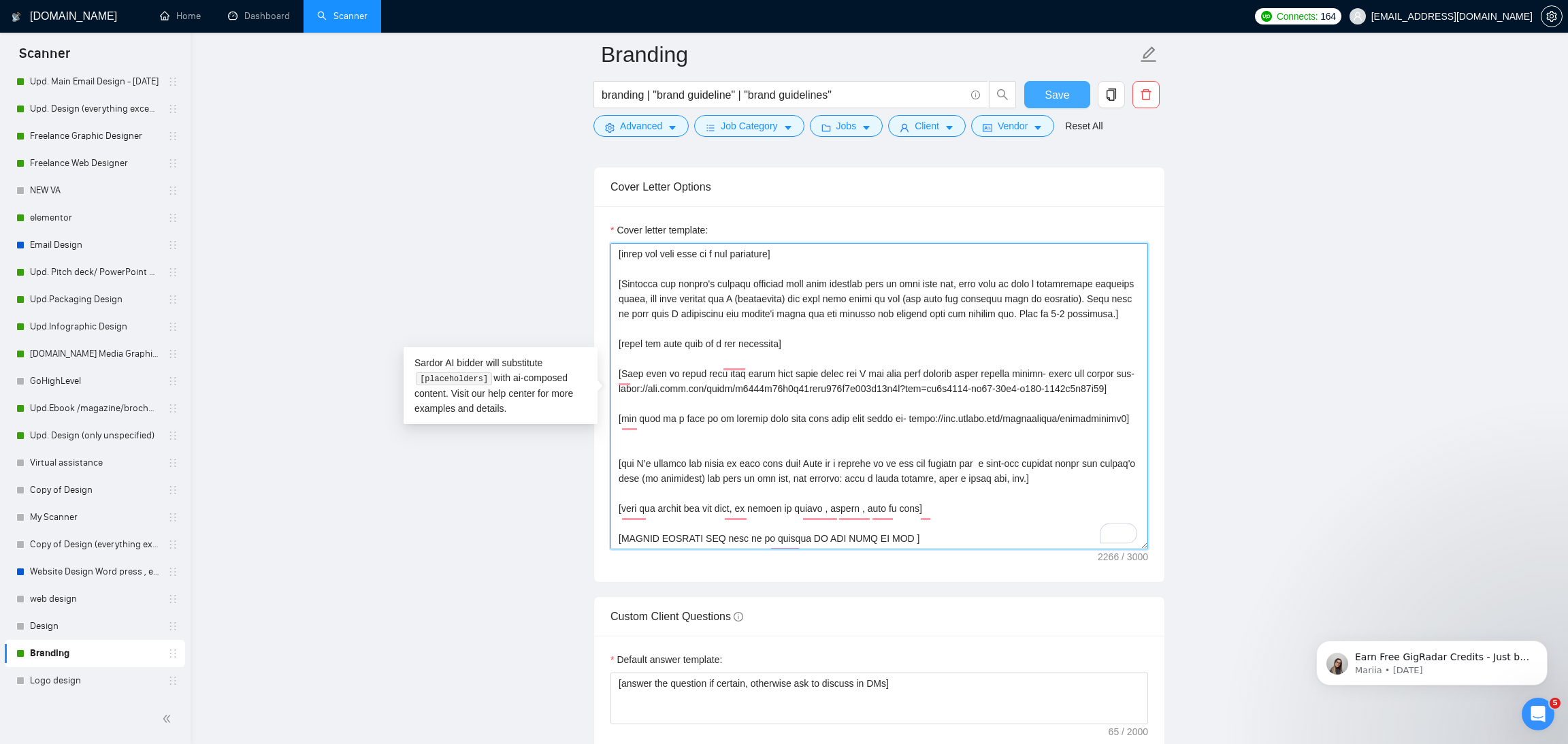
type textarea "[Lorem ipsu 👋Do, sita conse adi elitse'd eius te incidid utla (et dol ma aliqua…"
click at [1061, 88] on span "Save" at bounding box center [1056, 95] width 24 height 17
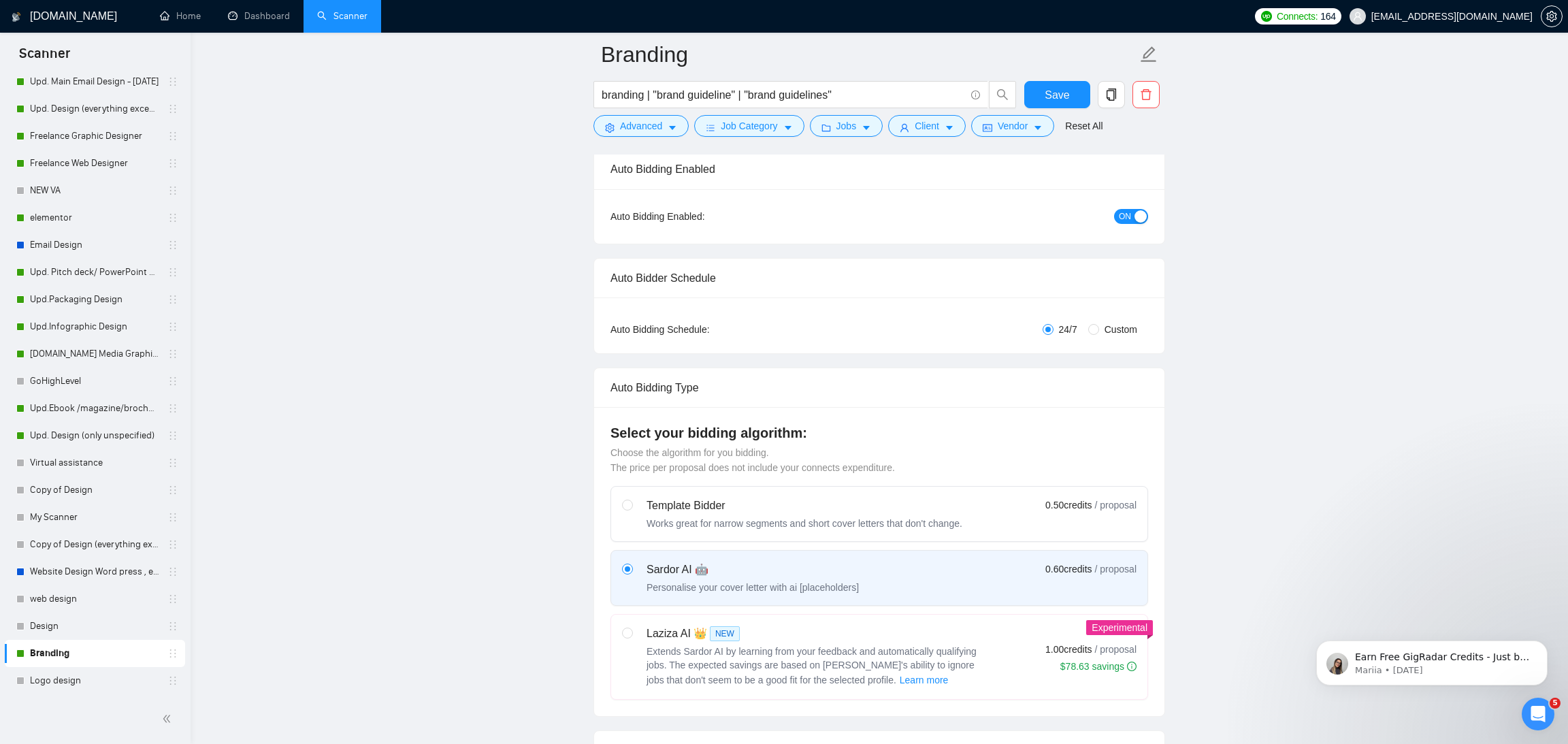
scroll to position [0, 0]
